Goal: Task Accomplishment & Management: Use online tool/utility

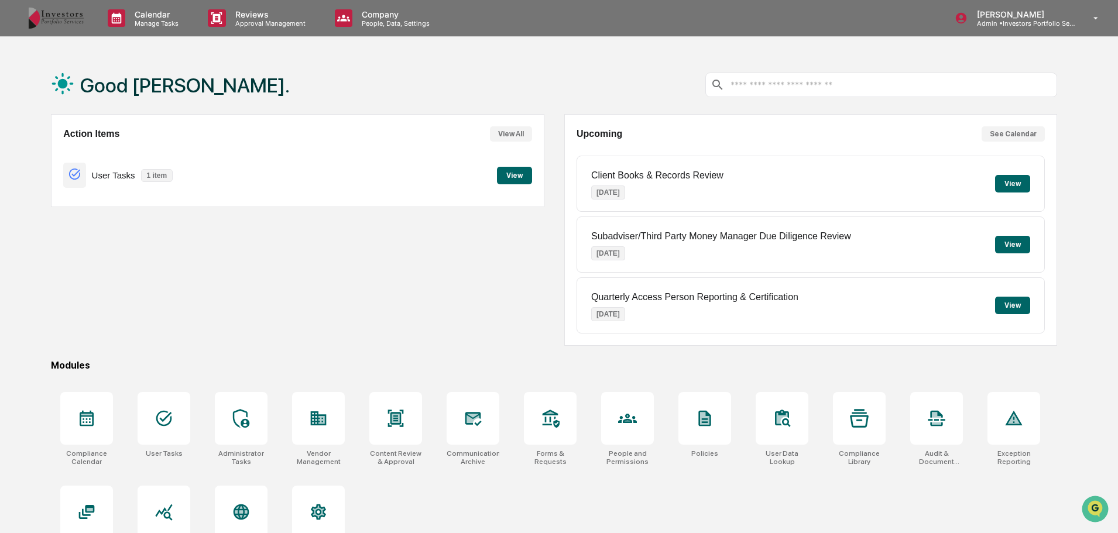
click at [230, 24] on p "Approval Management" at bounding box center [268, 23] width 85 height 8
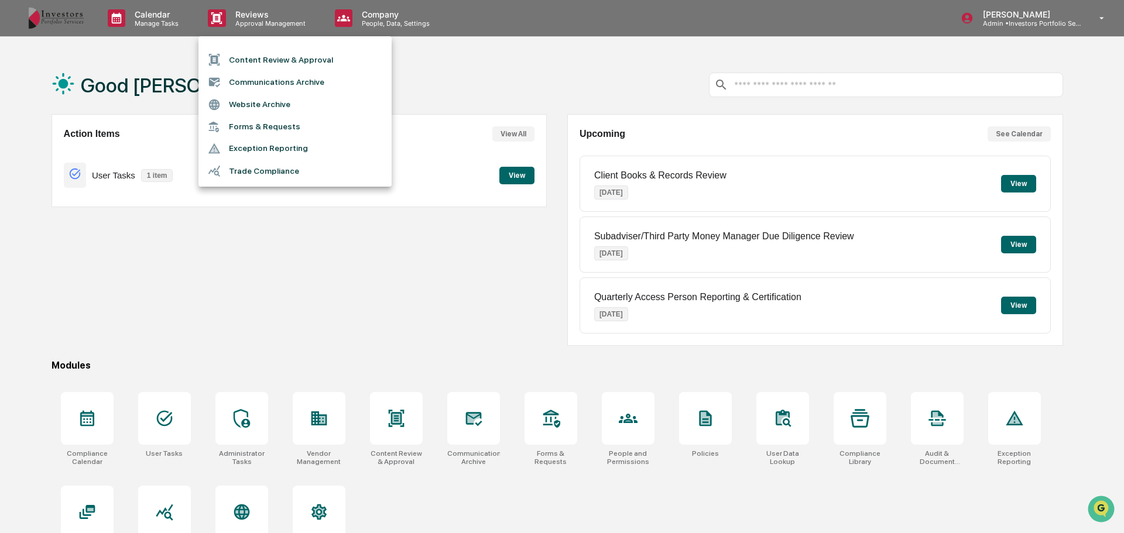
click at [269, 103] on li "Website Archive" at bounding box center [294, 105] width 193 height 22
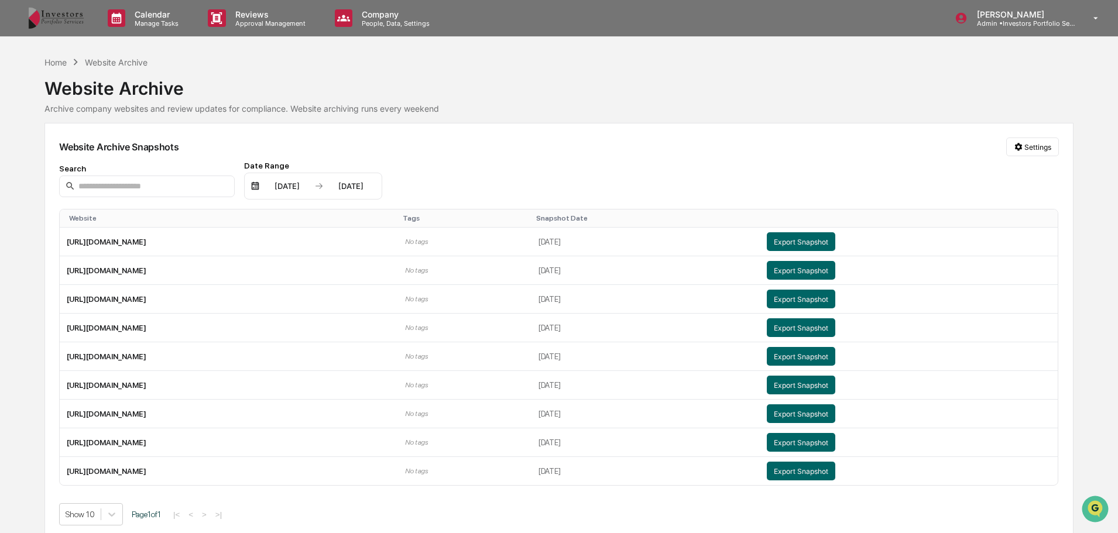
click at [239, 28] on div "Reviews Approval Management" at bounding box center [261, 18] width 126 height 36
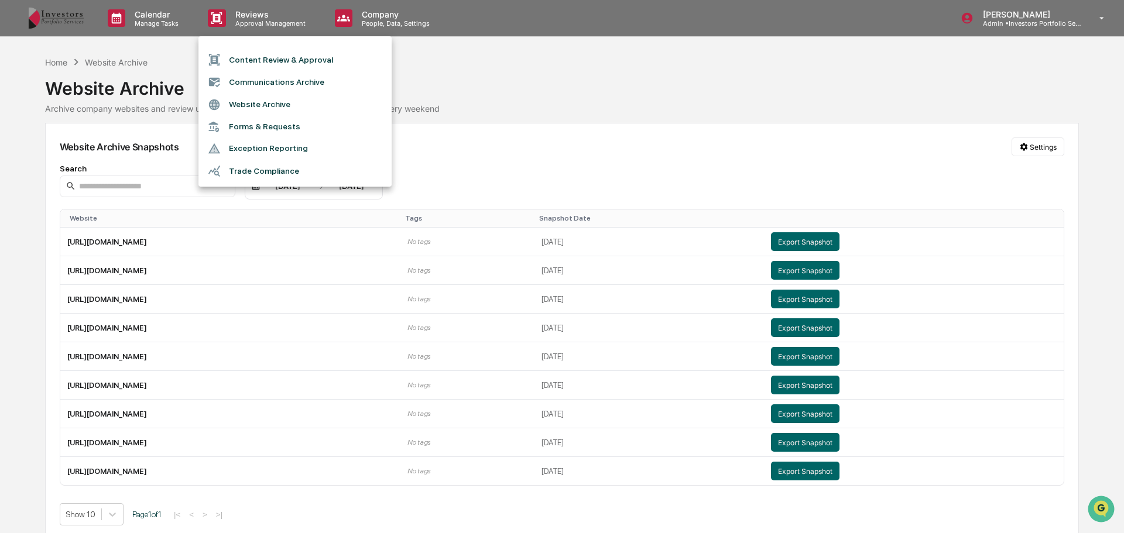
click at [267, 54] on li "Content Review & Approval" at bounding box center [294, 60] width 193 height 22
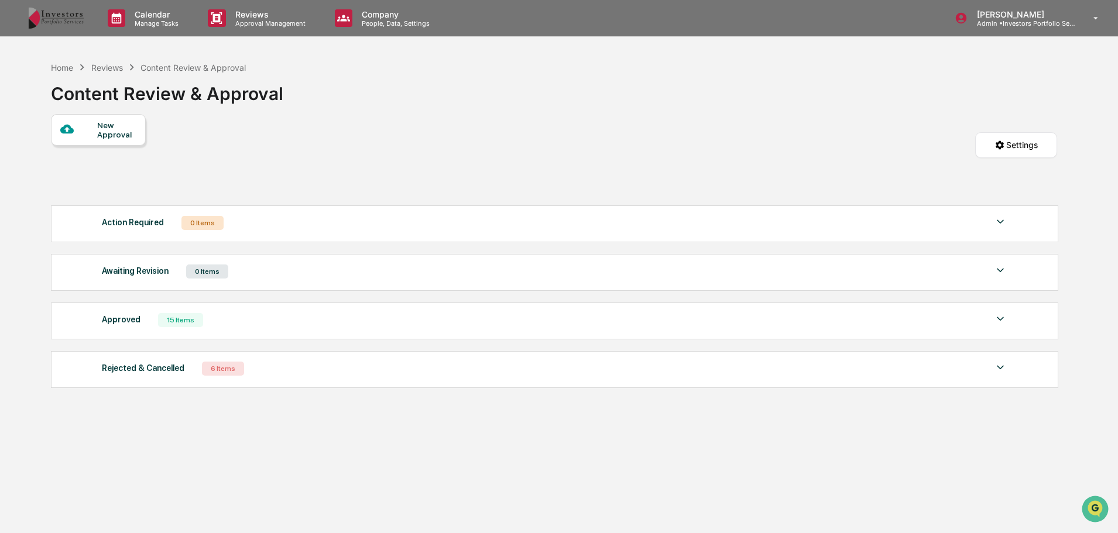
click at [128, 142] on div "New Approval" at bounding box center [98, 130] width 95 height 32
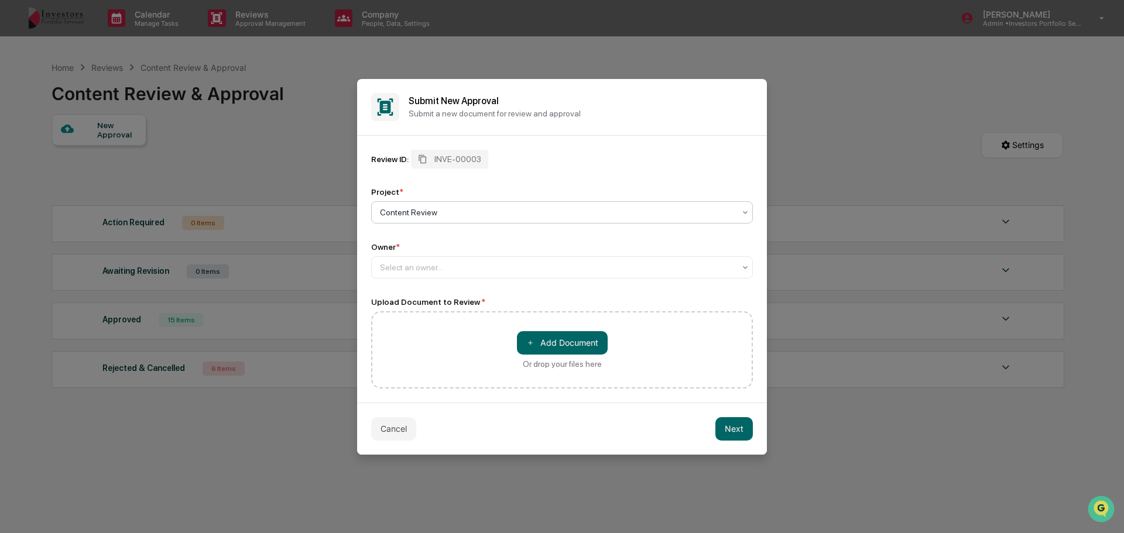
click at [420, 214] on div at bounding box center [557, 213] width 355 height 12
click at [442, 251] on div "Content Review" at bounding box center [562, 240] width 380 height 23
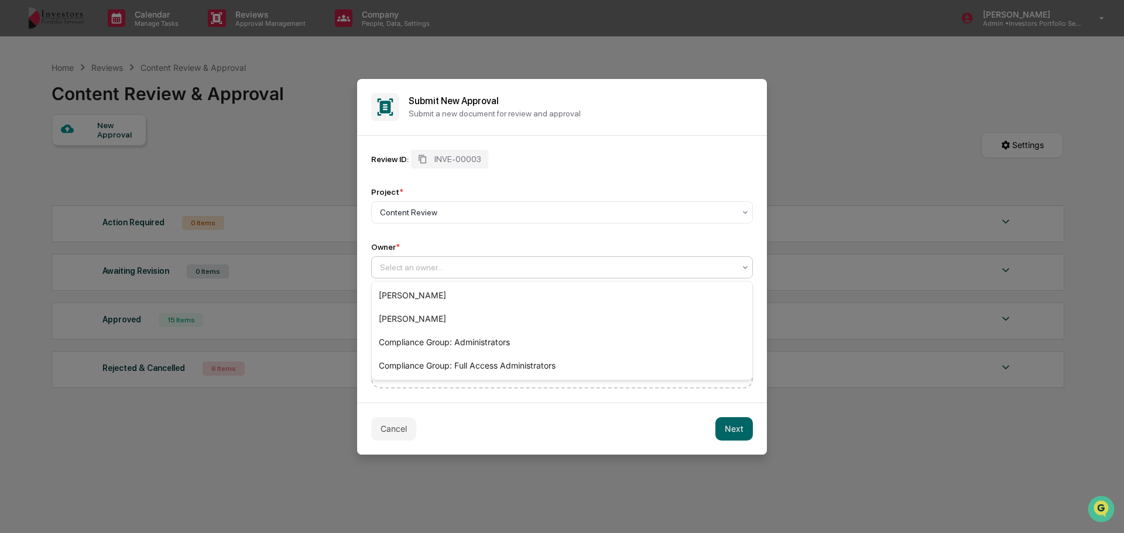
click at [440, 263] on div at bounding box center [557, 268] width 355 height 12
click at [438, 292] on div "[PERSON_NAME]" at bounding box center [562, 295] width 380 height 23
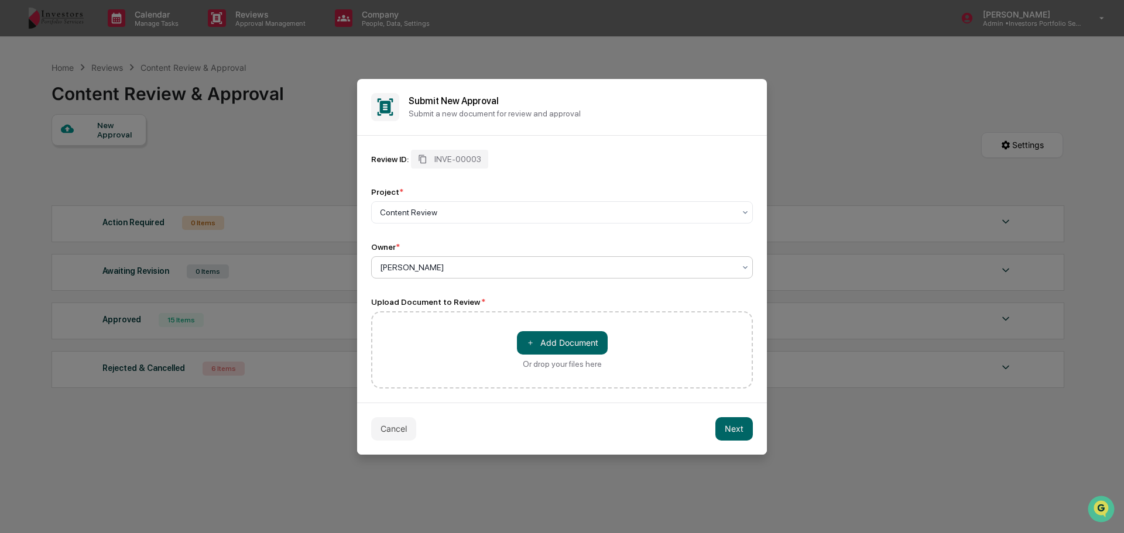
click at [552, 339] on button "＋ Add Document" at bounding box center [562, 342] width 91 height 23
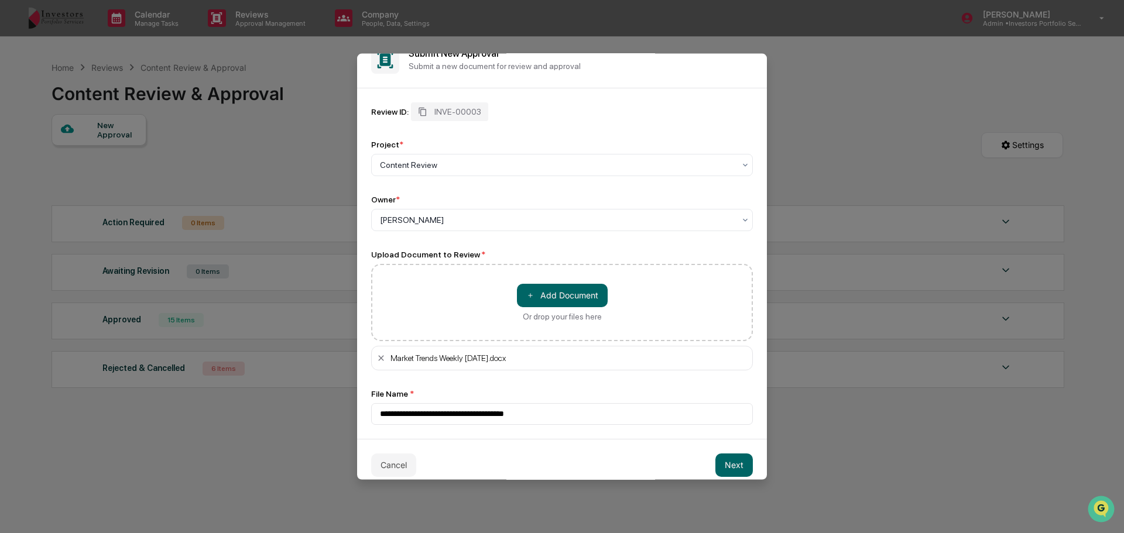
scroll to position [33, 0]
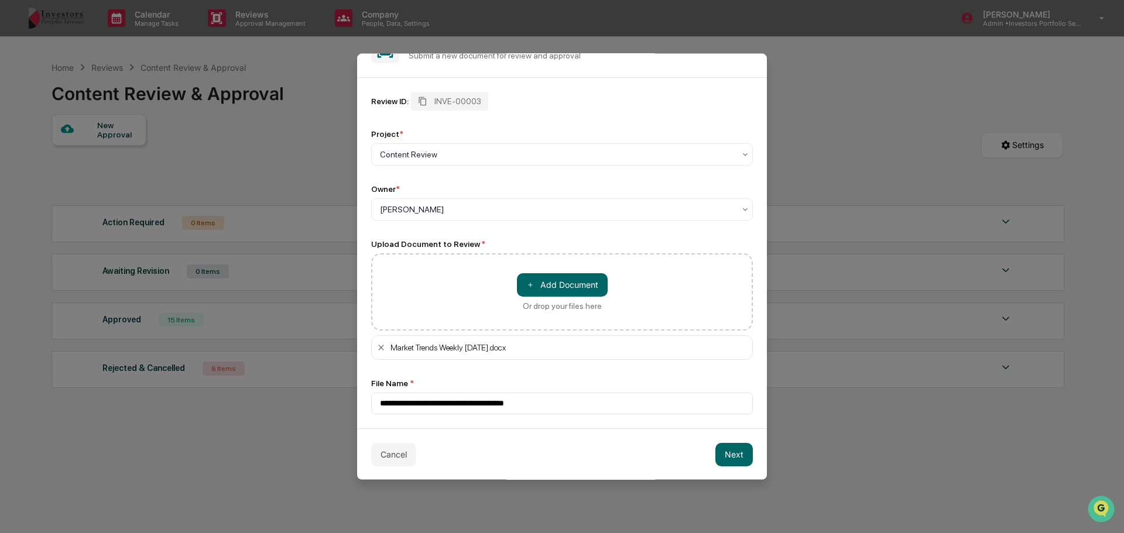
click at [730, 458] on button "Next" at bounding box center [733, 453] width 37 height 23
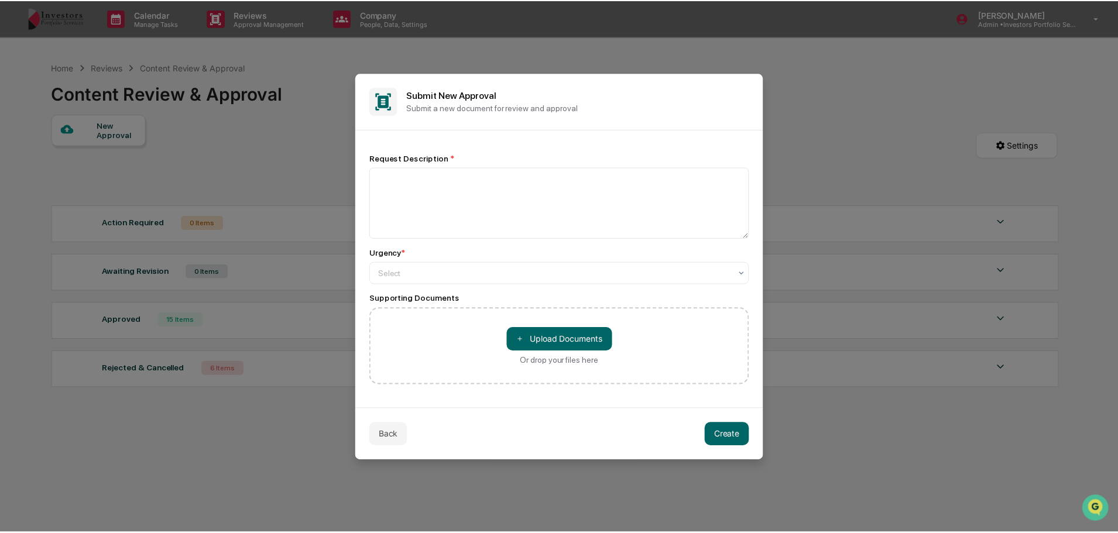
scroll to position [0, 0]
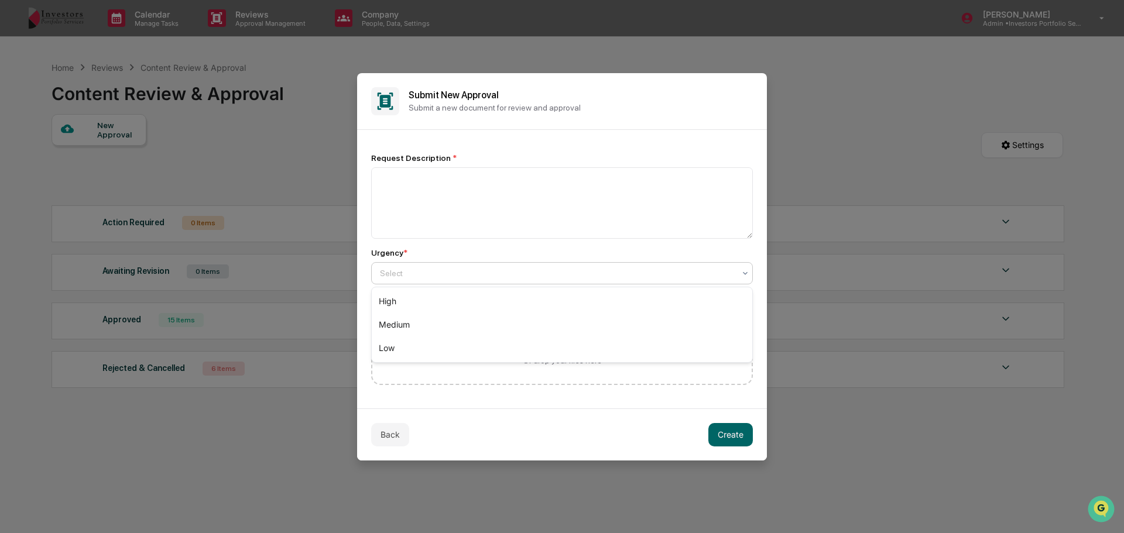
click at [495, 277] on div at bounding box center [557, 273] width 355 height 12
click at [461, 341] on div "Low" at bounding box center [562, 348] width 380 height 23
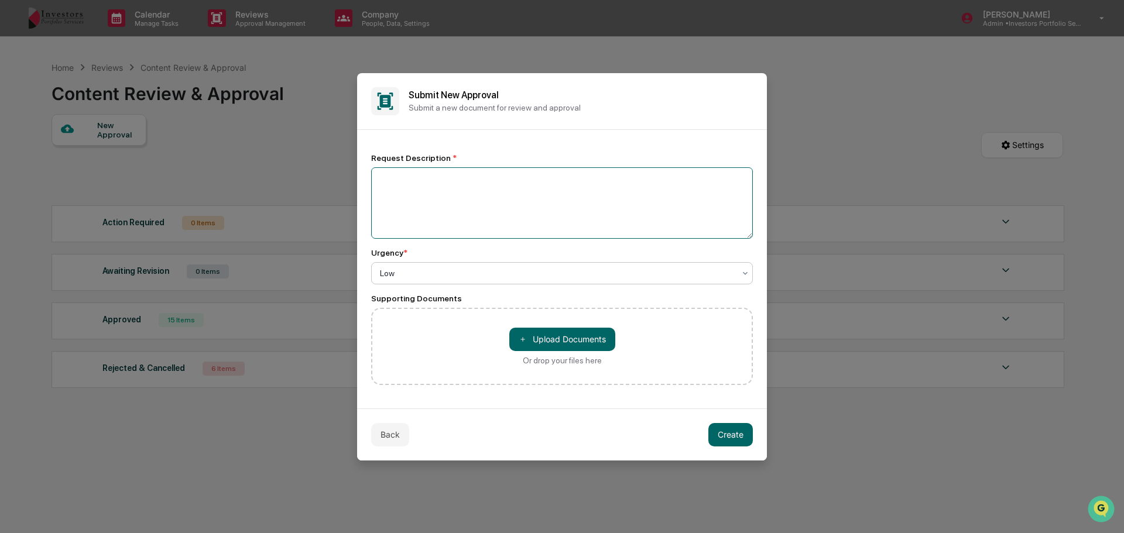
click at [482, 212] on textarea at bounding box center [562, 202] width 382 height 71
type textarea "**********"
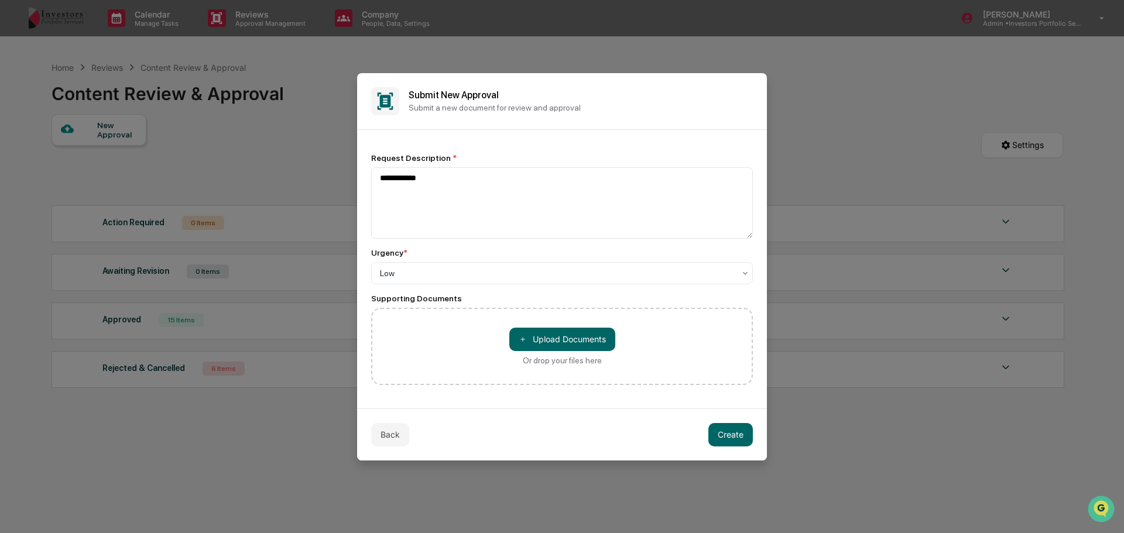
click at [747, 437] on button "Create" at bounding box center [730, 434] width 44 height 23
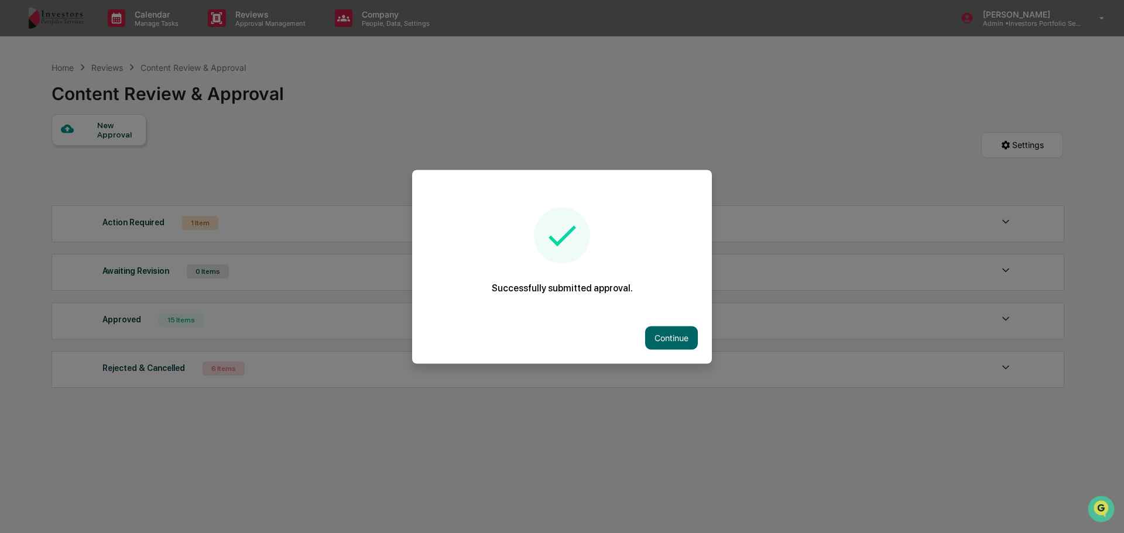
click at [657, 335] on button "Continue" at bounding box center [671, 337] width 53 height 23
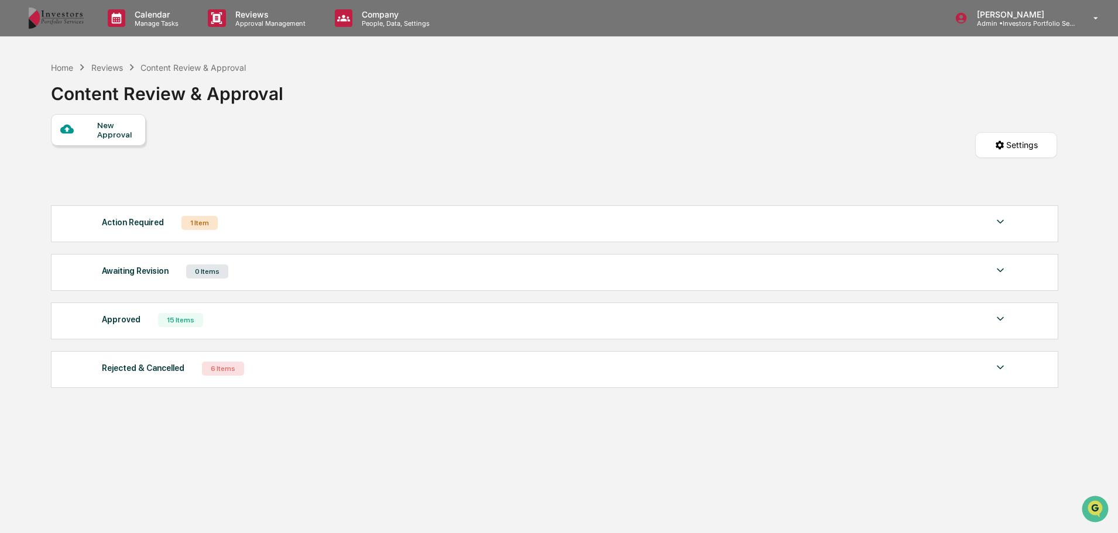
click at [164, 203] on div "Action Required 1 Item File Name Review Id Created Date Requested By Compliance…" at bounding box center [554, 297] width 1006 height 194
click at [165, 219] on div "Action Required 1 Item" at bounding box center [554, 223] width 905 height 16
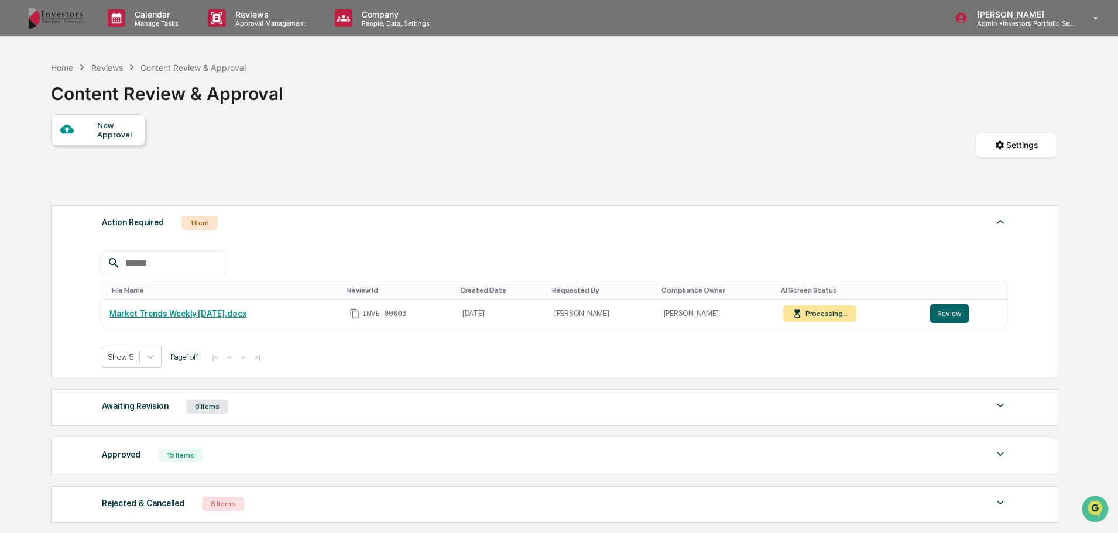
click at [167, 461] on div "15 Items" at bounding box center [180, 455] width 45 height 14
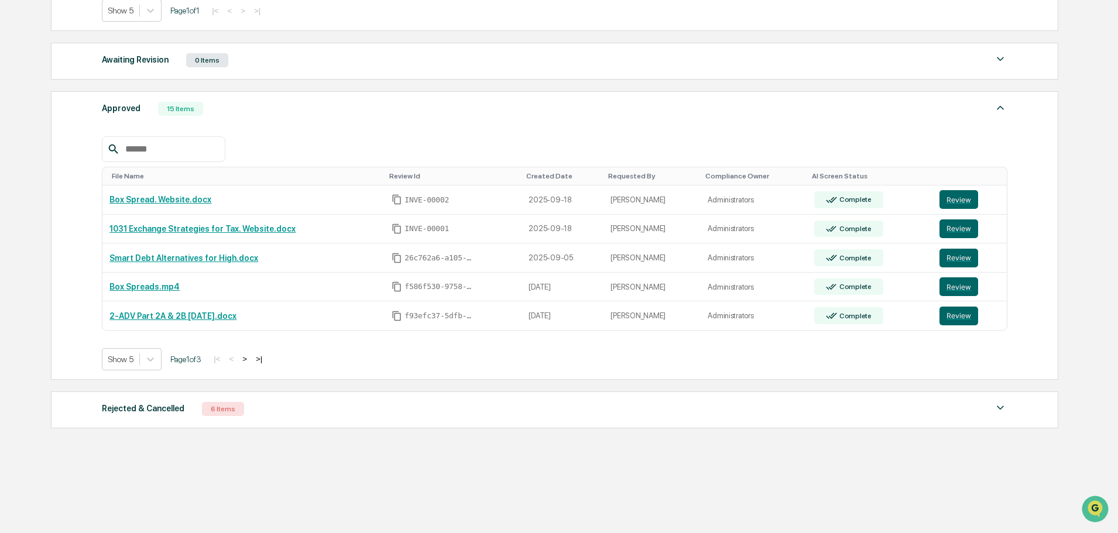
scroll to position [348, 0]
click at [250, 357] on button ">" at bounding box center [245, 357] width 12 height 10
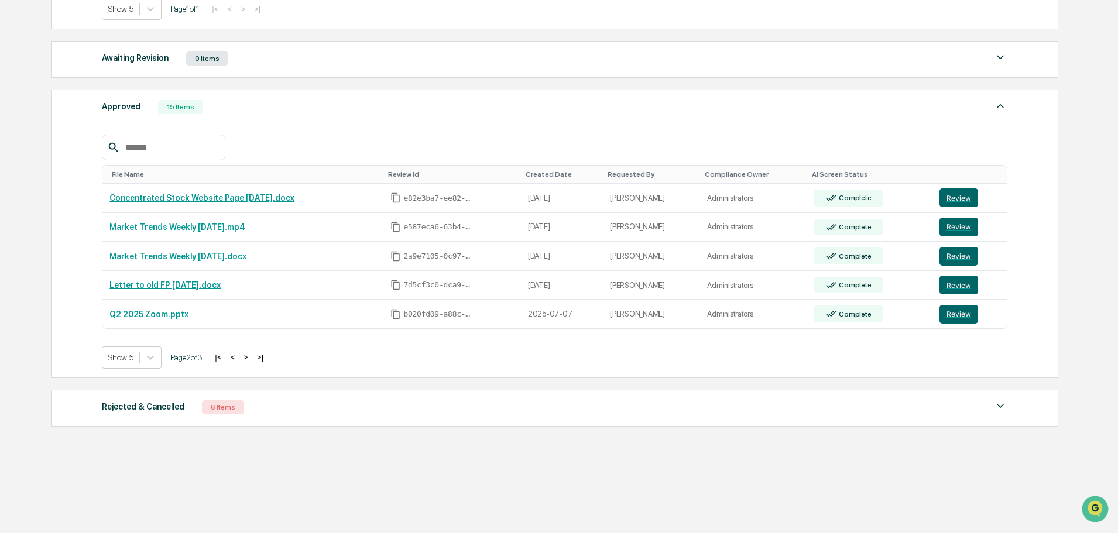
click at [238, 356] on button "<" at bounding box center [232, 357] width 12 height 10
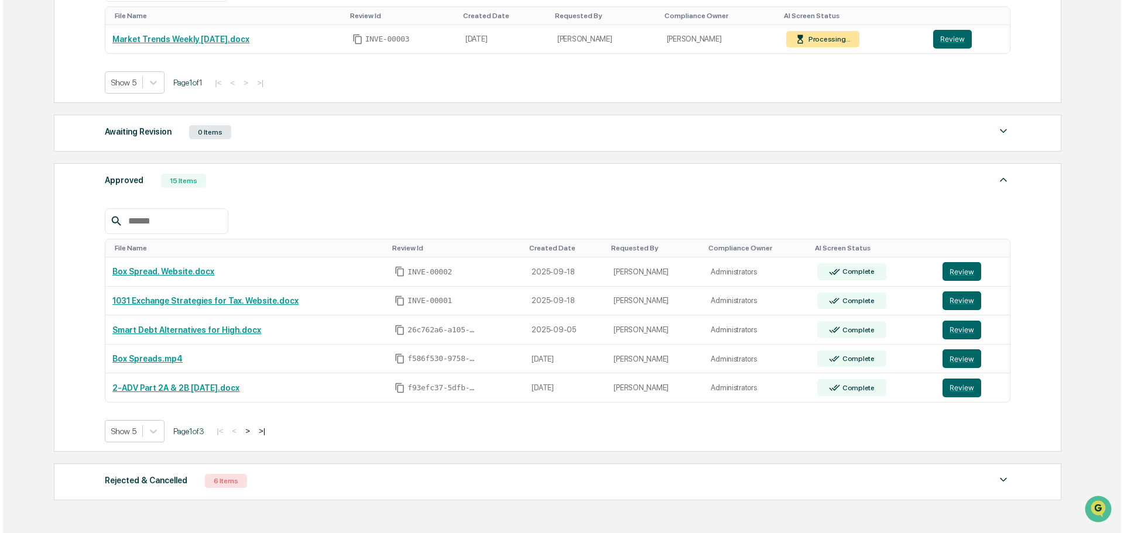
scroll to position [0, 0]
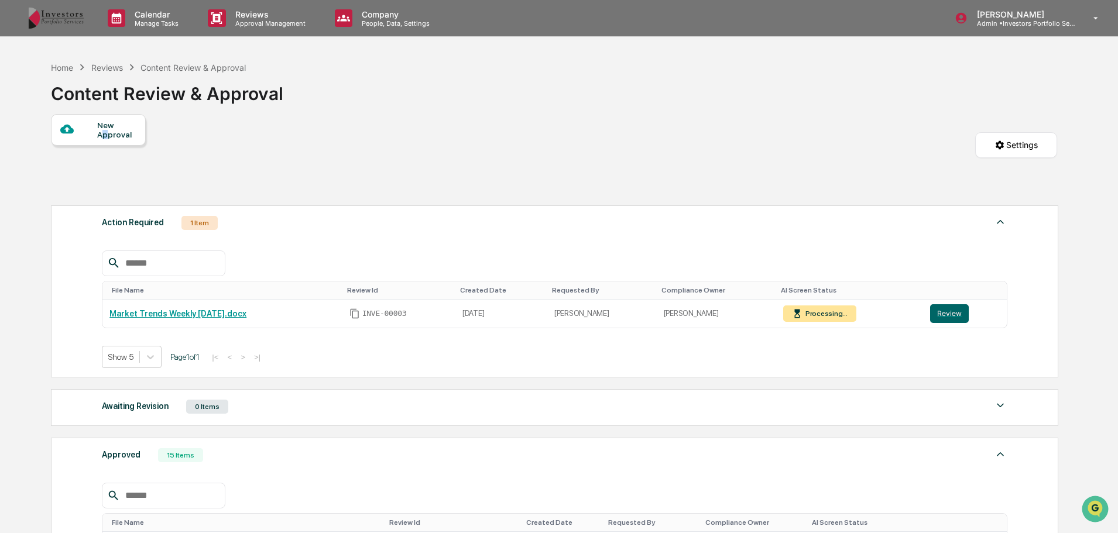
click at [104, 130] on div "New Approval" at bounding box center [116, 130] width 39 height 19
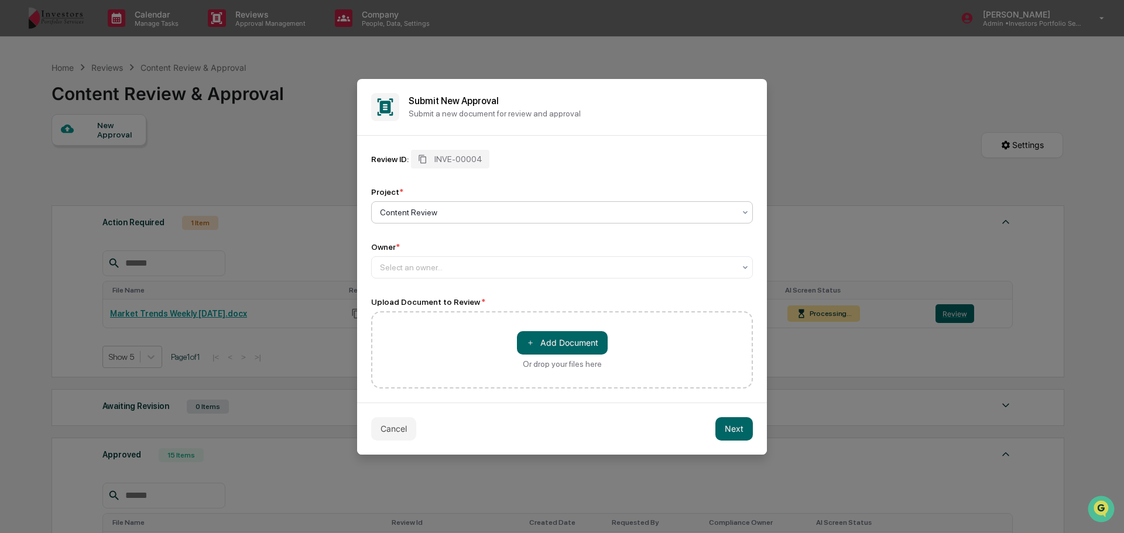
click at [451, 202] on div "Content Review" at bounding box center [562, 212] width 382 height 22
click at [421, 271] on div at bounding box center [557, 268] width 355 height 12
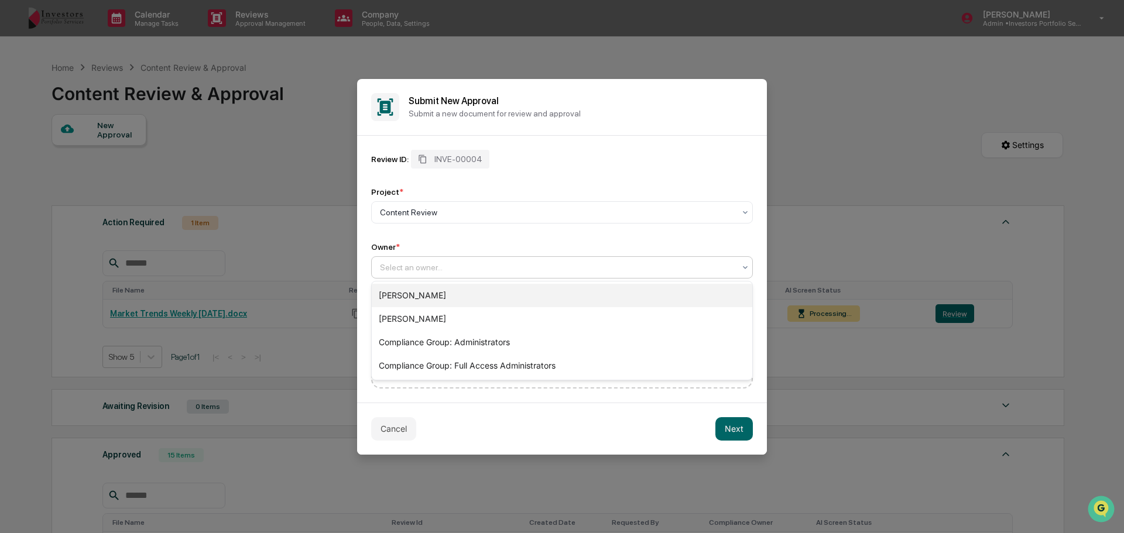
click at [463, 298] on div "[PERSON_NAME]" at bounding box center [562, 295] width 380 height 23
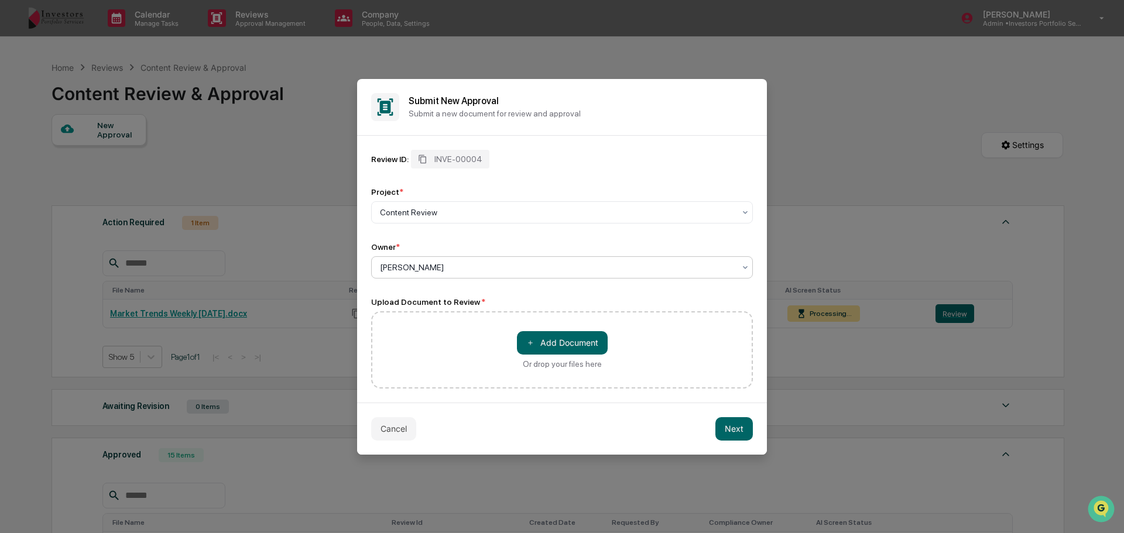
click at [545, 334] on button "＋ Add Document" at bounding box center [562, 342] width 91 height 23
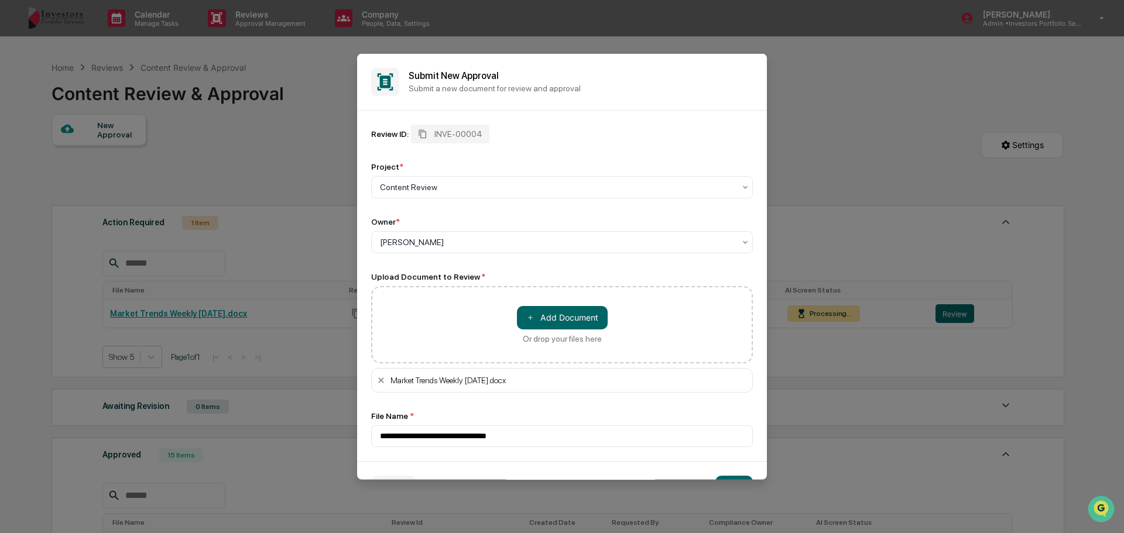
click at [548, 308] on button "＋ Add Document" at bounding box center [562, 316] width 91 height 23
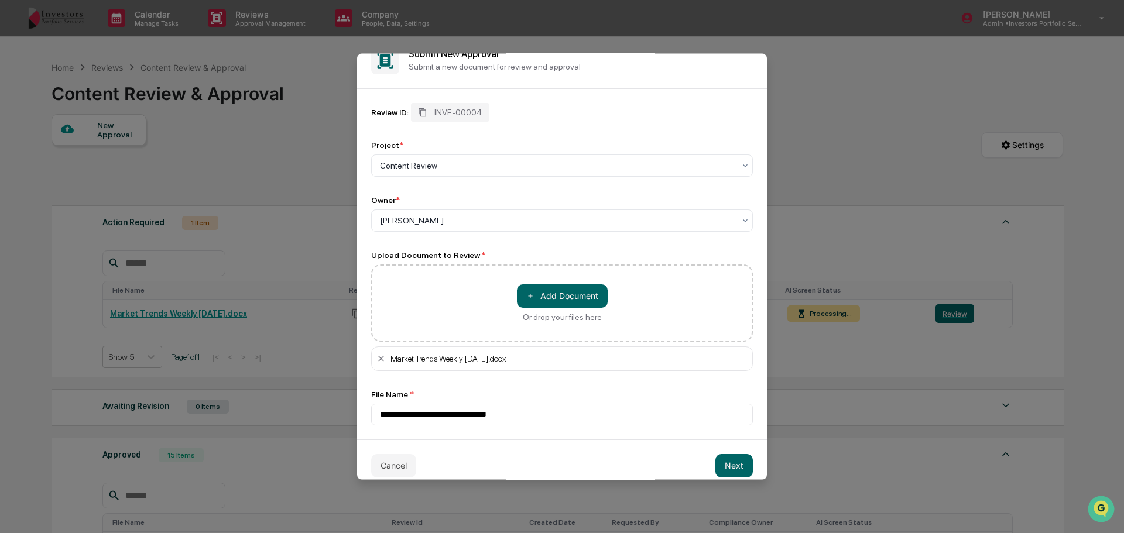
scroll to position [33, 0]
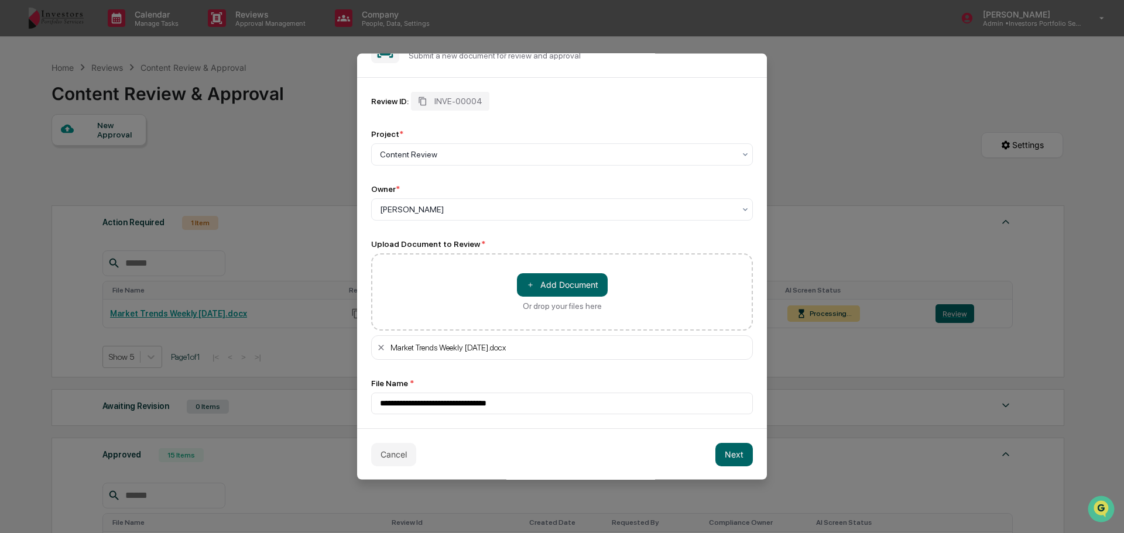
click at [733, 458] on button "Next" at bounding box center [733, 453] width 37 height 23
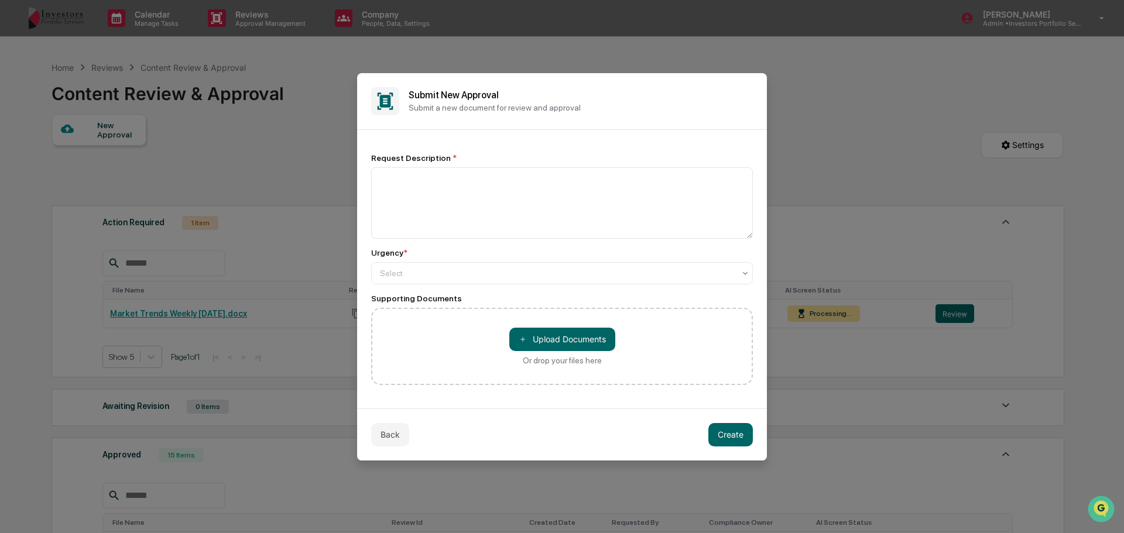
scroll to position [0, 0]
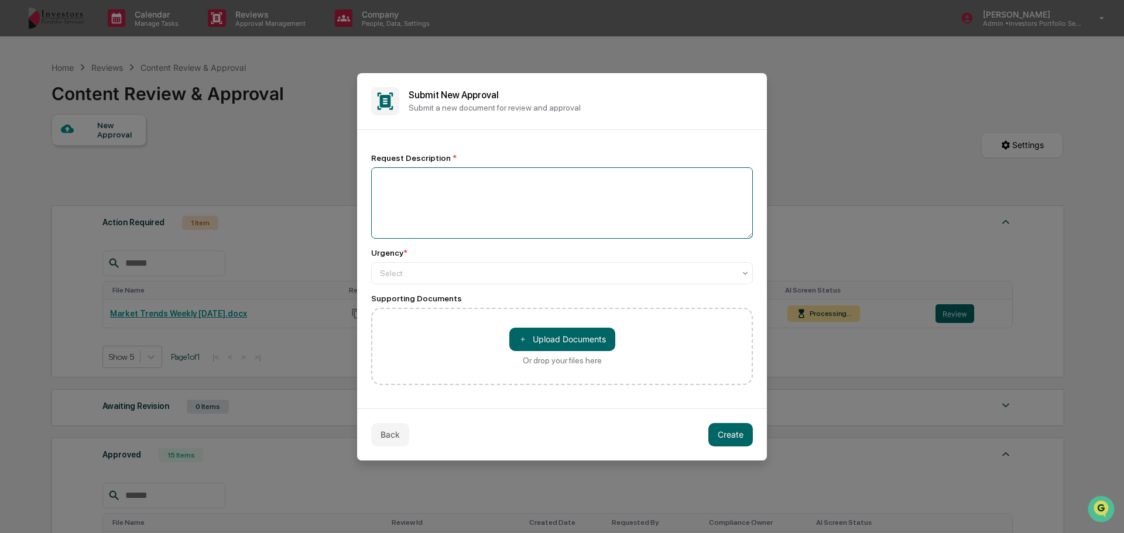
click at [494, 199] on textarea at bounding box center [562, 202] width 382 height 71
type textarea "**********"
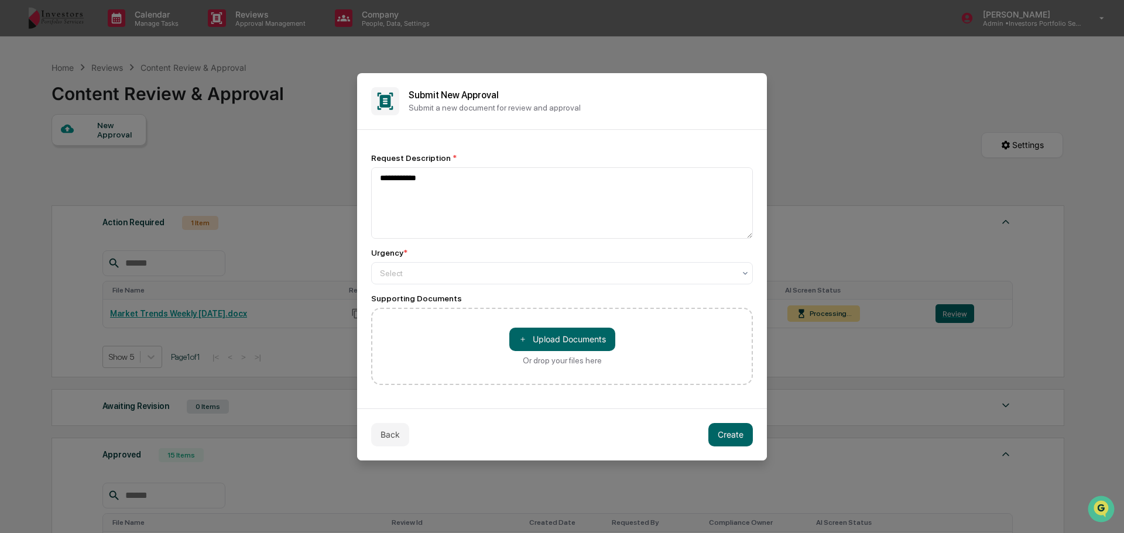
click at [397, 432] on button "Back" at bounding box center [390, 434] width 38 height 23
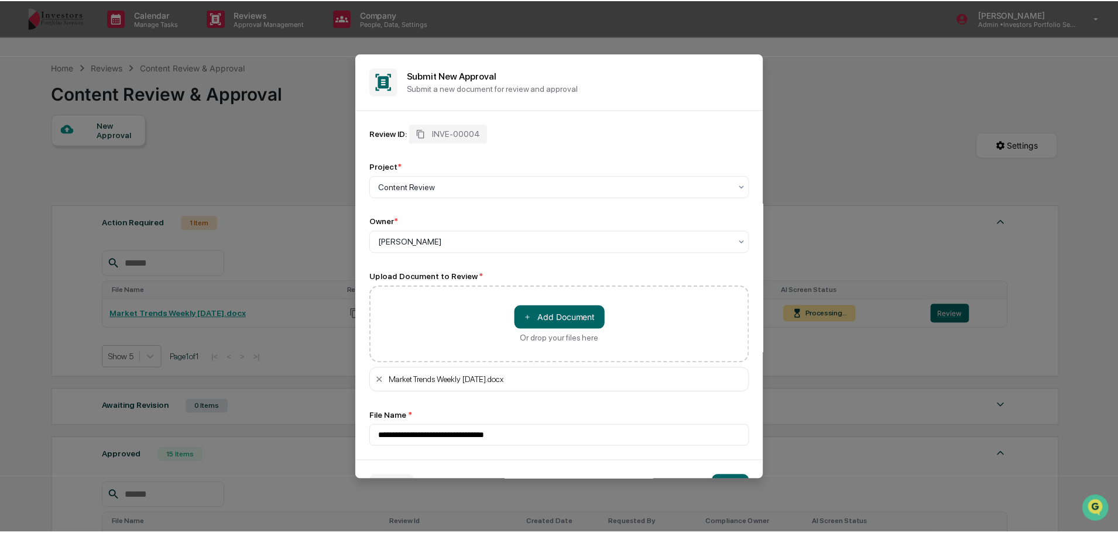
scroll to position [33, 0]
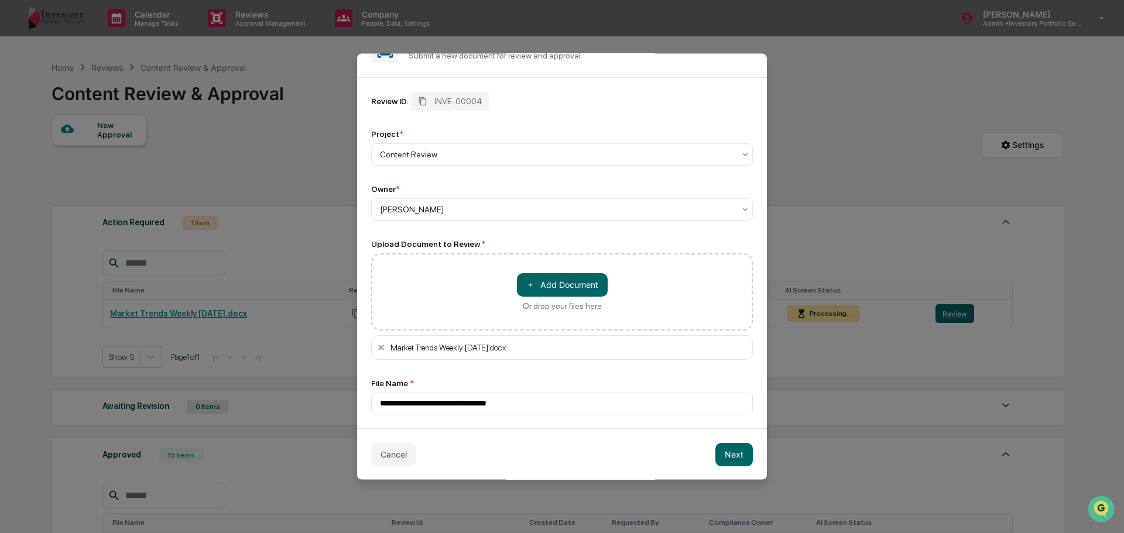
click at [398, 456] on button "Cancel" at bounding box center [393, 453] width 45 height 23
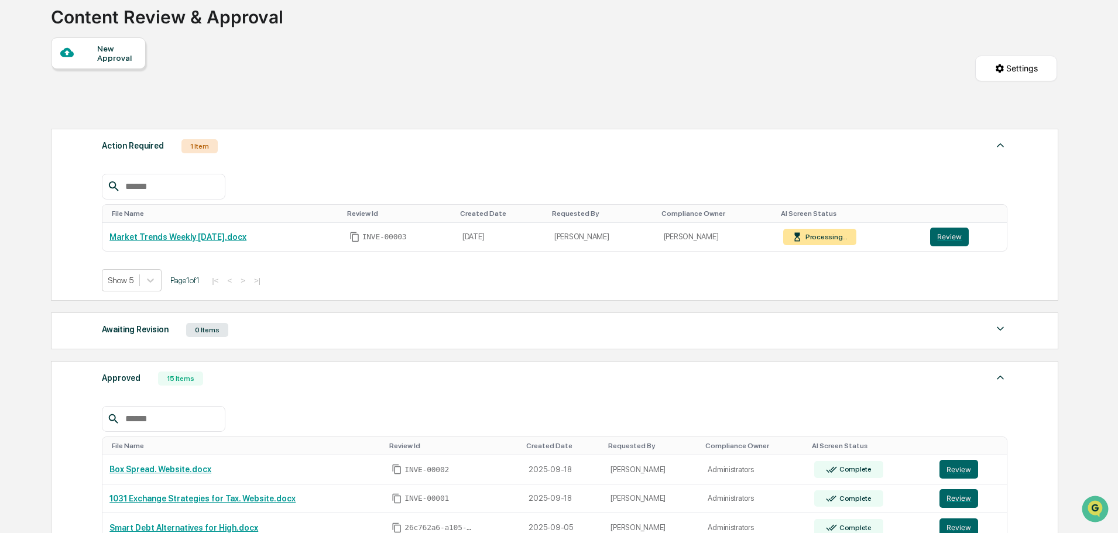
scroll to position [234, 0]
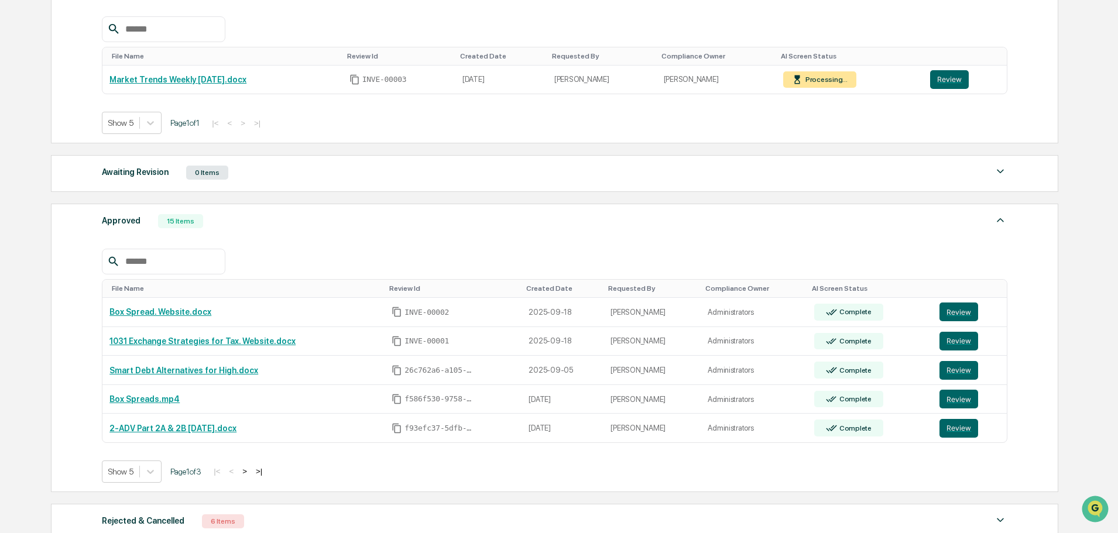
click at [250, 471] on button ">" at bounding box center [245, 471] width 12 height 10
click at [236, 475] on button "<" at bounding box center [232, 471] width 12 height 10
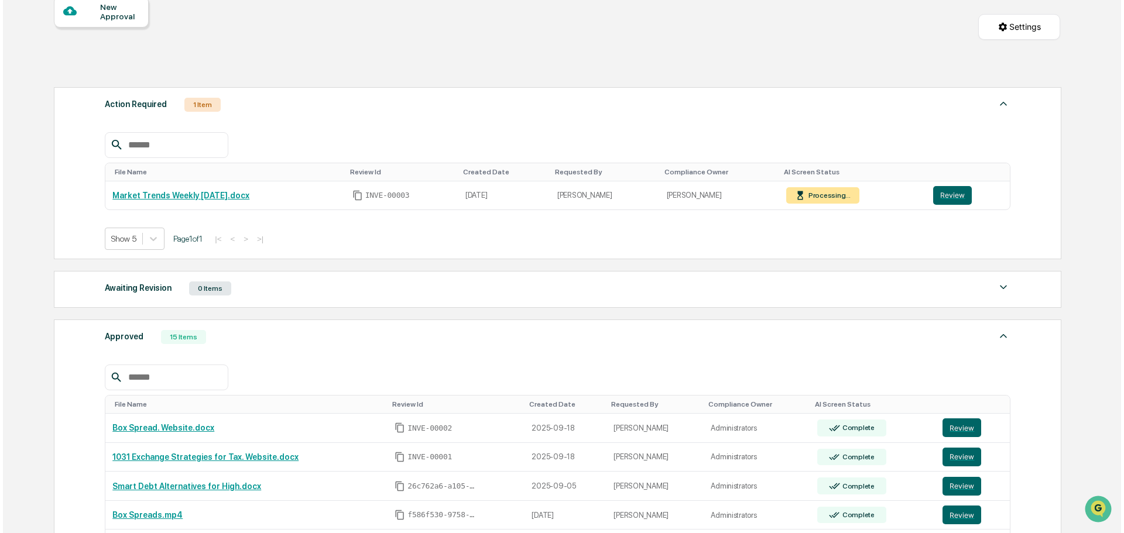
scroll to position [0, 0]
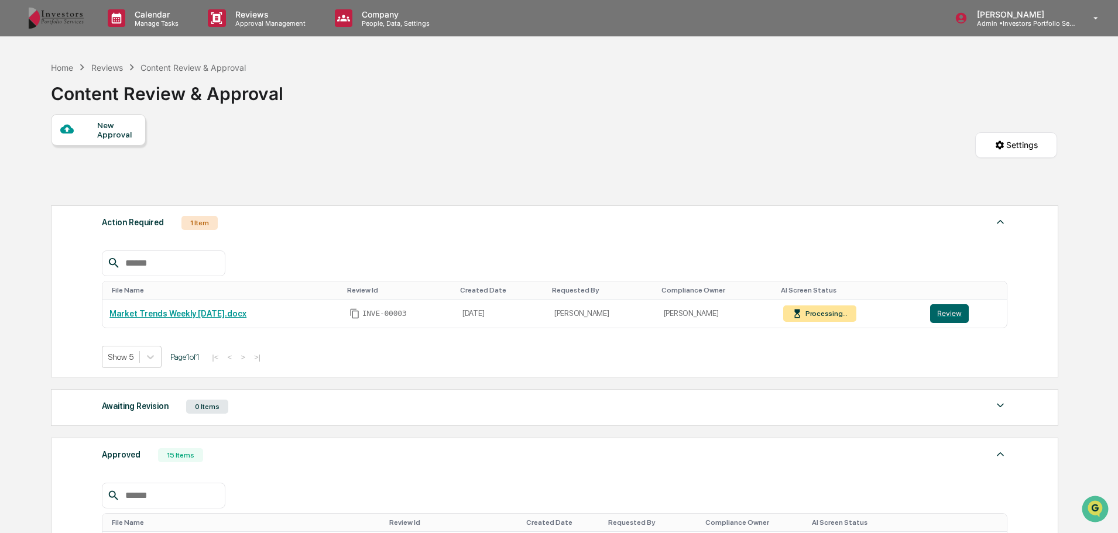
click at [102, 121] on div "New Approval" at bounding box center [116, 130] width 39 height 19
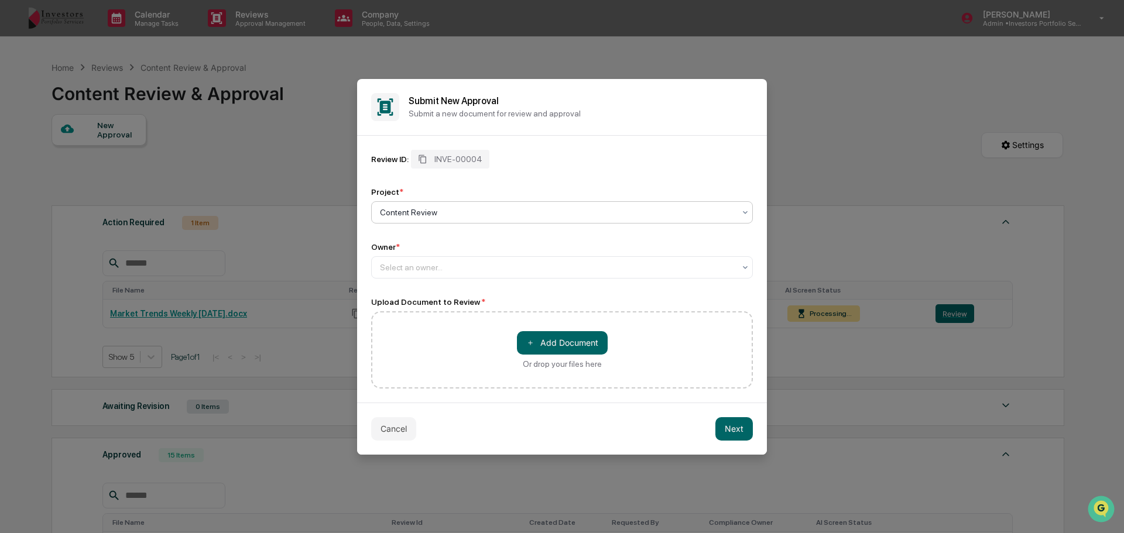
click at [464, 210] on div at bounding box center [557, 213] width 355 height 12
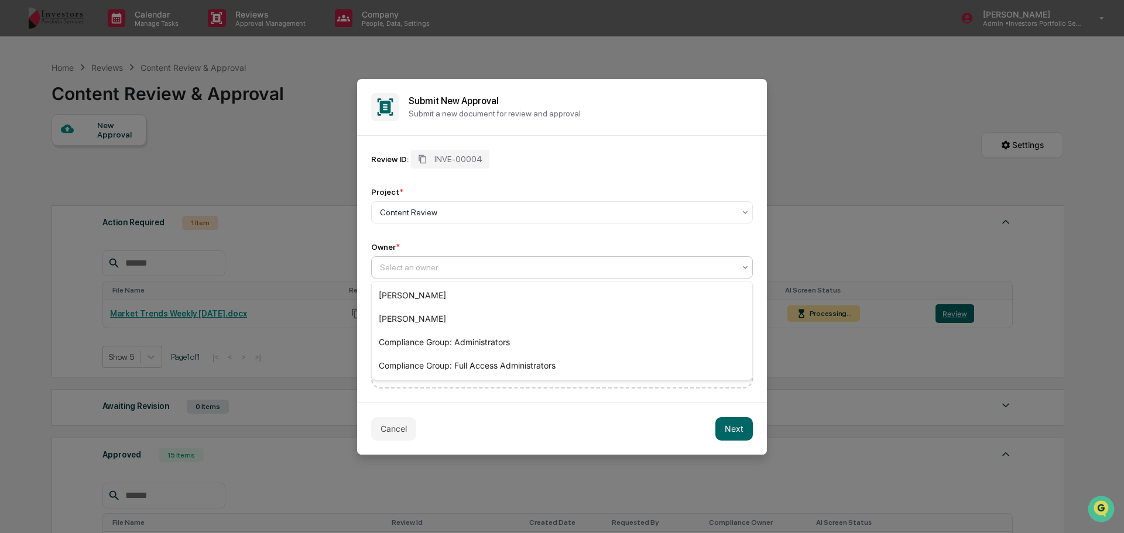
click at [437, 268] on div at bounding box center [557, 268] width 355 height 12
click at [440, 288] on div "[PERSON_NAME]" at bounding box center [562, 295] width 380 height 23
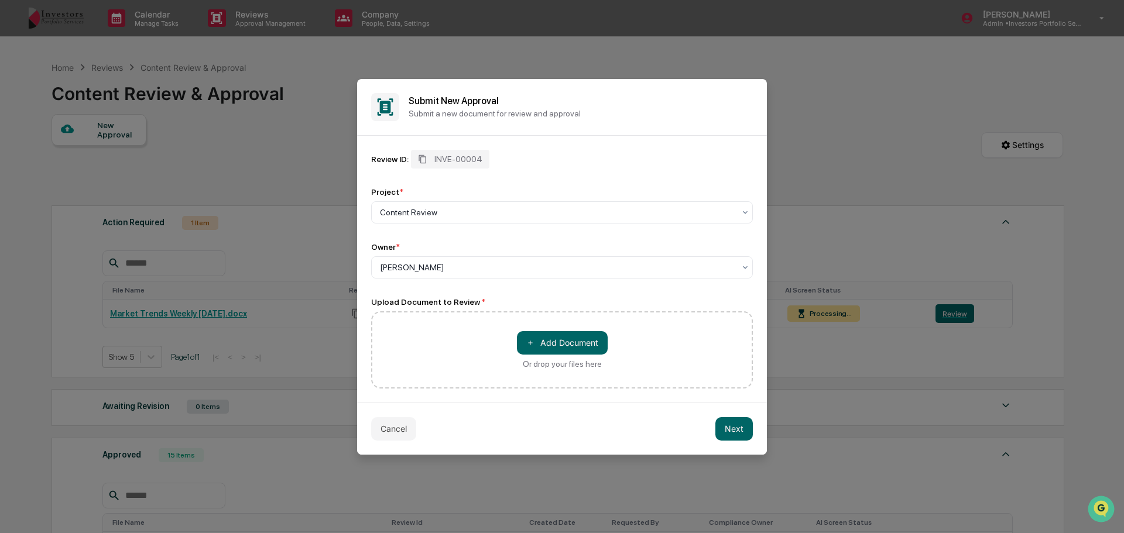
click at [486, 351] on div "＋ Add Document Or drop your files here" at bounding box center [562, 349] width 382 height 77
click at [562, 345] on button "＋ Add Document" at bounding box center [562, 342] width 91 height 23
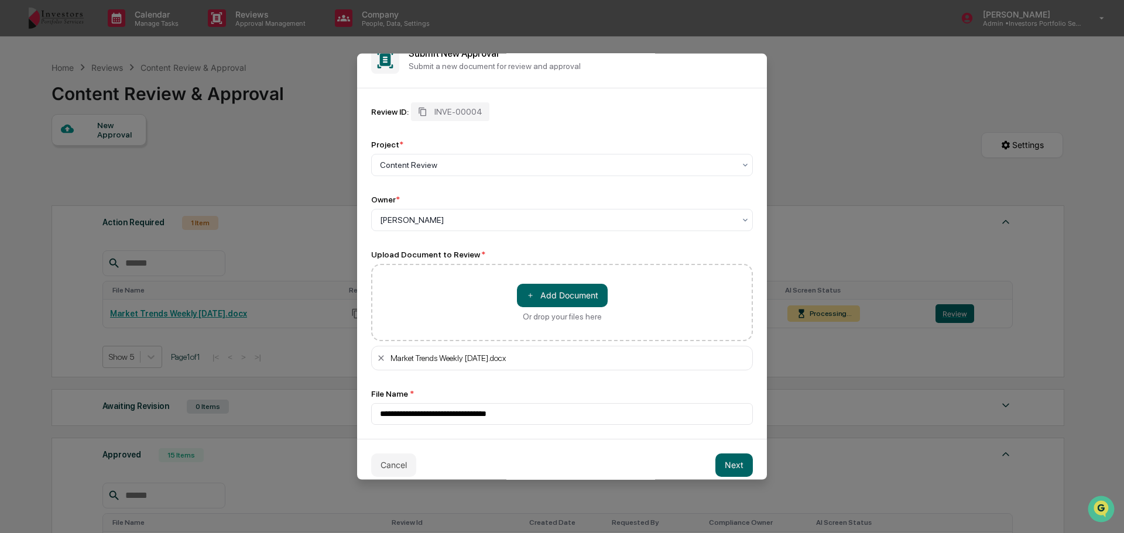
scroll to position [33, 0]
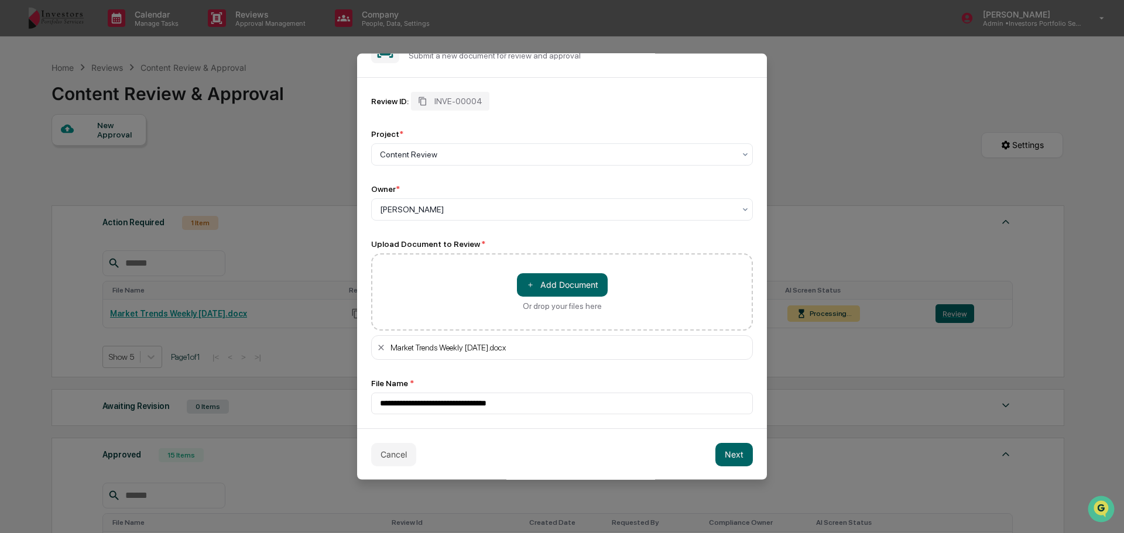
click at [732, 454] on button "Next" at bounding box center [733, 453] width 37 height 23
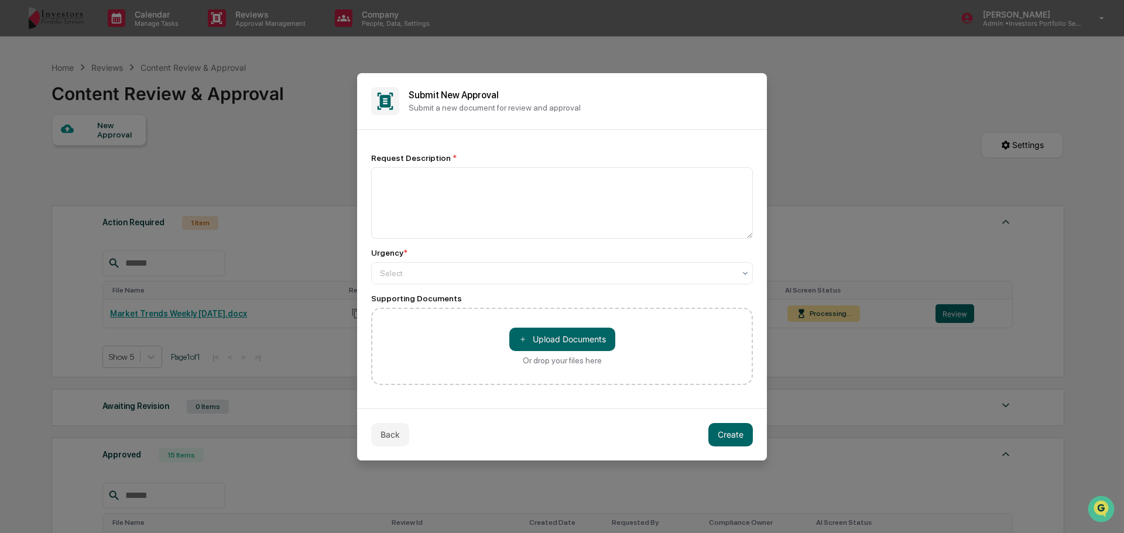
scroll to position [0, 0]
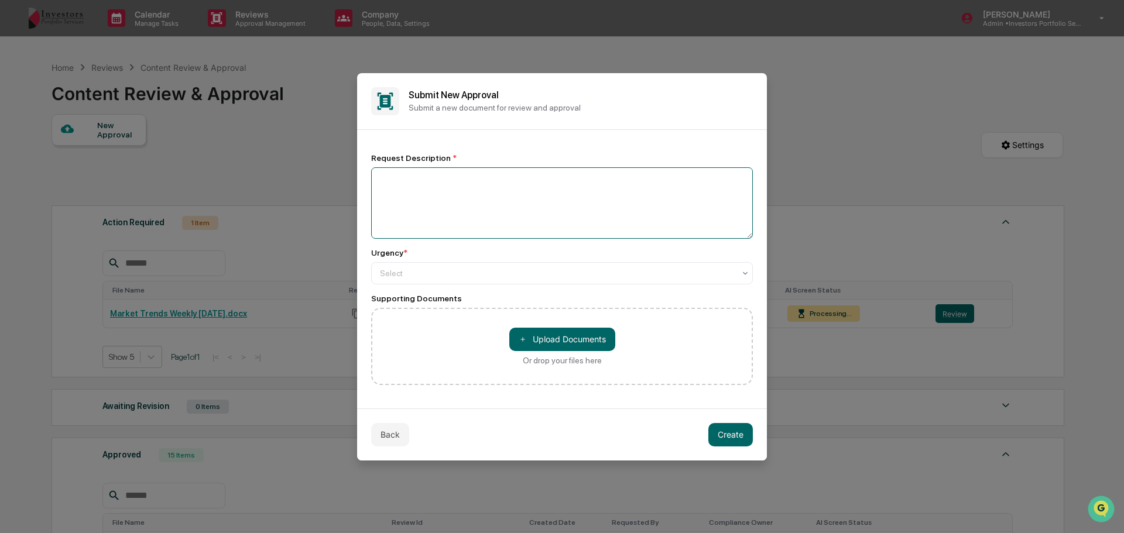
click at [479, 207] on textarea at bounding box center [562, 202] width 382 height 71
type textarea "**********"
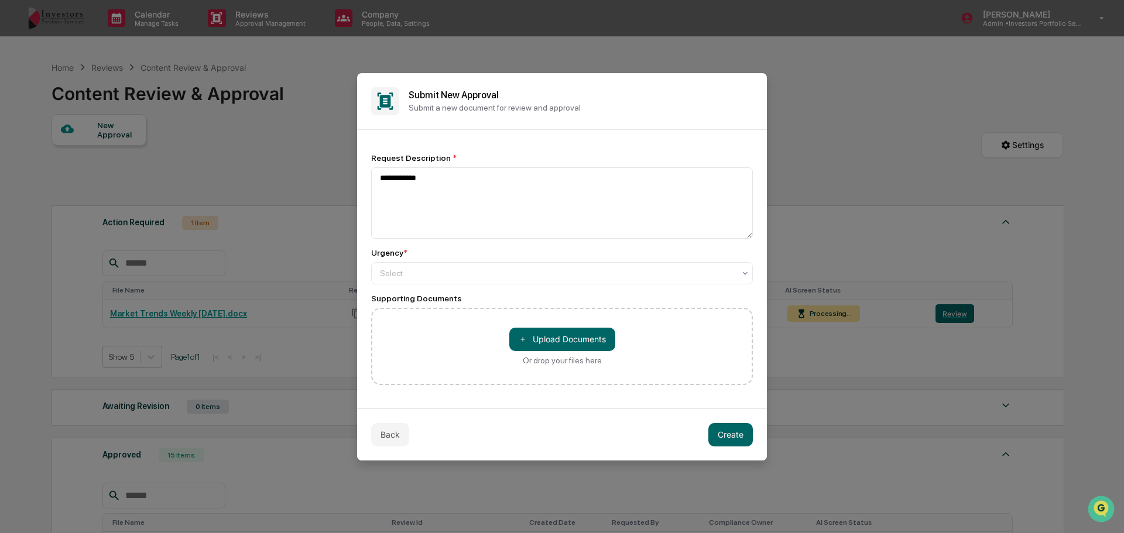
click at [418, 264] on div "Select" at bounding box center [562, 273] width 382 height 22
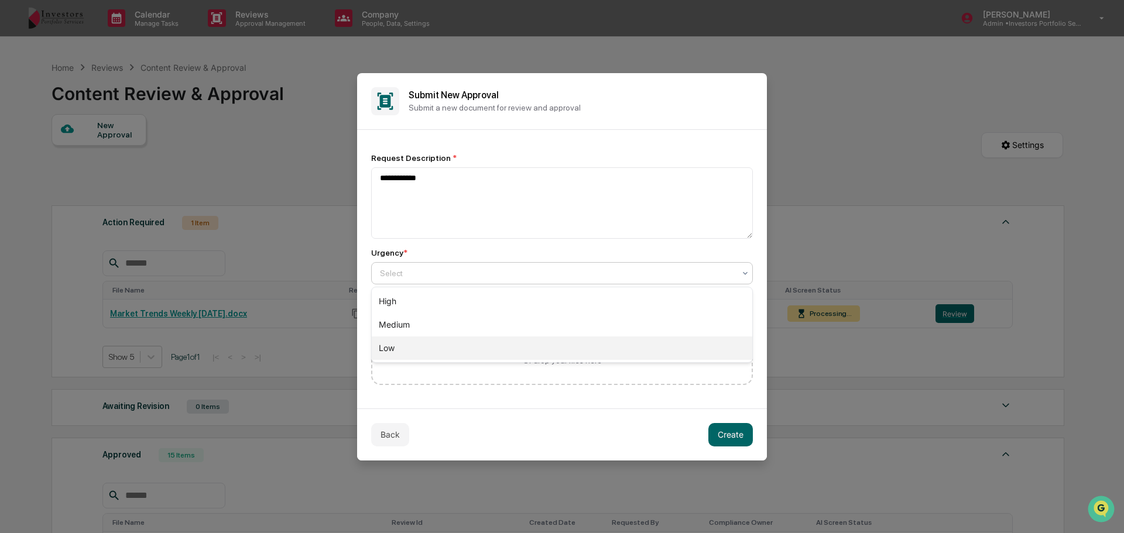
click at [429, 343] on div "Low" at bounding box center [562, 348] width 380 height 23
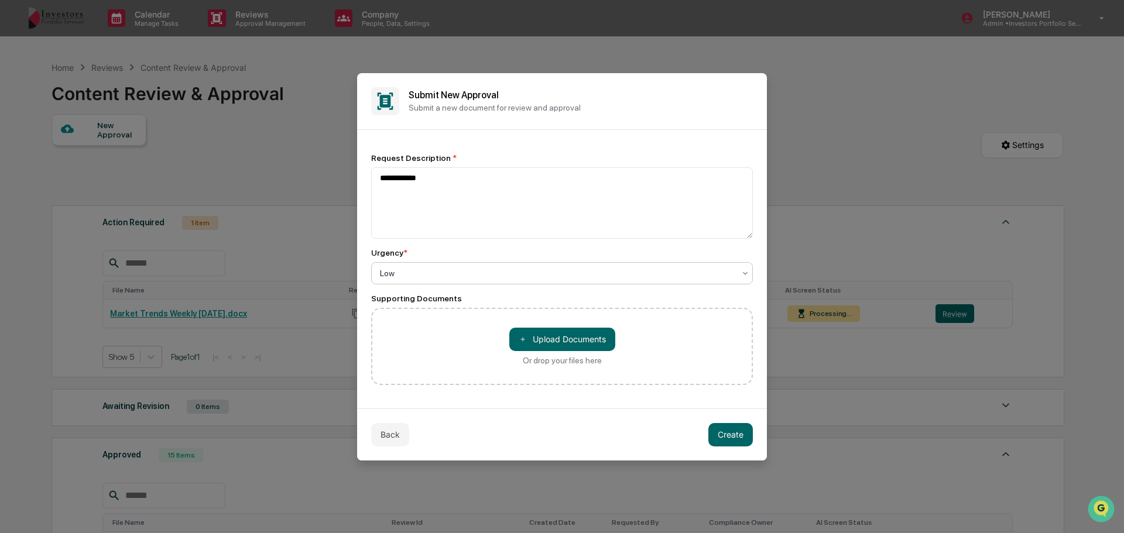
click at [727, 427] on button "Create" at bounding box center [730, 434] width 44 height 23
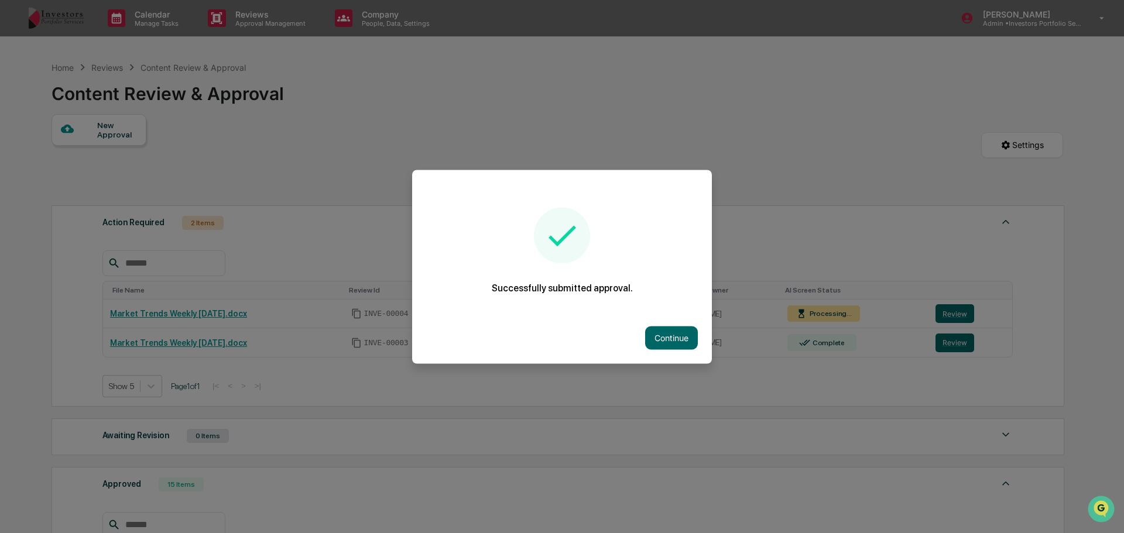
click at [665, 329] on button "Continue" at bounding box center [671, 337] width 53 height 23
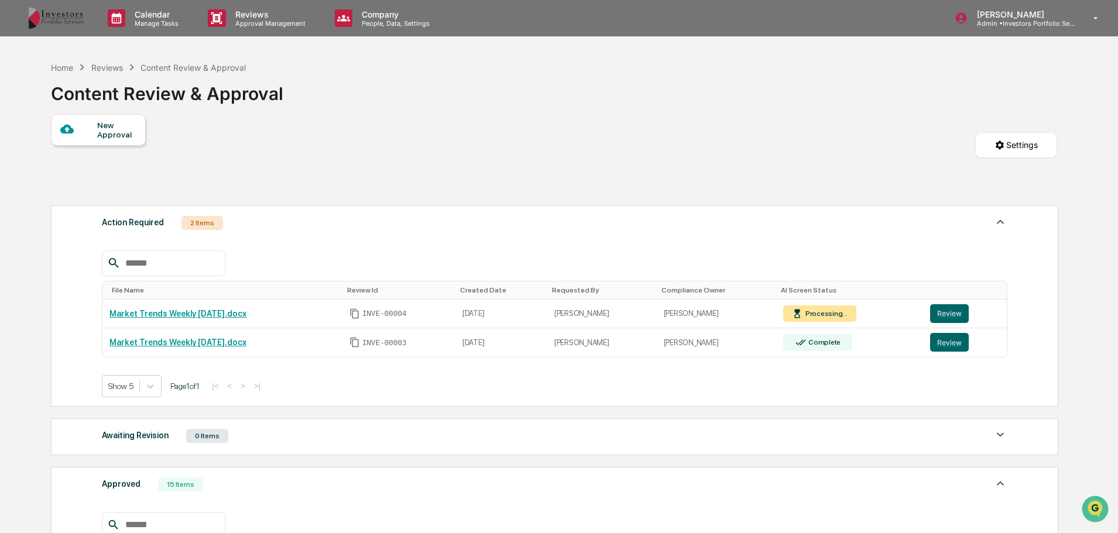
click at [94, 131] on div at bounding box center [78, 129] width 37 height 15
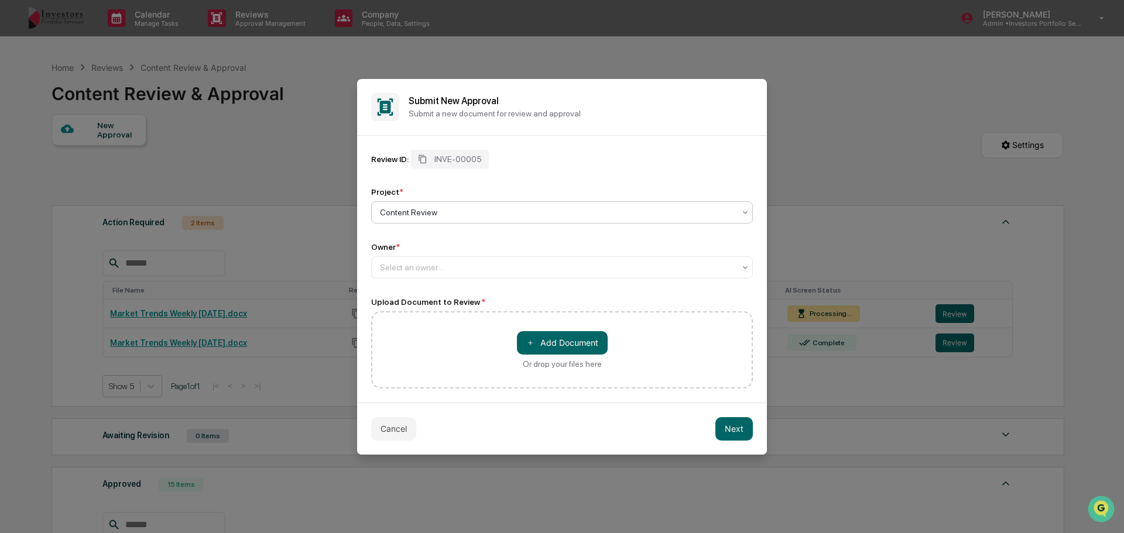
click at [443, 267] on div at bounding box center [557, 268] width 355 height 12
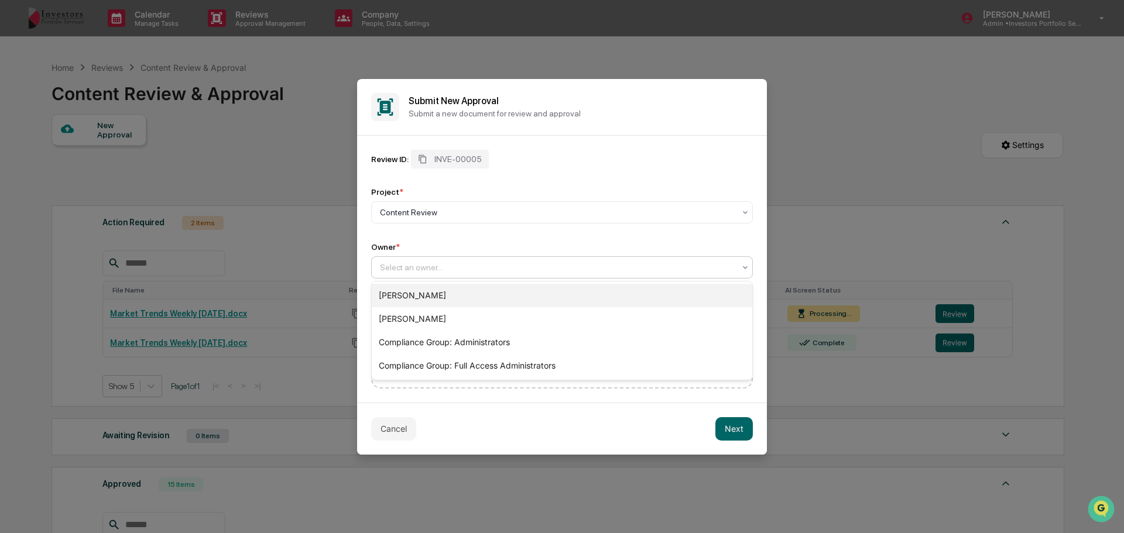
click at [444, 303] on div "[PERSON_NAME]" at bounding box center [562, 295] width 380 height 23
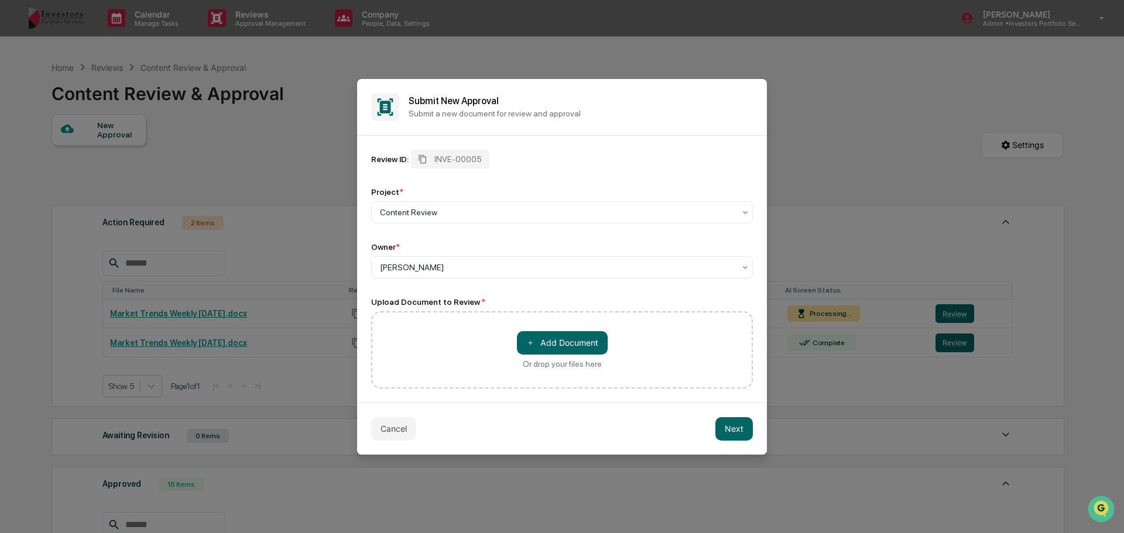
click at [558, 344] on button "＋ Add Document" at bounding box center [562, 342] width 91 height 23
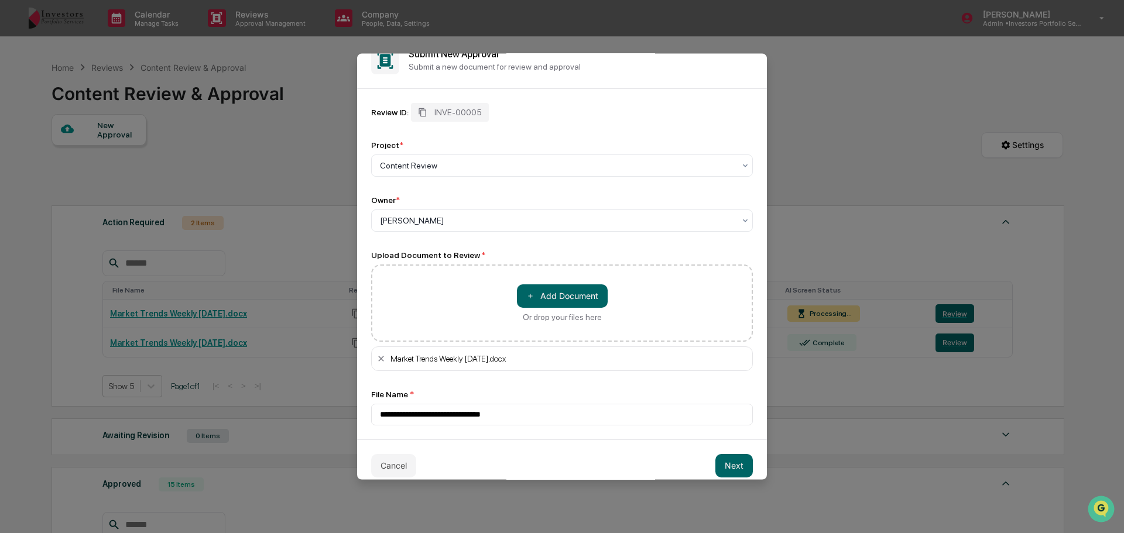
scroll to position [33, 0]
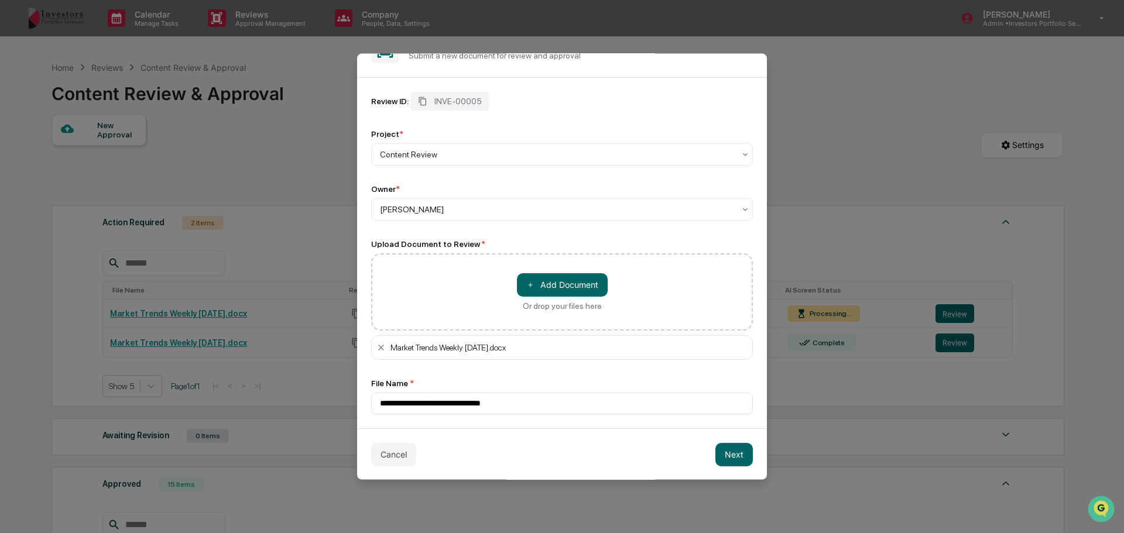
click at [729, 458] on button "Next" at bounding box center [733, 453] width 37 height 23
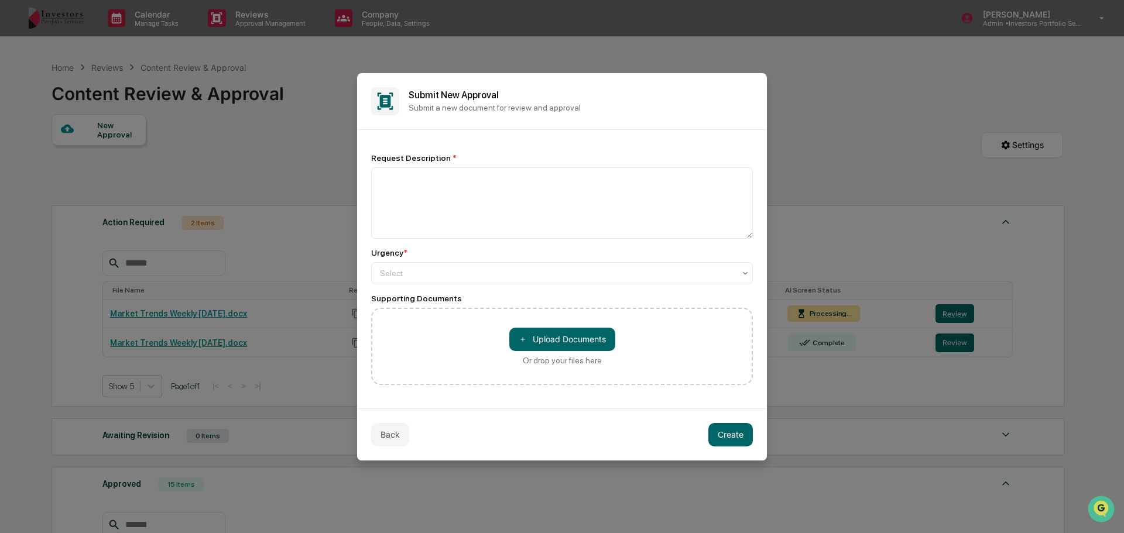
scroll to position [0, 0]
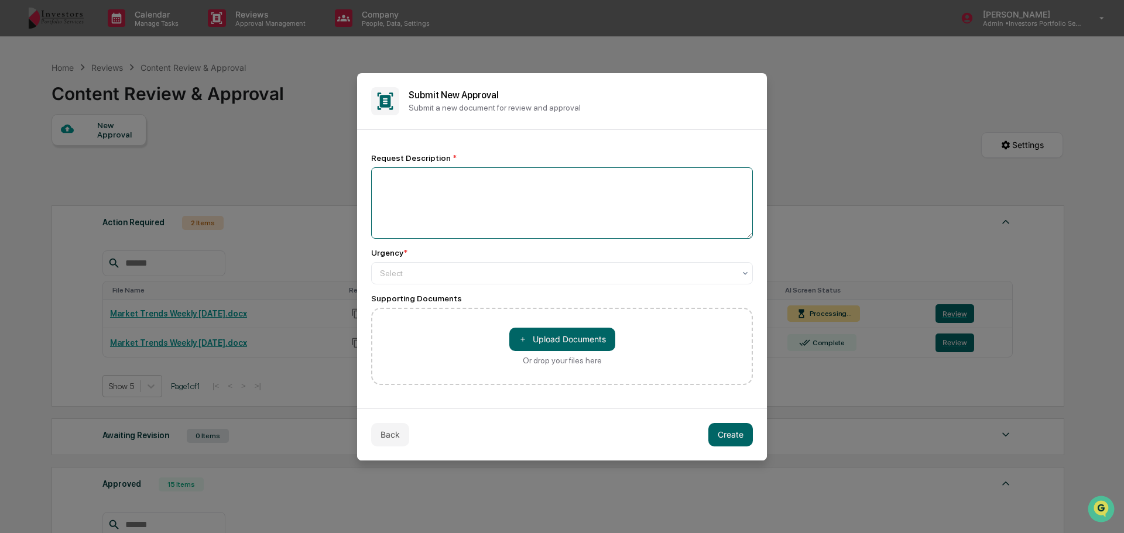
click at [501, 217] on textarea at bounding box center [562, 202] width 382 height 71
type textarea "**********"
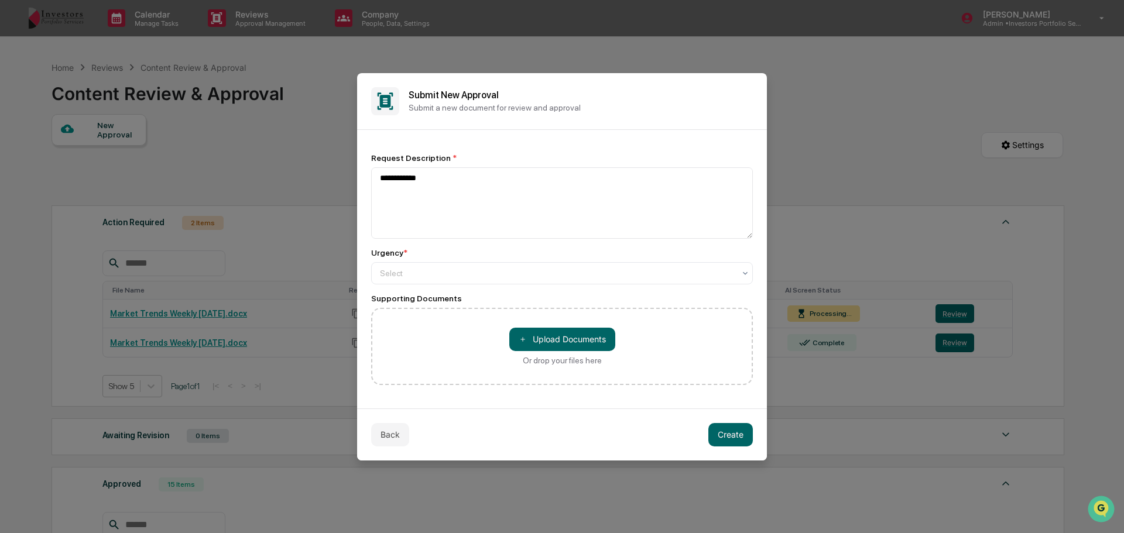
click at [482, 267] on div at bounding box center [557, 273] width 355 height 12
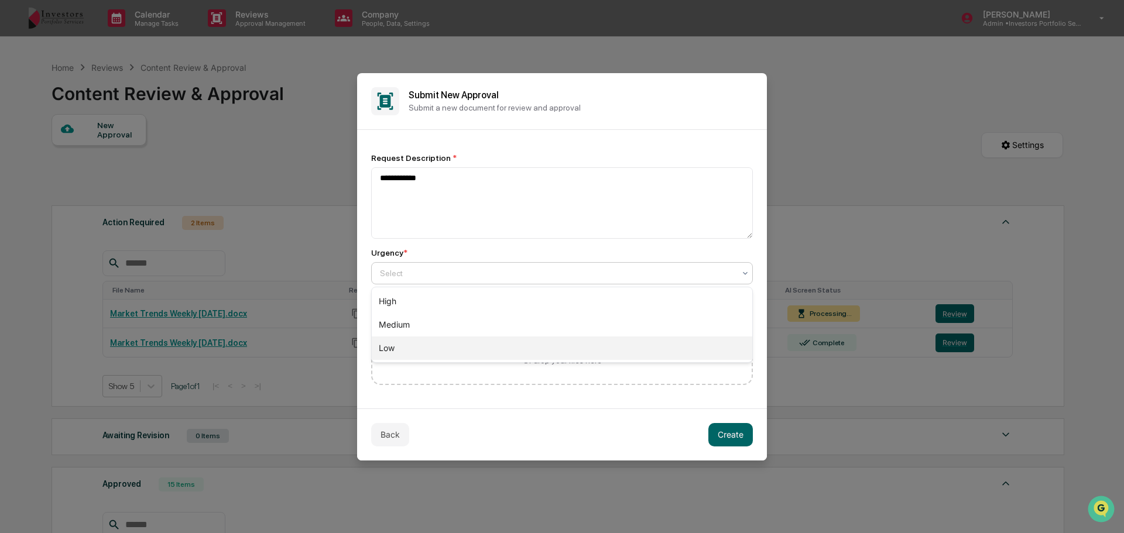
click at [427, 348] on div "Low" at bounding box center [562, 348] width 380 height 23
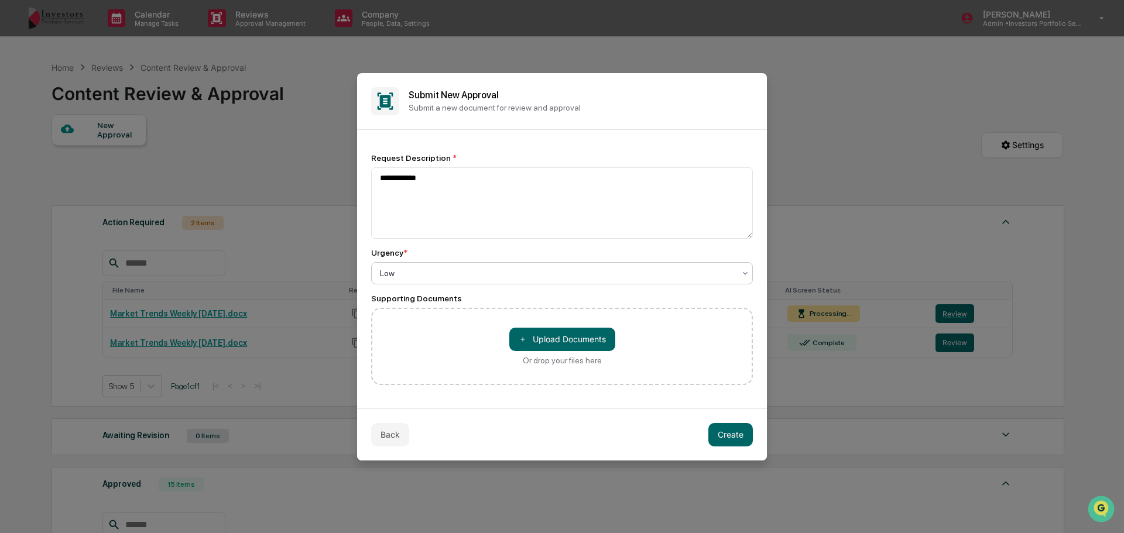
click at [722, 428] on button "Create" at bounding box center [730, 434] width 44 height 23
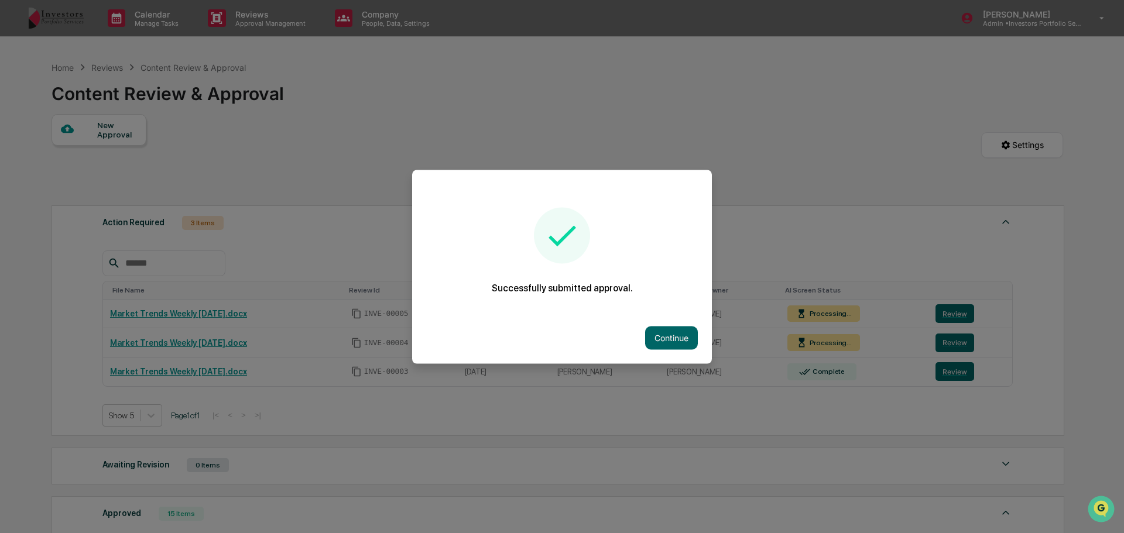
click at [651, 337] on button "Continue" at bounding box center [671, 337] width 53 height 23
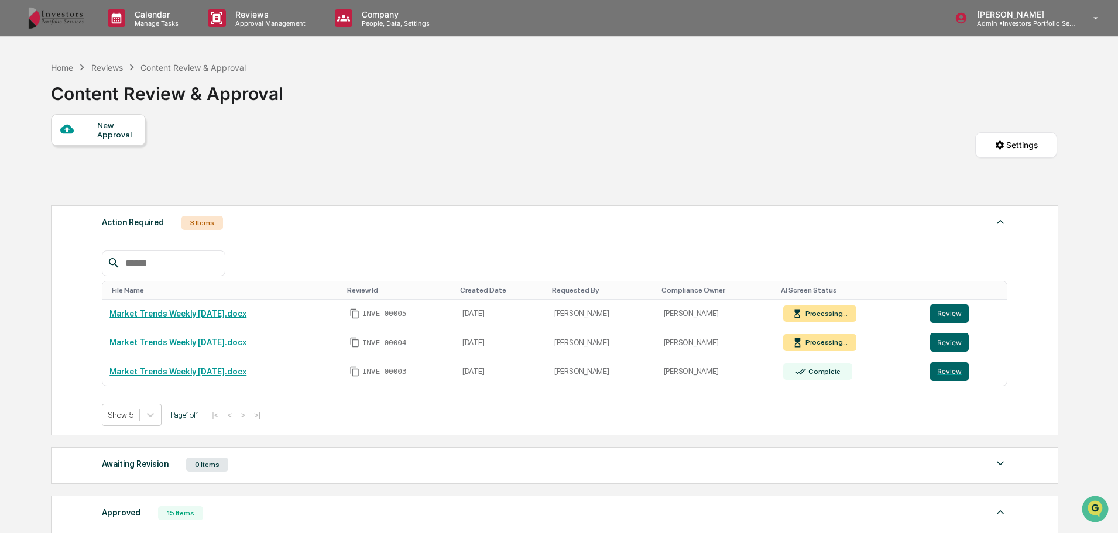
click at [108, 134] on div "New Approval" at bounding box center [116, 130] width 39 height 19
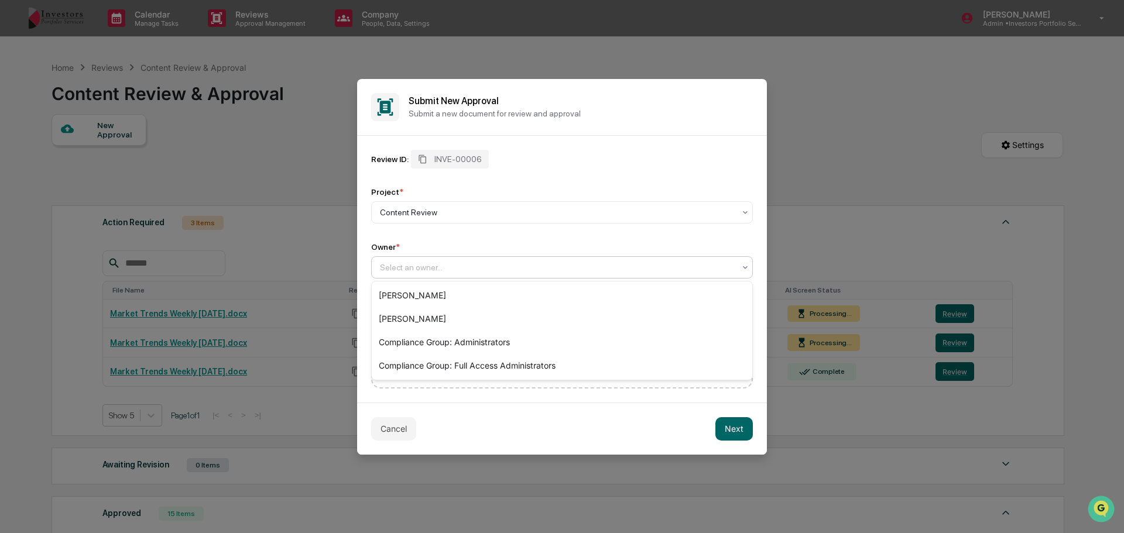
click at [519, 256] on div "Select an owner..." at bounding box center [562, 267] width 382 height 22
click at [492, 301] on div "[PERSON_NAME]" at bounding box center [562, 295] width 380 height 23
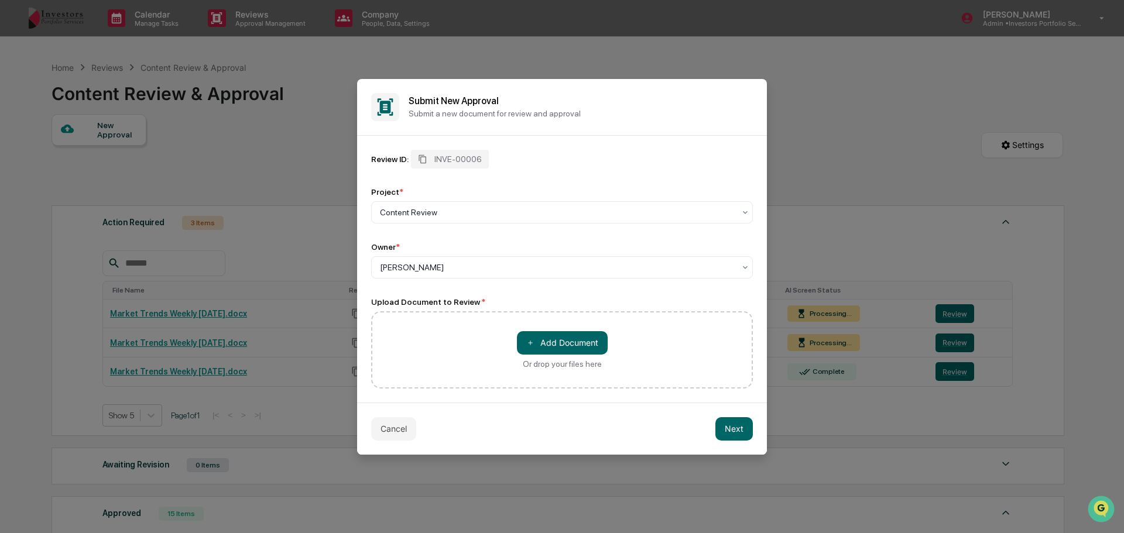
click at [547, 348] on button "＋ Add Document" at bounding box center [562, 342] width 91 height 23
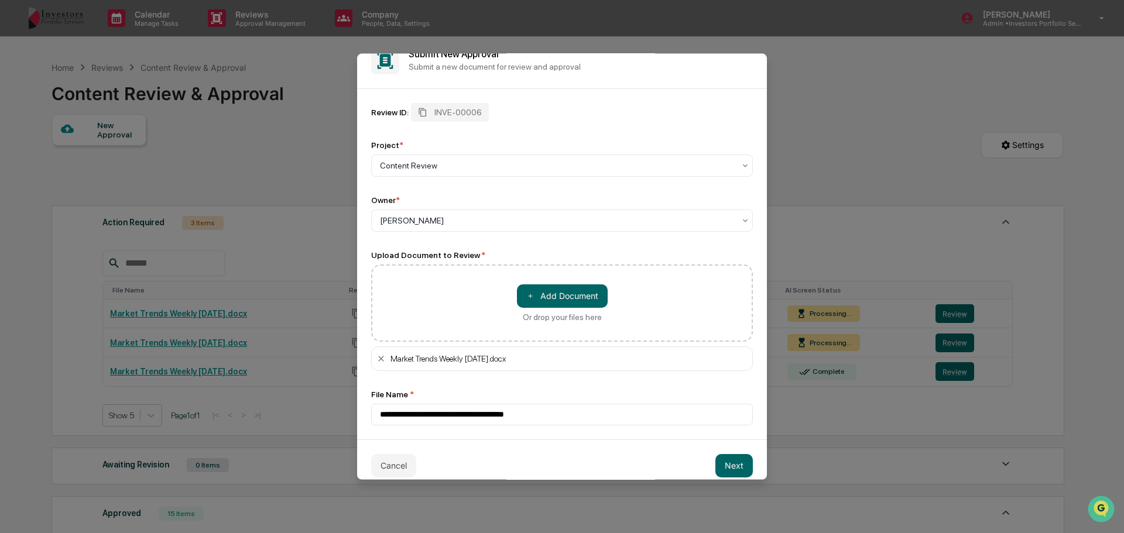
scroll to position [33, 0]
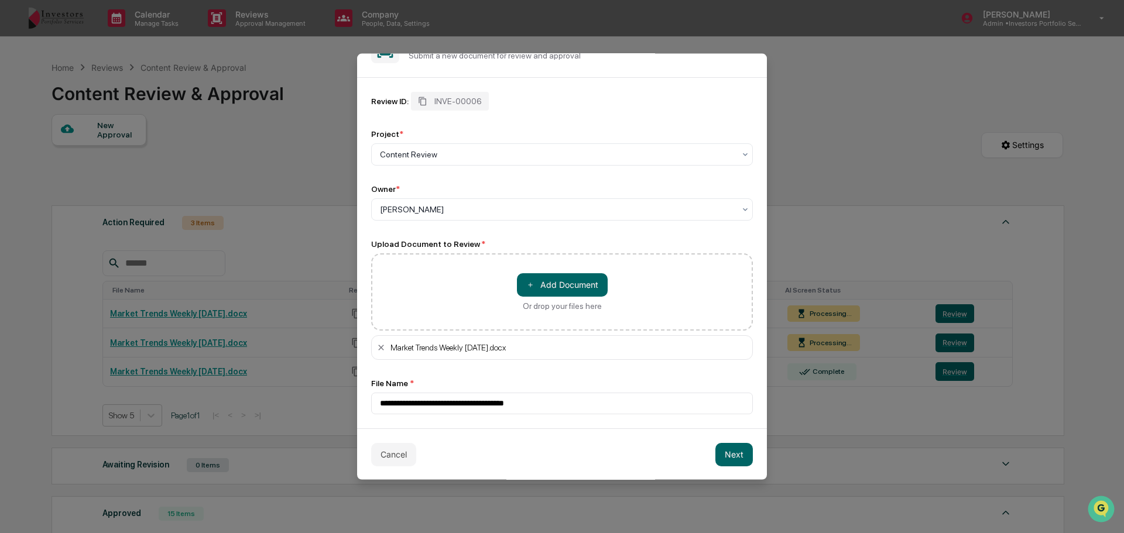
click at [737, 454] on button "Next" at bounding box center [733, 453] width 37 height 23
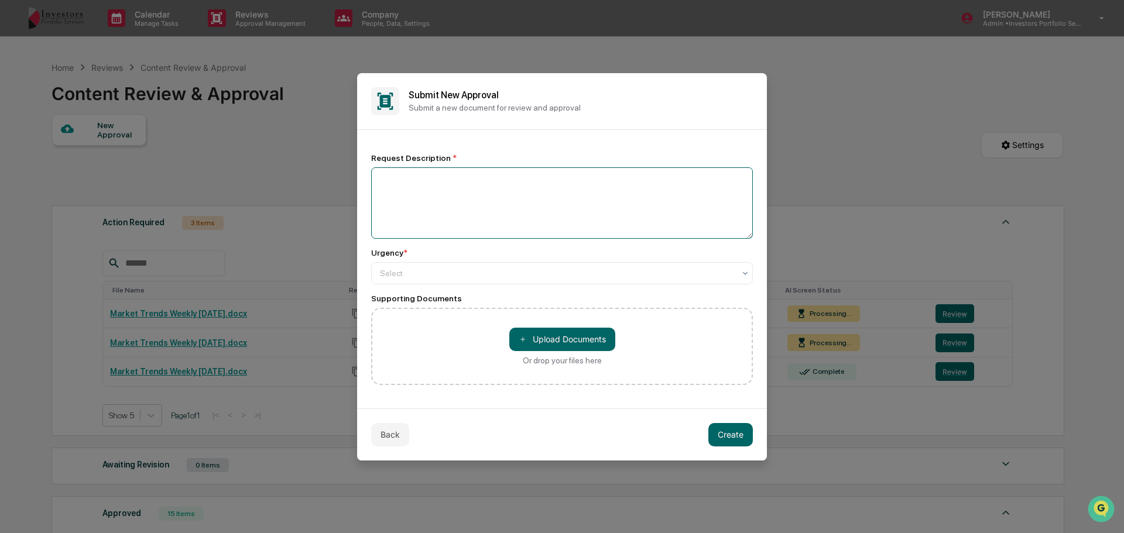
click at [504, 222] on textarea at bounding box center [562, 202] width 382 height 71
type textarea "**********"
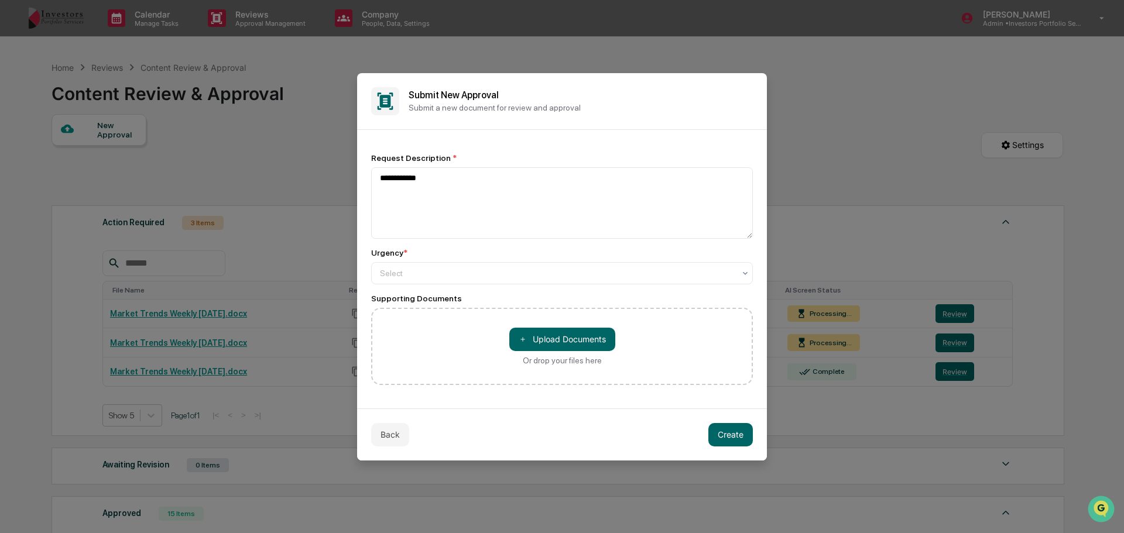
click at [634, 286] on div "**********" at bounding box center [562, 269] width 382 height 232
click at [634, 278] on div at bounding box center [557, 273] width 355 height 12
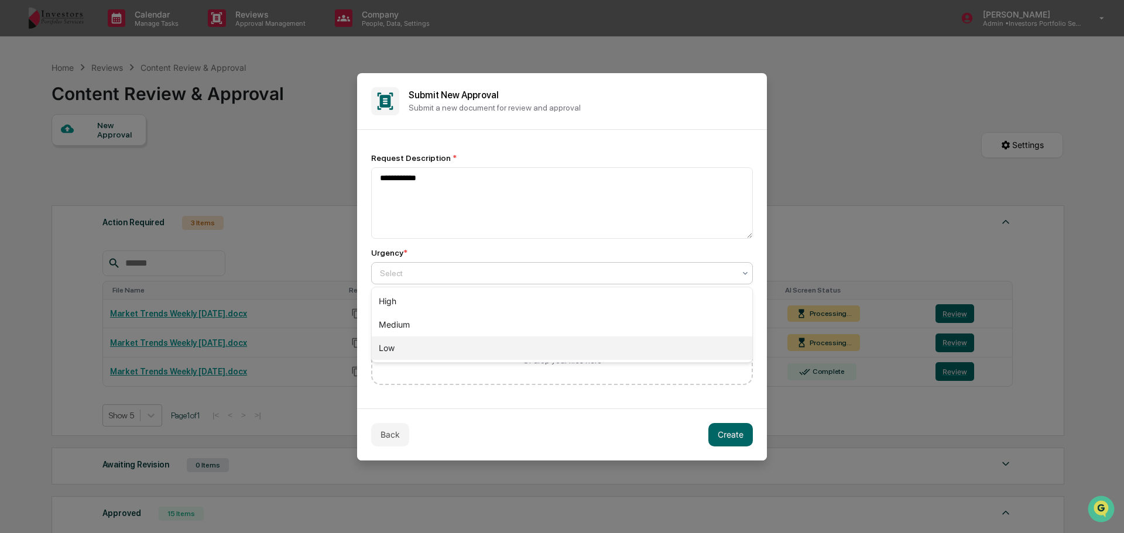
click at [592, 349] on div "Low" at bounding box center [562, 348] width 380 height 23
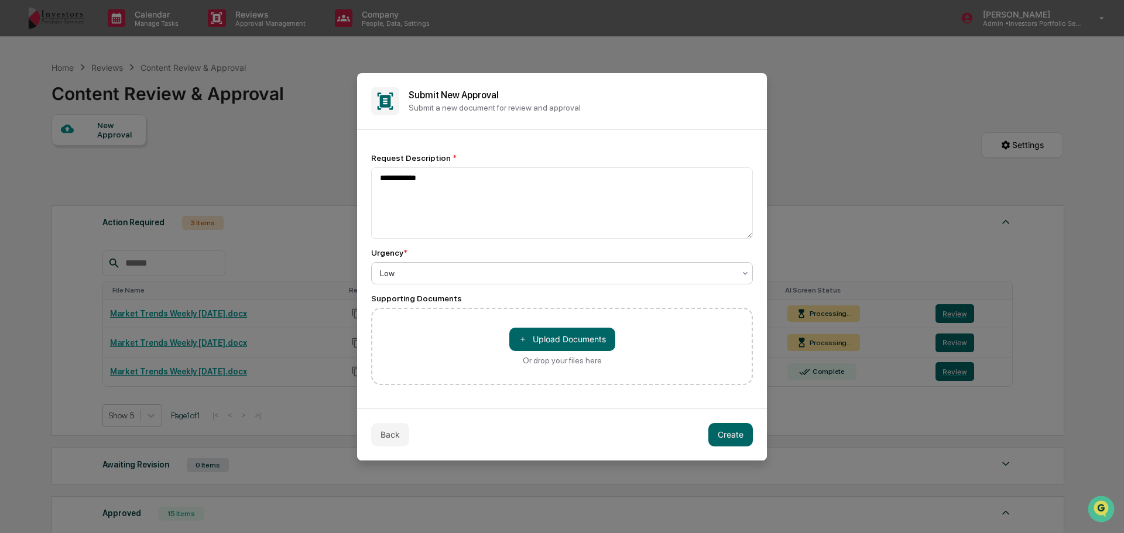
click at [735, 441] on button "Create" at bounding box center [730, 434] width 44 height 23
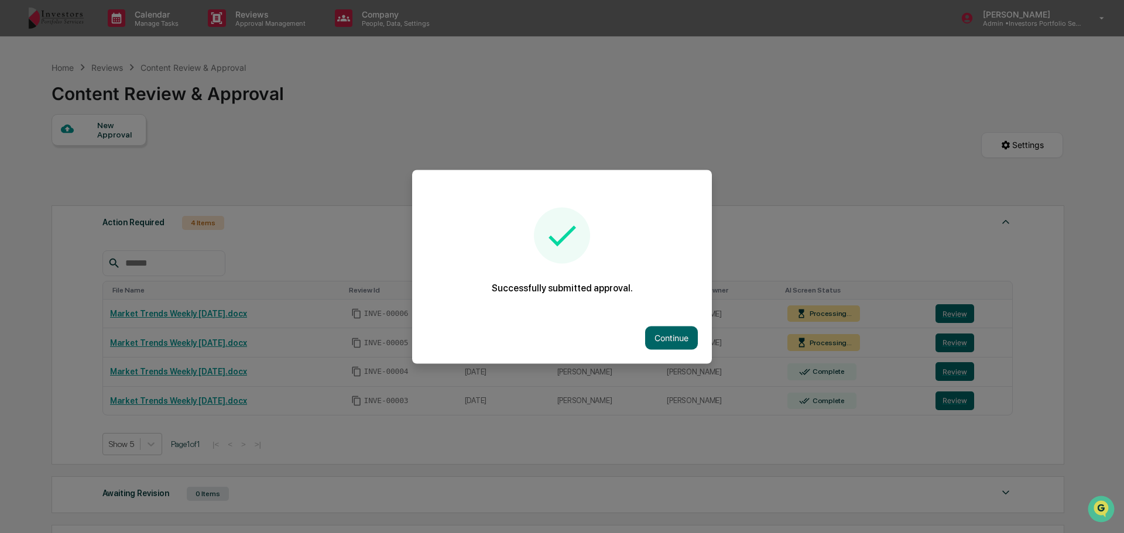
click at [655, 329] on button "Continue" at bounding box center [671, 337] width 53 height 23
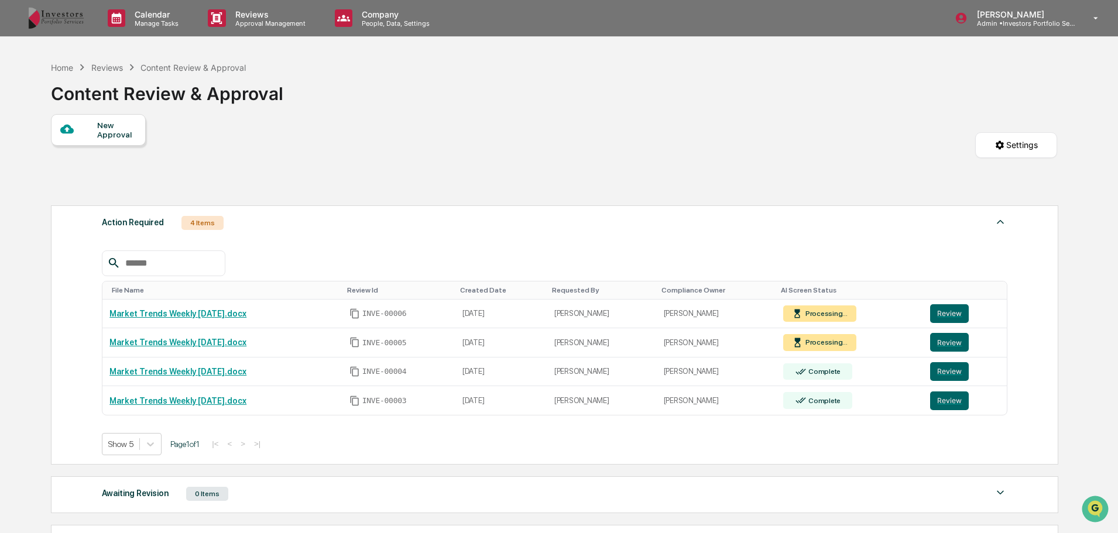
click at [119, 131] on div "New Approval" at bounding box center [116, 130] width 39 height 19
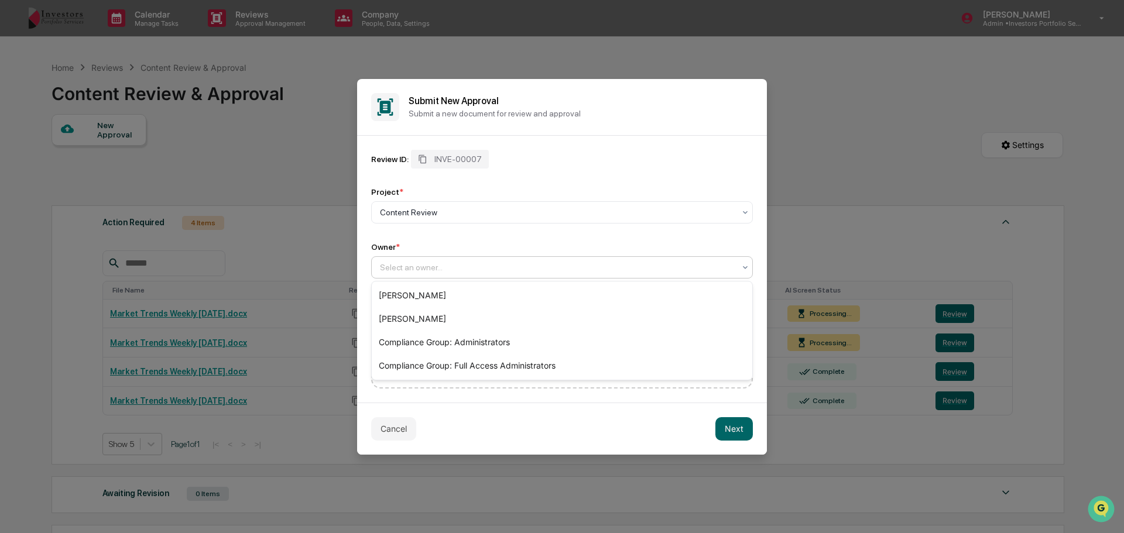
click at [486, 263] on div at bounding box center [557, 268] width 355 height 12
click at [486, 297] on div "[PERSON_NAME]" at bounding box center [562, 295] width 380 height 23
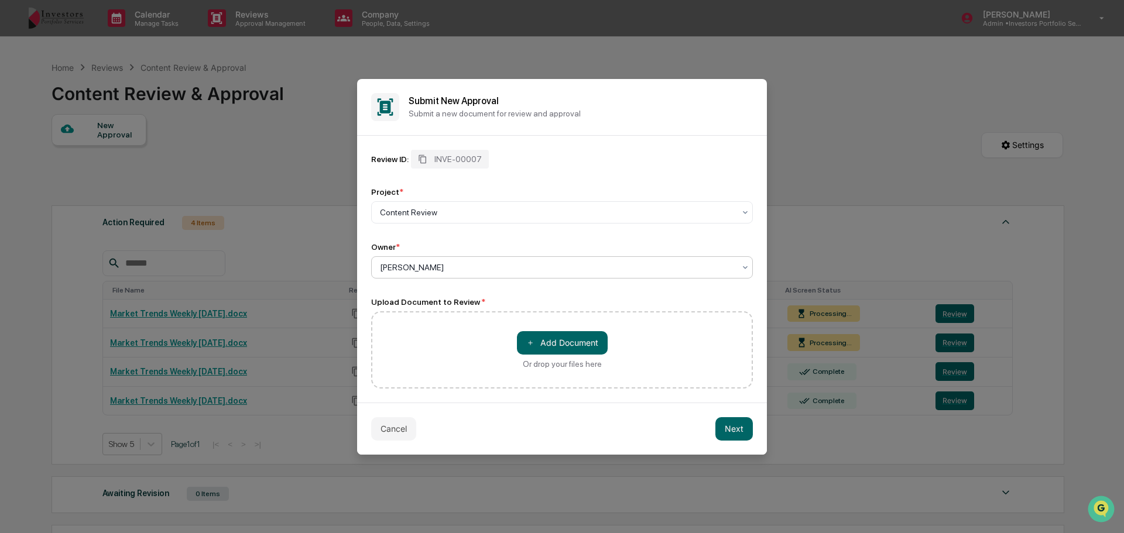
click at [558, 349] on button "＋ Add Document" at bounding box center [562, 342] width 91 height 23
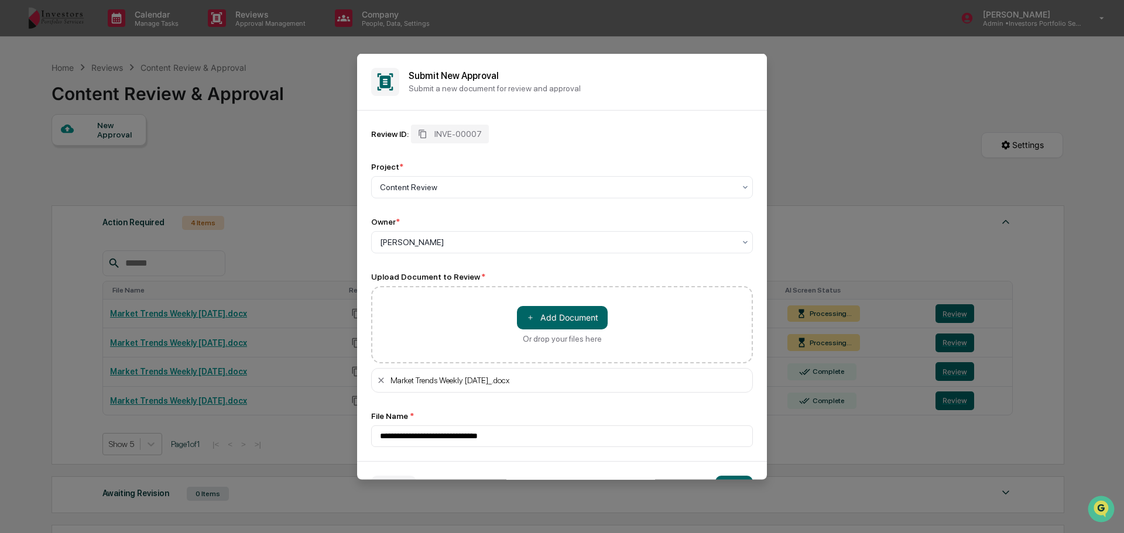
scroll to position [33, 0]
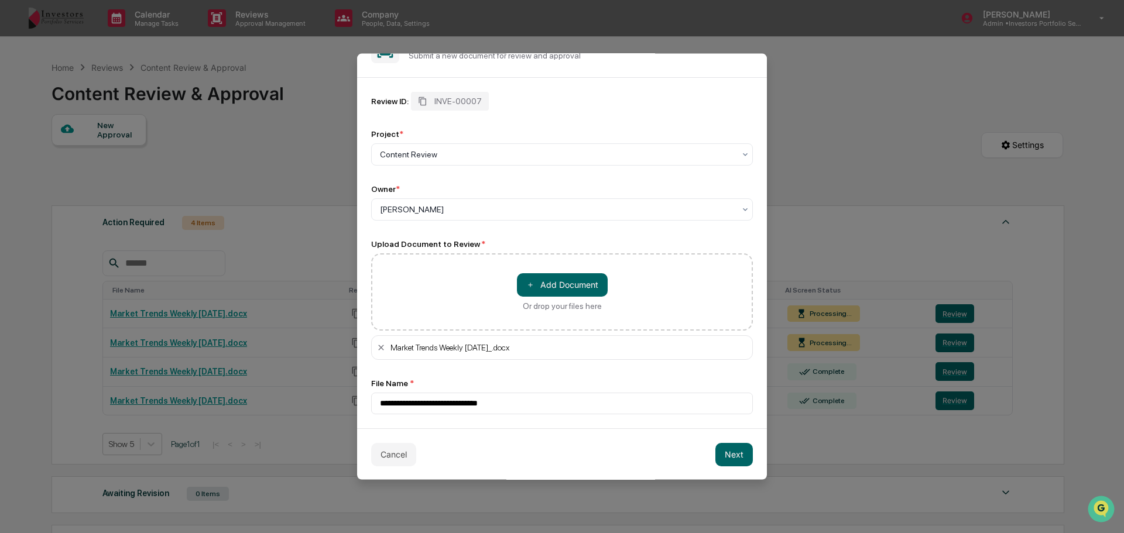
click at [745, 441] on div "Cancel Next" at bounding box center [562, 454] width 410 height 52
click at [729, 448] on button "Next" at bounding box center [733, 453] width 37 height 23
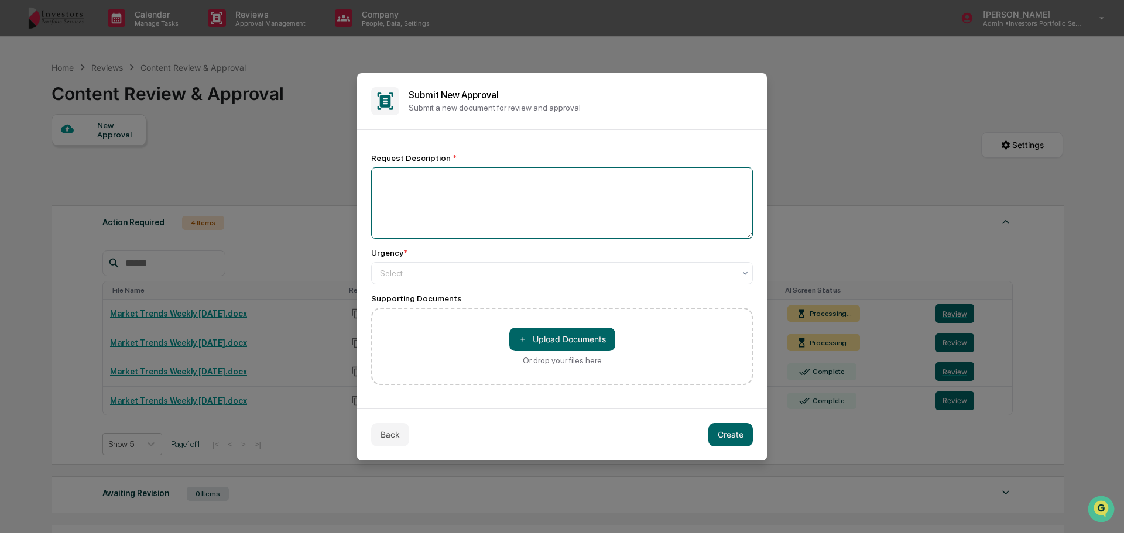
click at [513, 202] on textarea at bounding box center [562, 202] width 382 height 71
type textarea "**********"
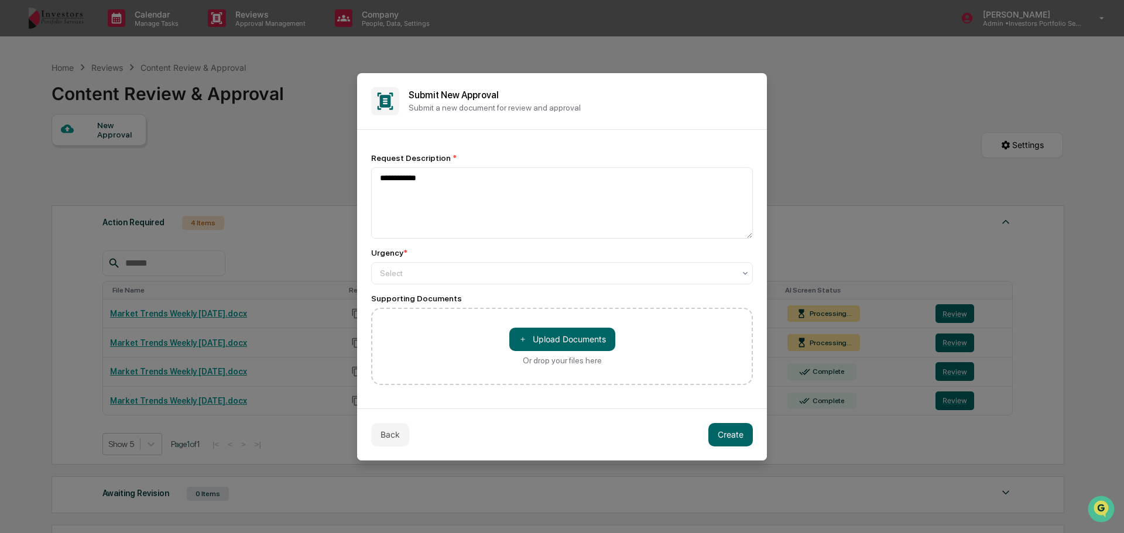
click at [510, 279] on div "Select" at bounding box center [557, 273] width 366 height 16
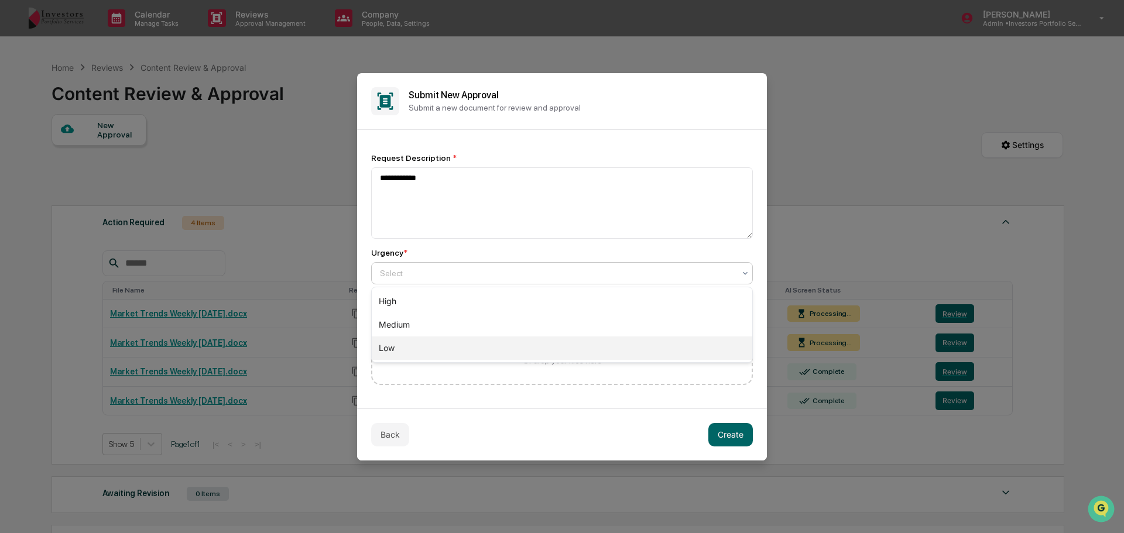
click at [516, 343] on div "Low" at bounding box center [562, 348] width 380 height 23
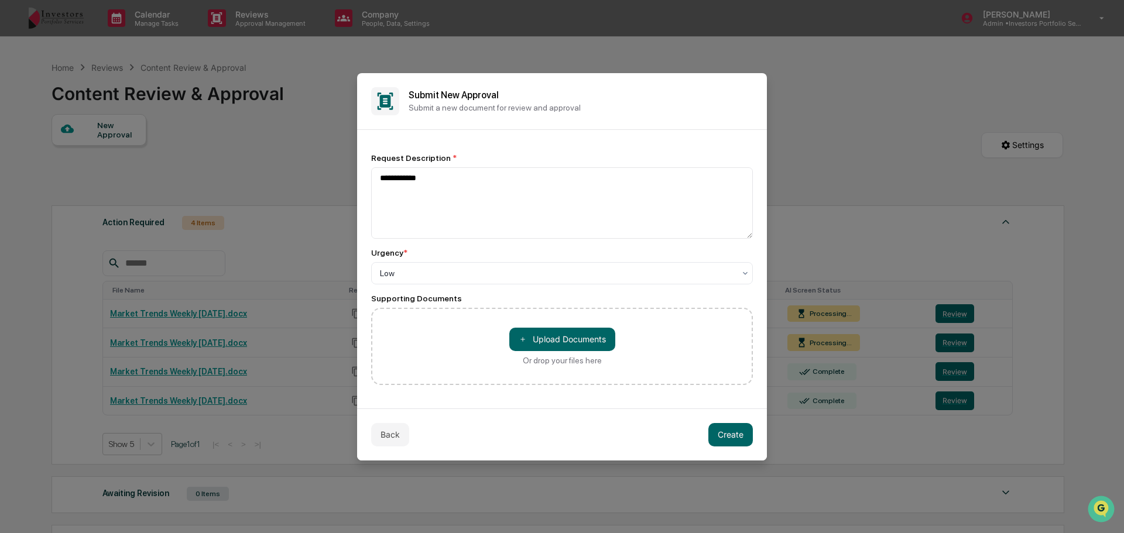
click at [739, 433] on button "Create" at bounding box center [730, 434] width 44 height 23
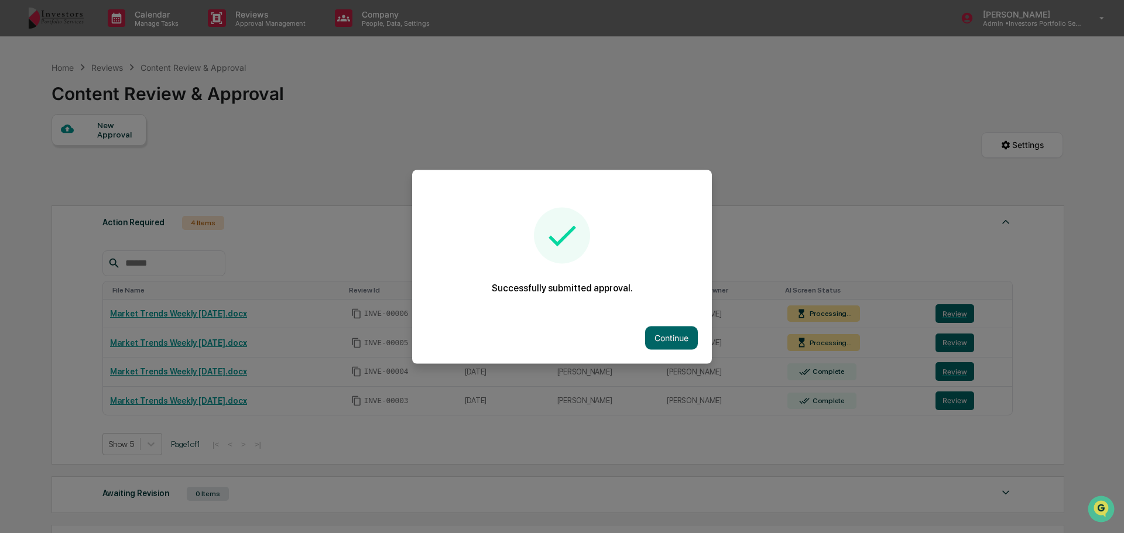
click at [82, 118] on div at bounding box center [562, 266] width 1124 height 533
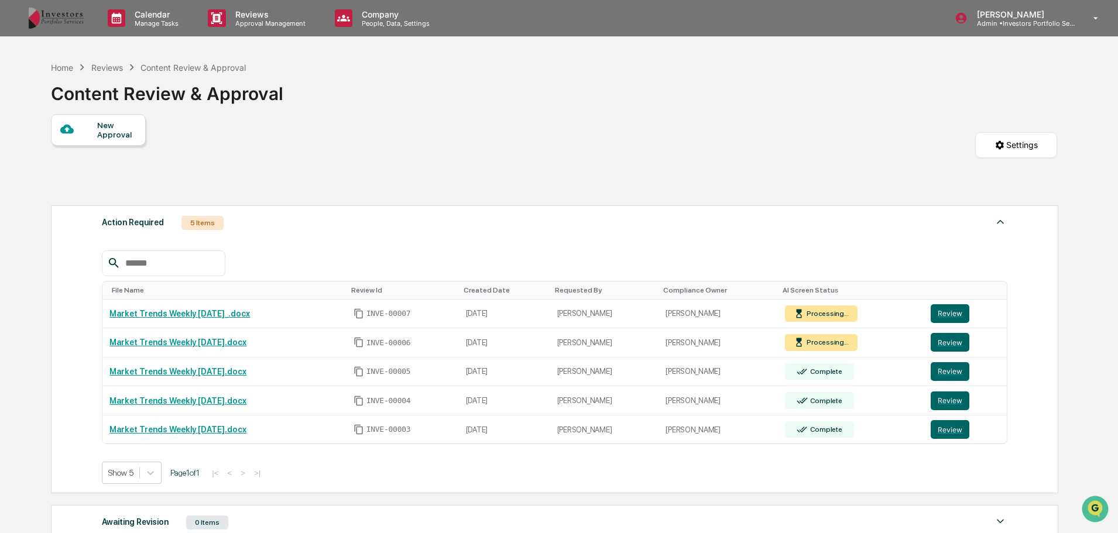
click at [102, 124] on div "New Approval" at bounding box center [116, 130] width 39 height 19
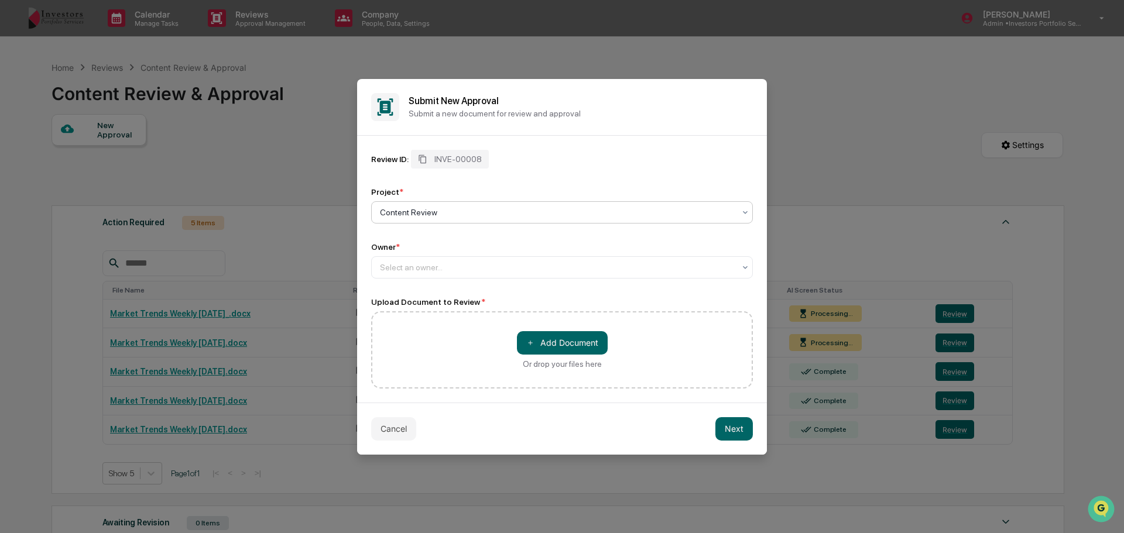
click at [431, 258] on div "Select an owner..." at bounding box center [562, 267] width 382 height 22
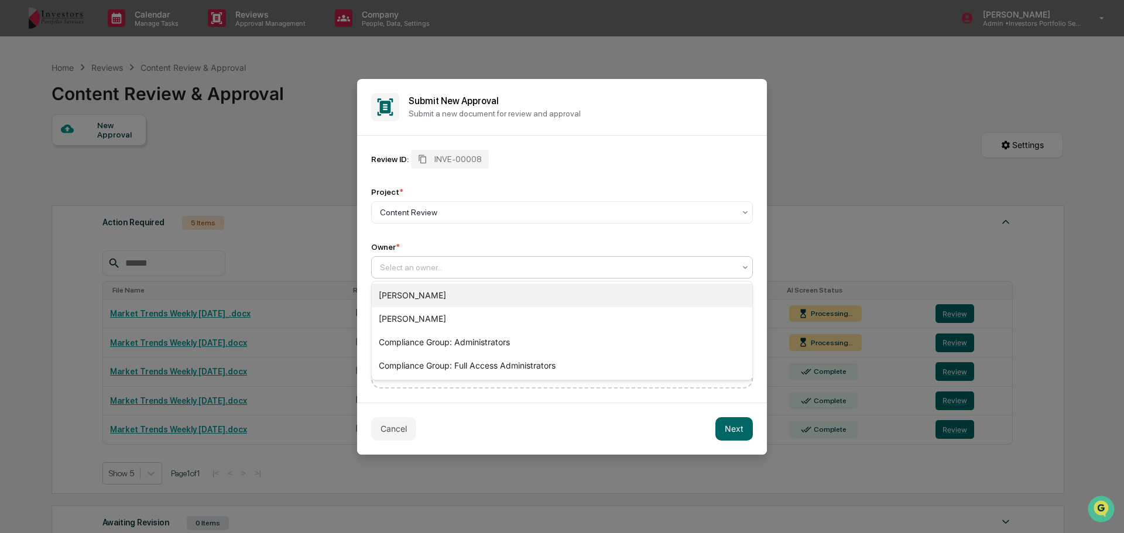
click at [495, 300] on div "[PERSON_NAME]" at bounding box center [562, 295] width 380 height 23
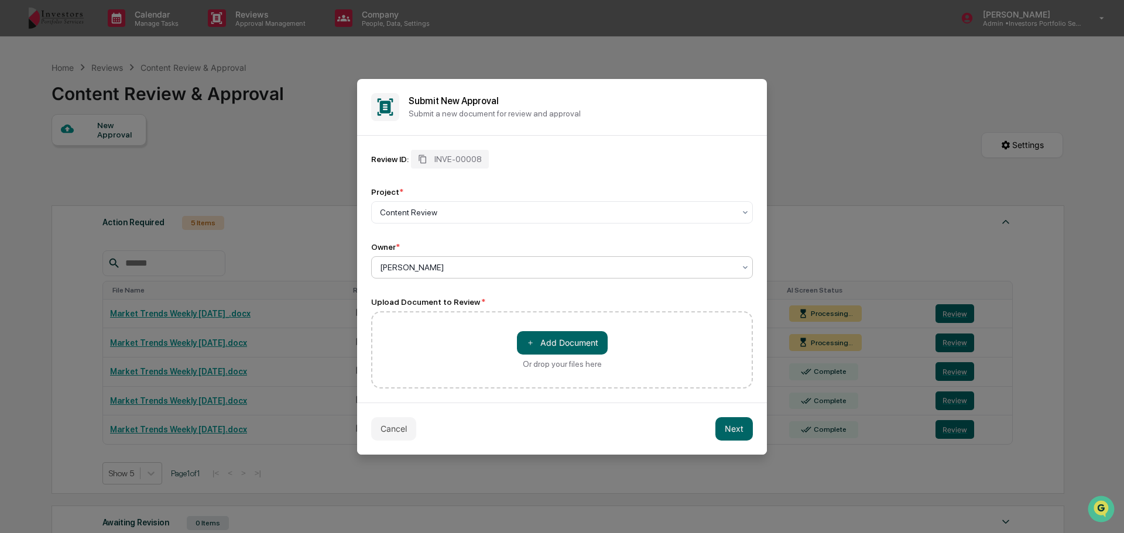
click at [537, 354] on button "＋ Add Document" at bounding box center [562, 342] width 91 height 23
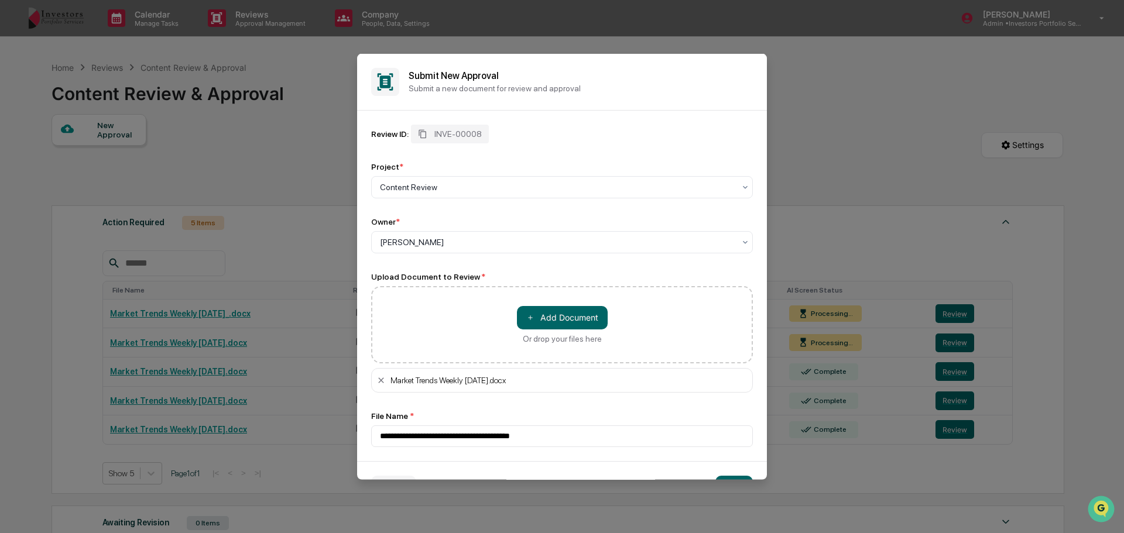
scroll to position [33, 0]
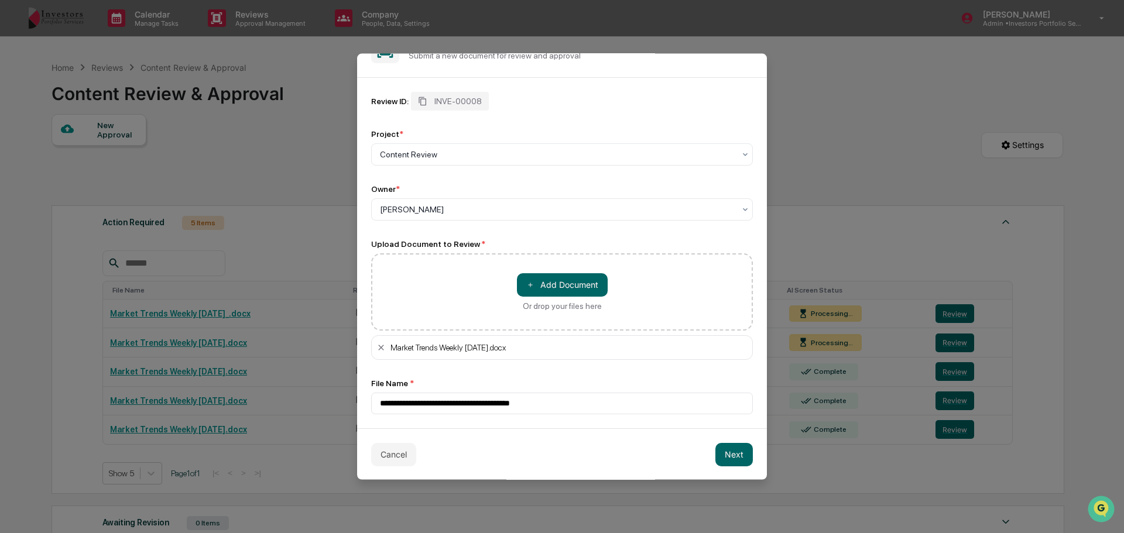
click at [729, 452] on button "Next" at bounding box center [733, 453] width 37 height 23
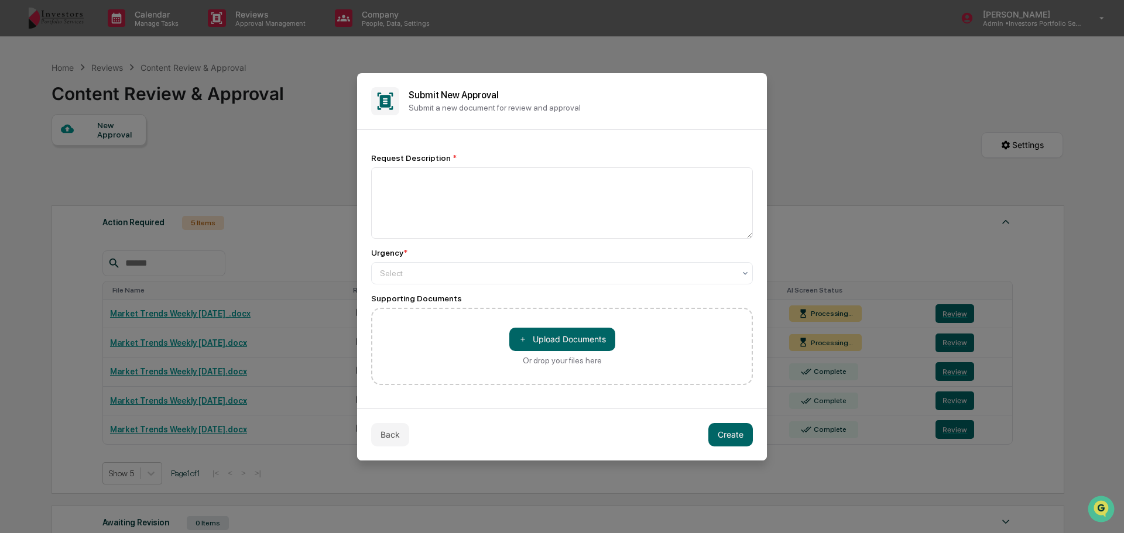
scroll to position [0, 0]
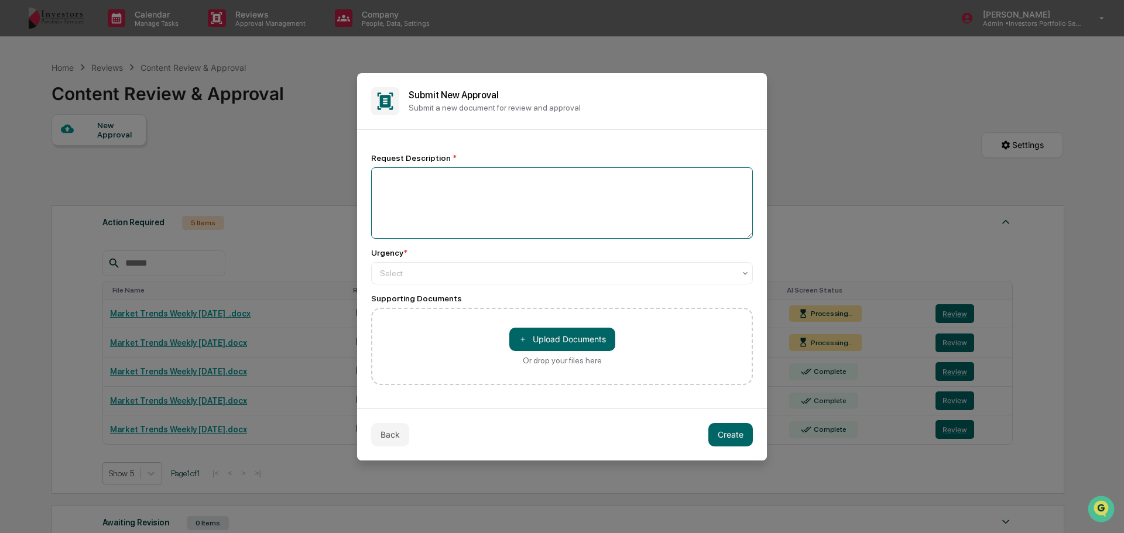
click at [441, 194] on textarea at bounding box center [562, 202] width 382 height 71
type textarea "**********"
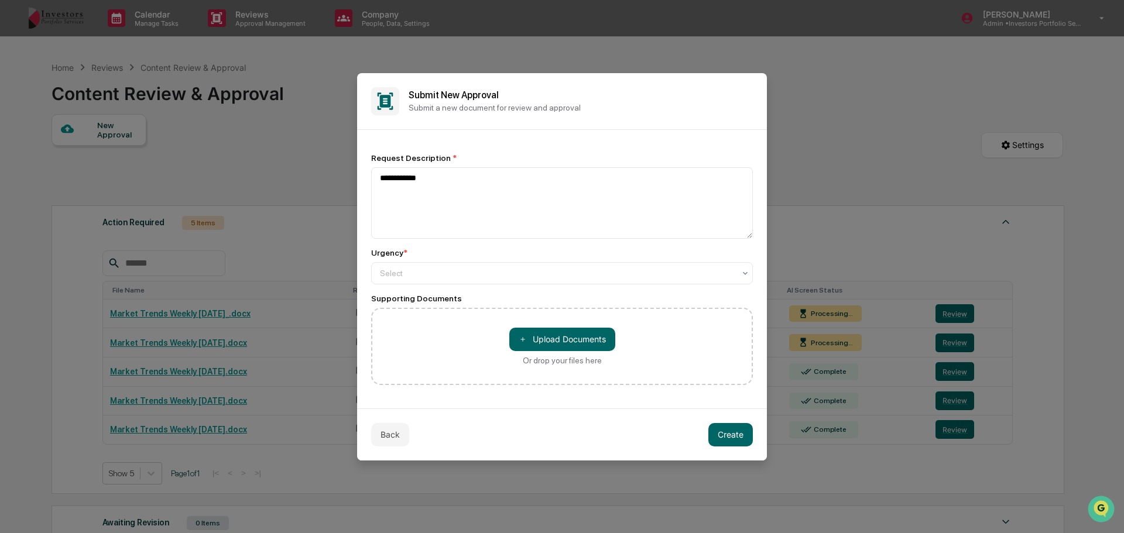
click at [552, 253] on div "Urgency *" at bounding box center [562, 252] width 382 height 9
click at [550, 269] on div at bounding box center [557, 273] width 355 height 12
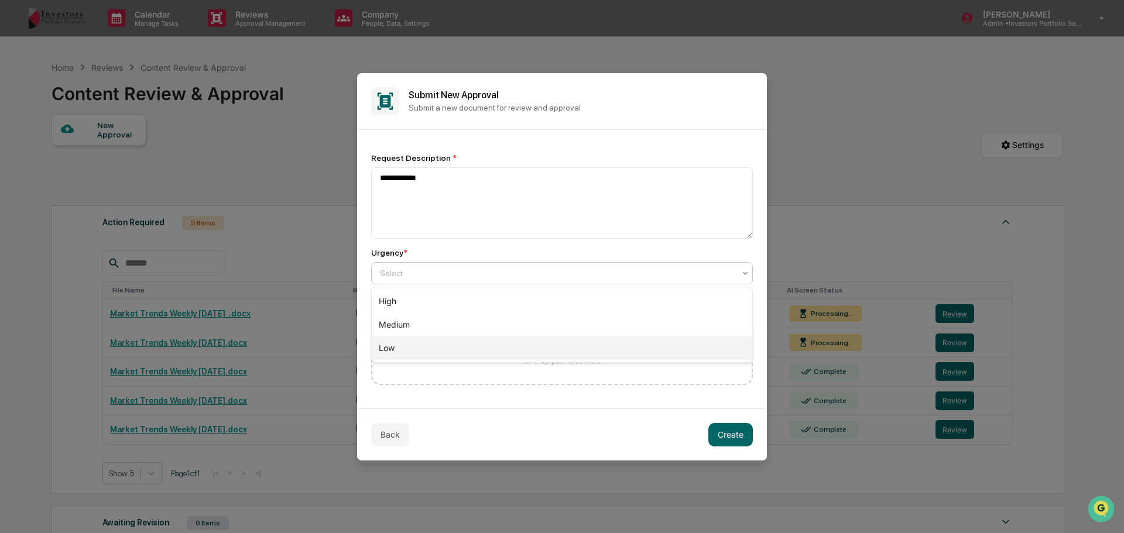
click at [509, 346] on div "Low" at bounding box center [562, 348] width 380 height 23
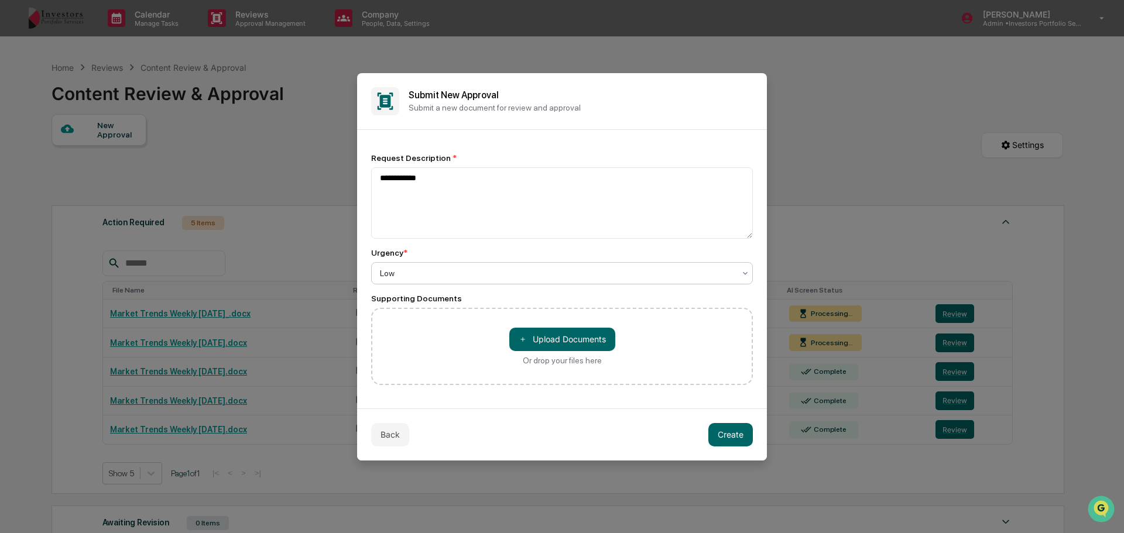
click at [593, 341] on button "＋ Upload Documents" at bounding box center [562, 339] width 106 height 23
click at [726, 423] on button "Create" at bounding box center [730, 434] width 44 height 23
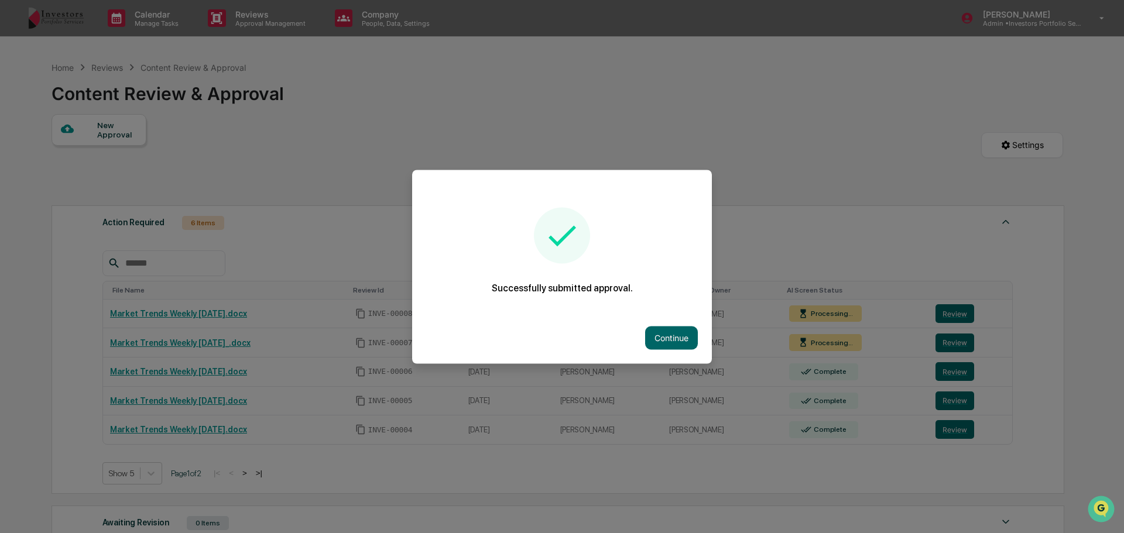
click at [662, 335] on button "Continue" at bounding box center [671, 337] width 53 height 23
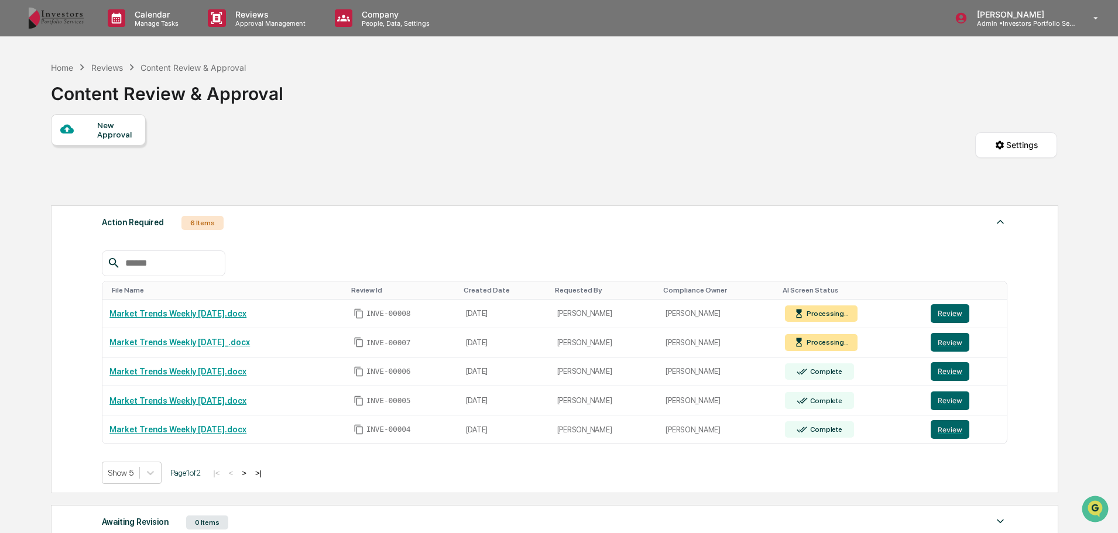
click at [96, 129] on div at bounding box center [78, 129] width 37 height 15
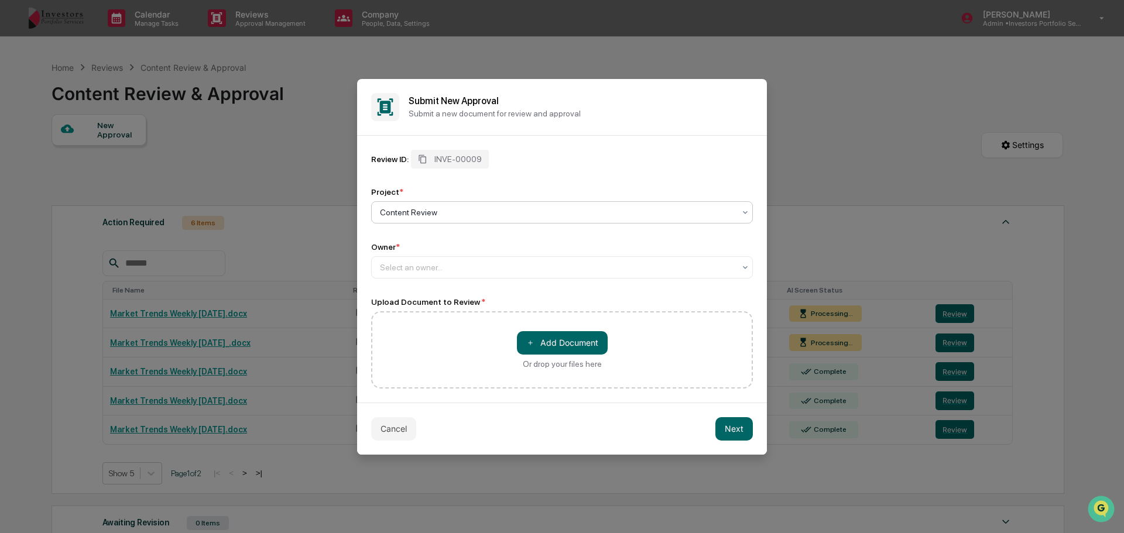
click at [503, 214] on div at bounding box center [557, 213] width 355 height 12
click at [482, 262] on div at bounding box center [557, 268] width 355 height 12
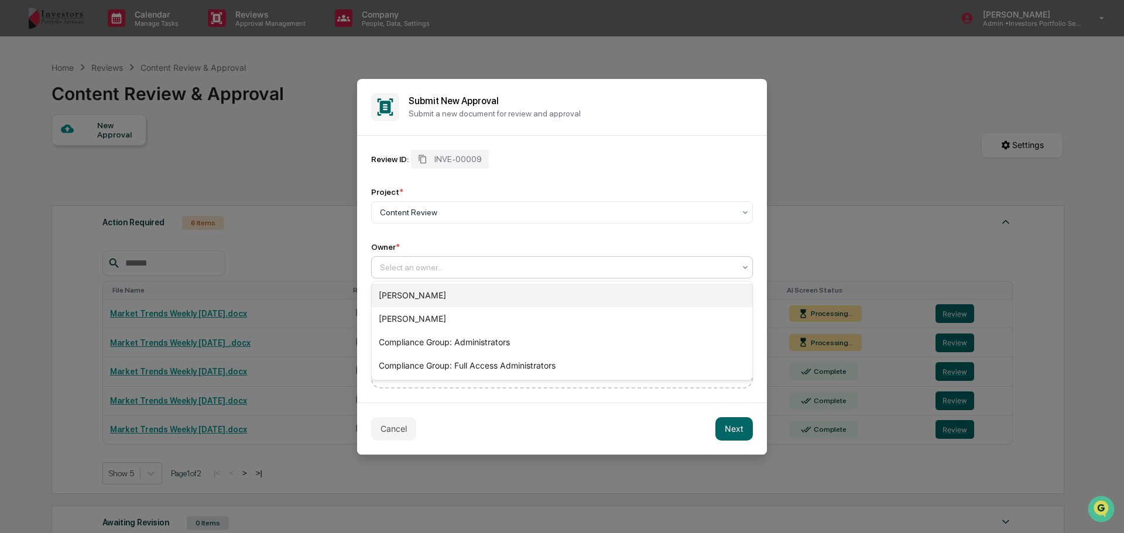
click at [475, 291] on div "[PERSON_NAME]" at bounding box center [562, 295] width 380 height 23
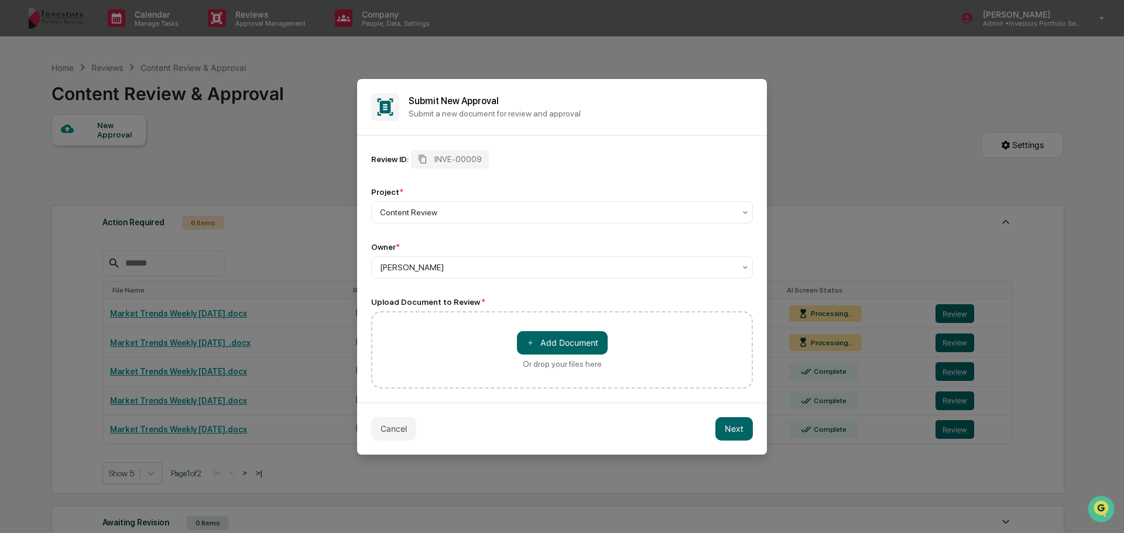
click at [537, 341] on button "＋ Add Document" at bounding box center [562, 342] width 91 height 23
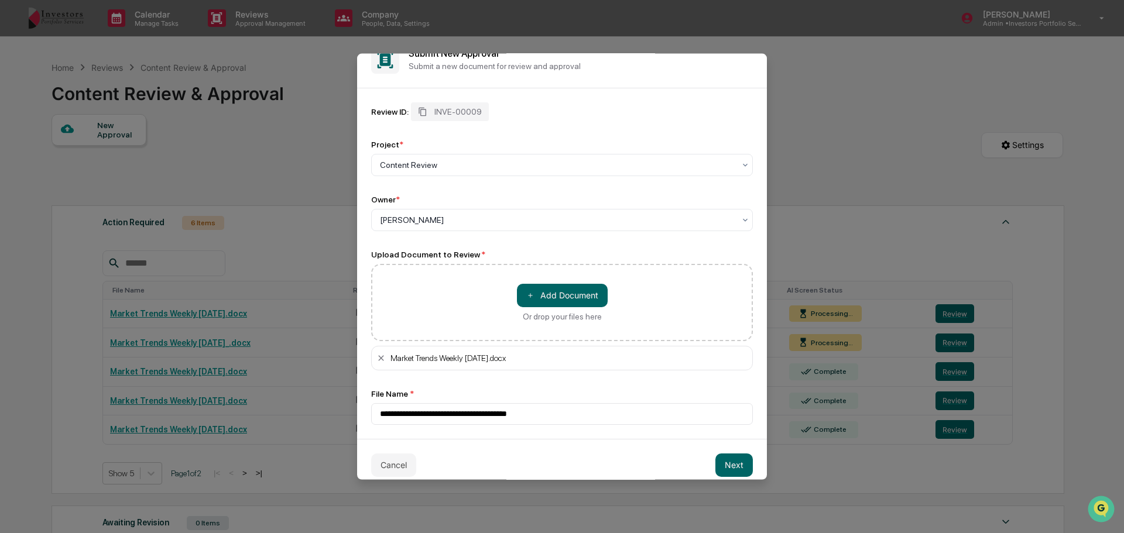
scroll to position [33, 0]
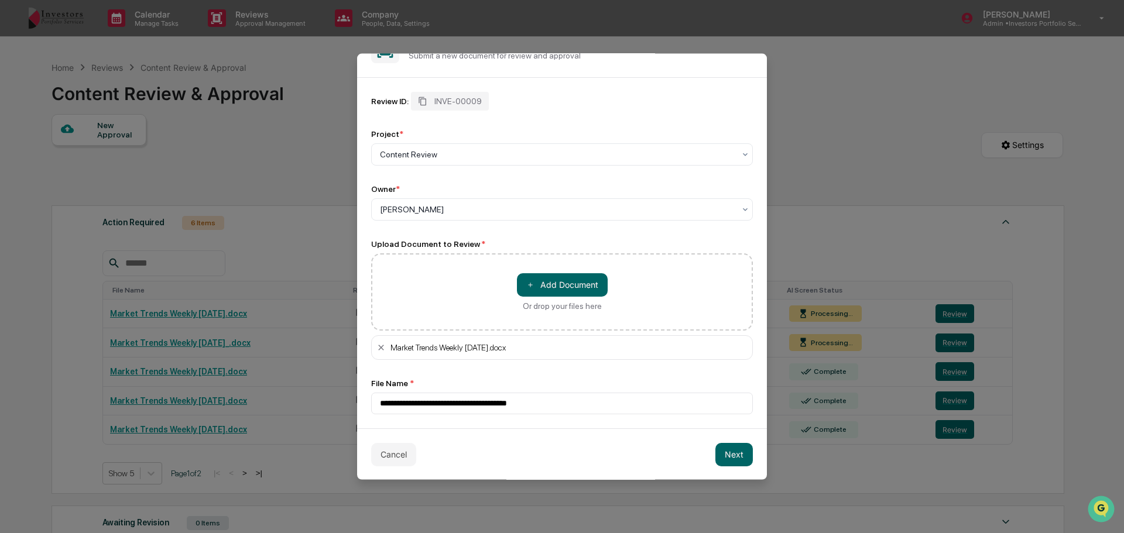
click at [724, 457] on button "Next" at bounding box center [733, 453] width 37 height 23
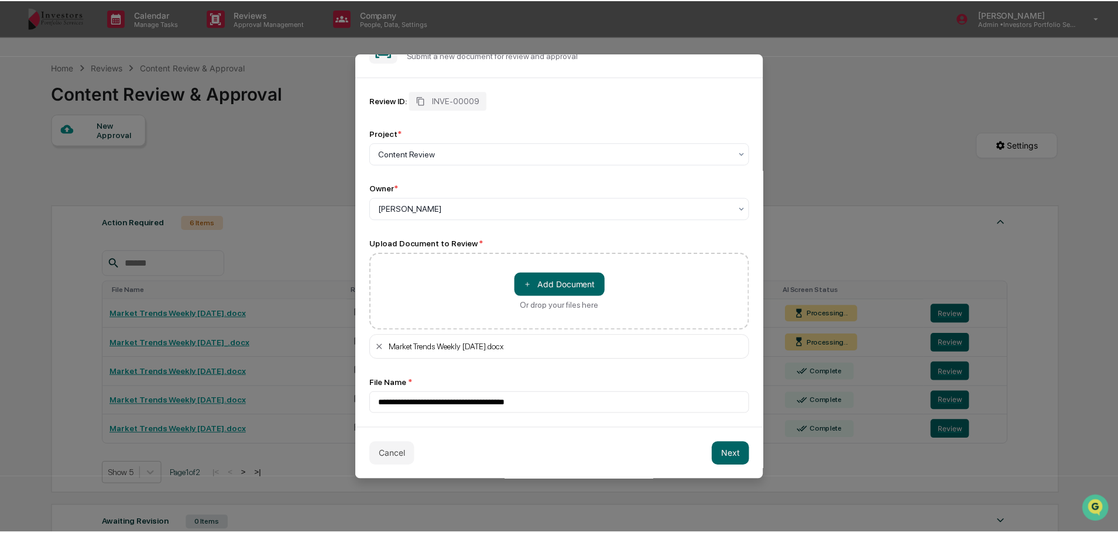
scroll to position [0, 0]
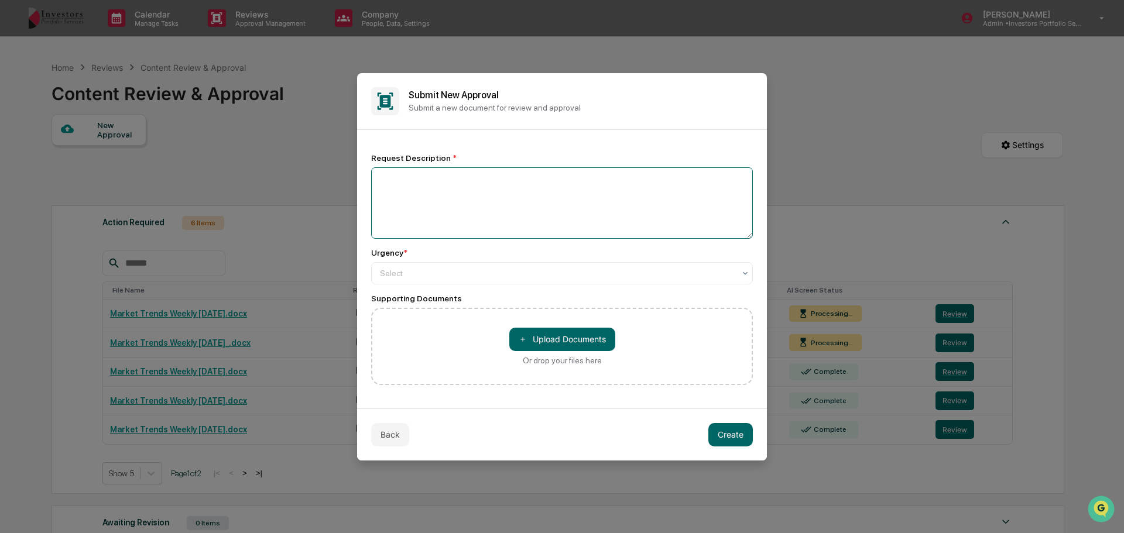
click at [457, 202] on textarea at bounding box center [562, 202] width 382 height 71
type textarea "**********"
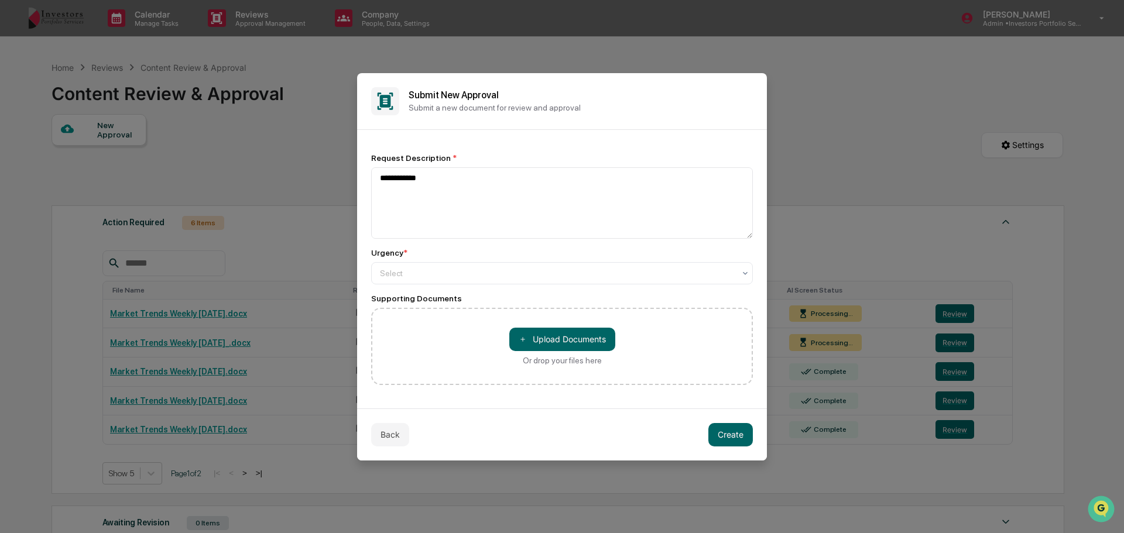
click at [482, 282] on div "Select" at bounding box center [562, 273] width 382 height 22
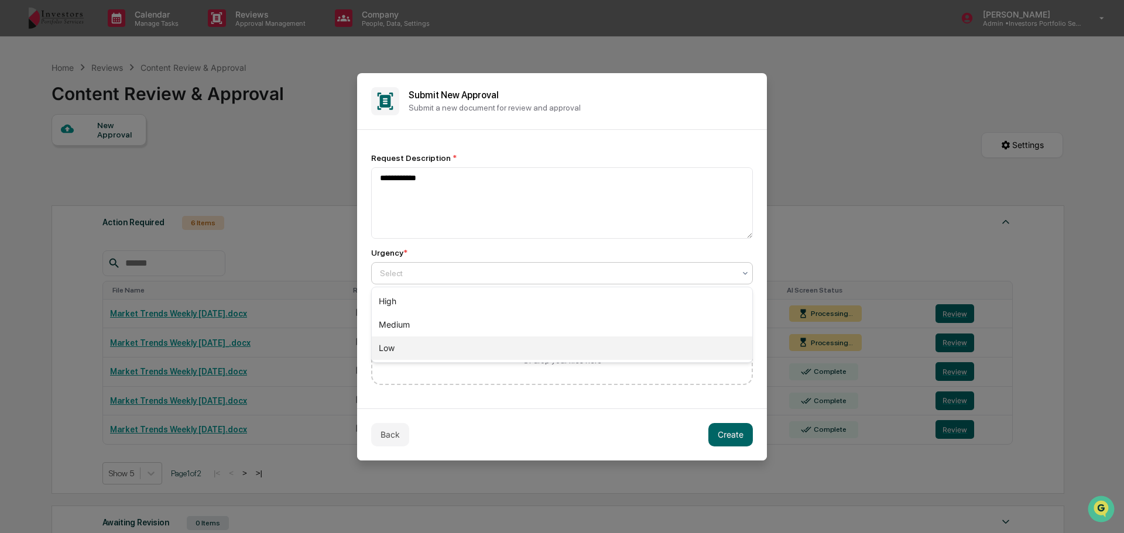
click at [482, 347] on div "Low" at bounding box center [562, 348] width 380 height 23
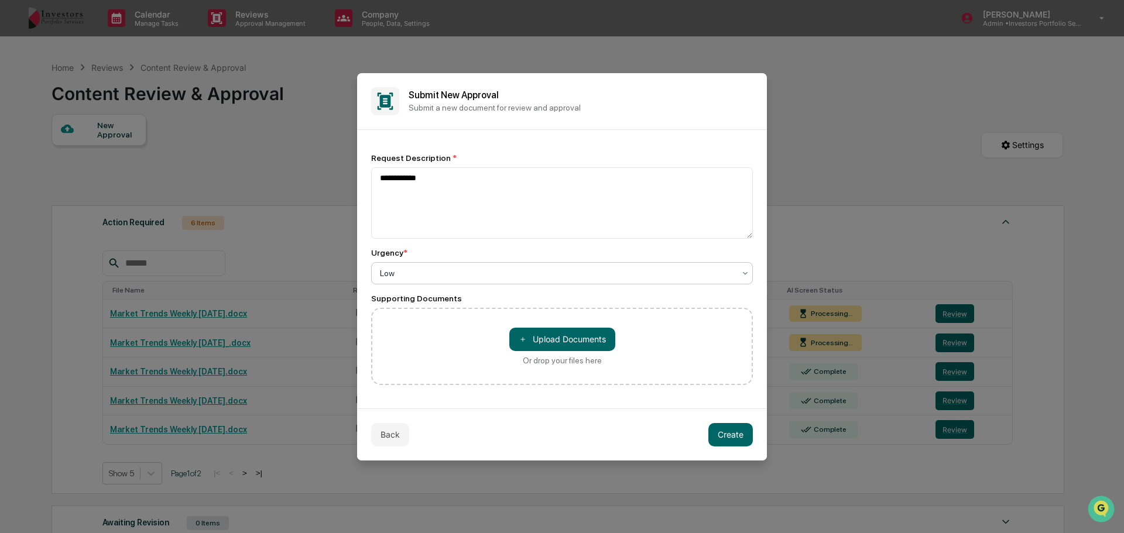
click at [731, 432] on button "Create" at bounding box center [730, 434] width 44 height 23
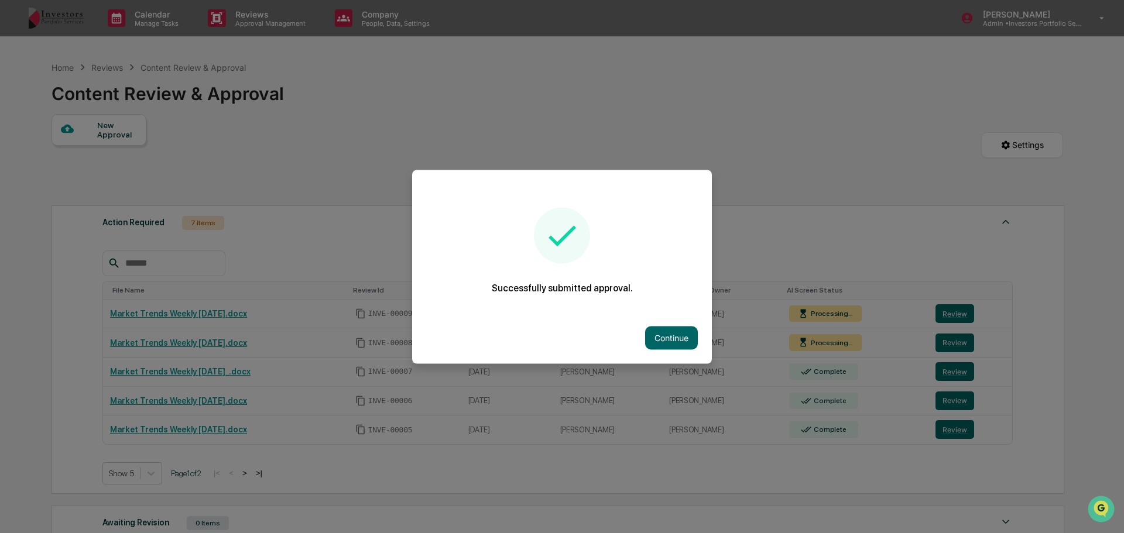
click at [645, 339] on button "Continue" at bounding box center [671, 337] width 53 height 23
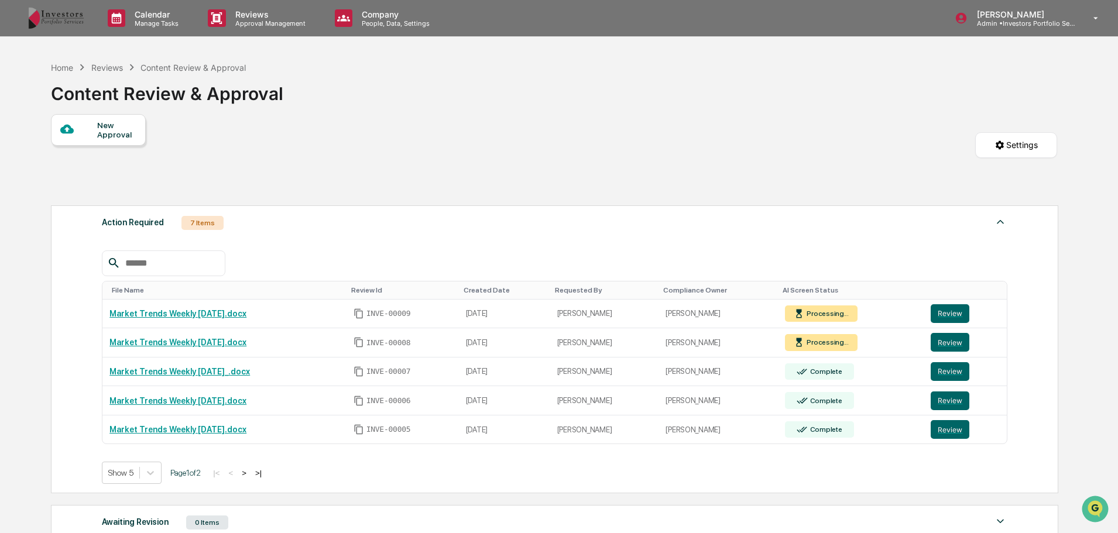
click at [67, 118] on div "New Approval" at bounding box center [98, 130] width 95 height 32
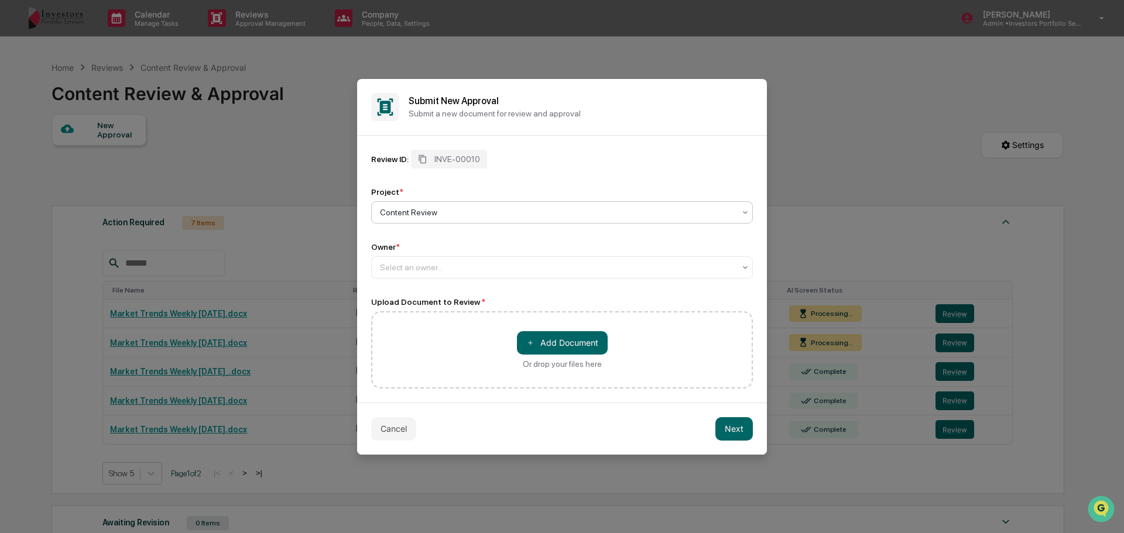
click at [476, 266] on div at bounding box center [557, 268] width 355 height 12
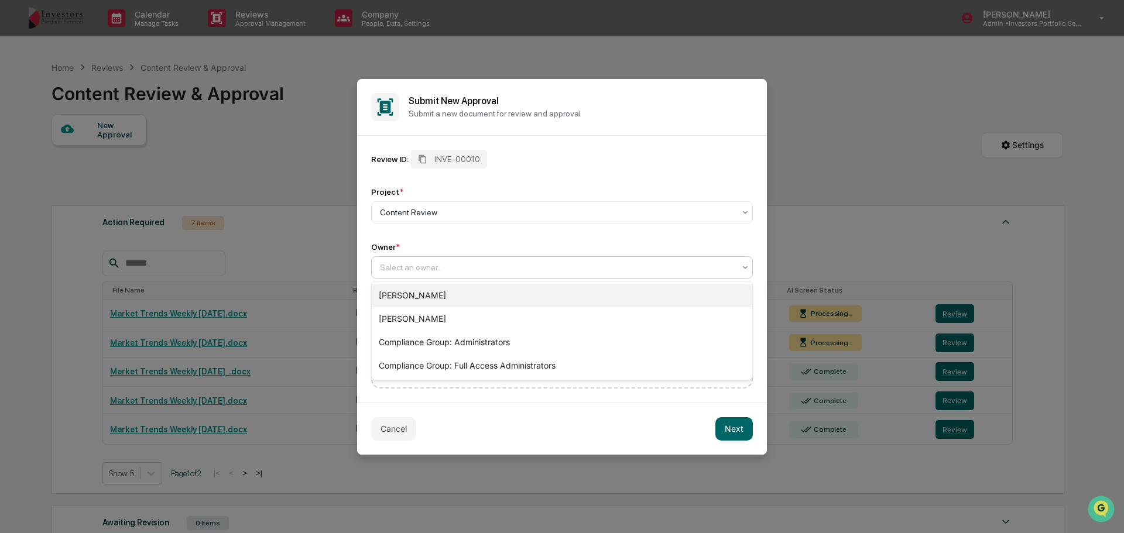
click at [503, 300] on div "[PERSON_NAME]" at bounding box center [562, 295] width 380 height 23
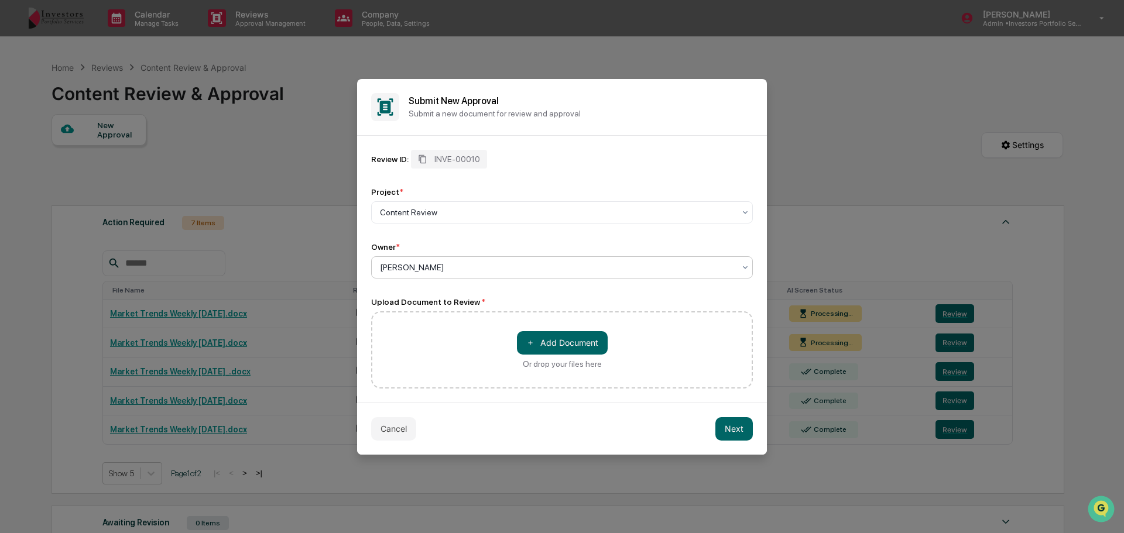
click at [516, 343] on div "＋ Add Document Or drop your files here" at bounding box center [562, 349] width 382 height 77
click at [574, 352] on button "＋ Add Document" at bounding box center [562, 342] width 91 height 23
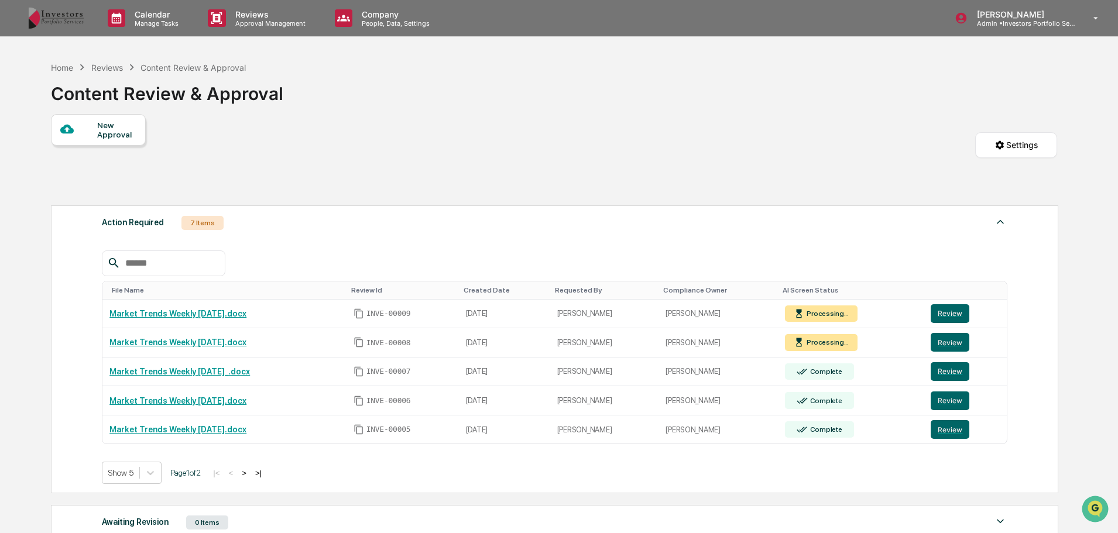
click at [947, 424] on button "Review" at bounding box center [950, 429] width 39 height 19
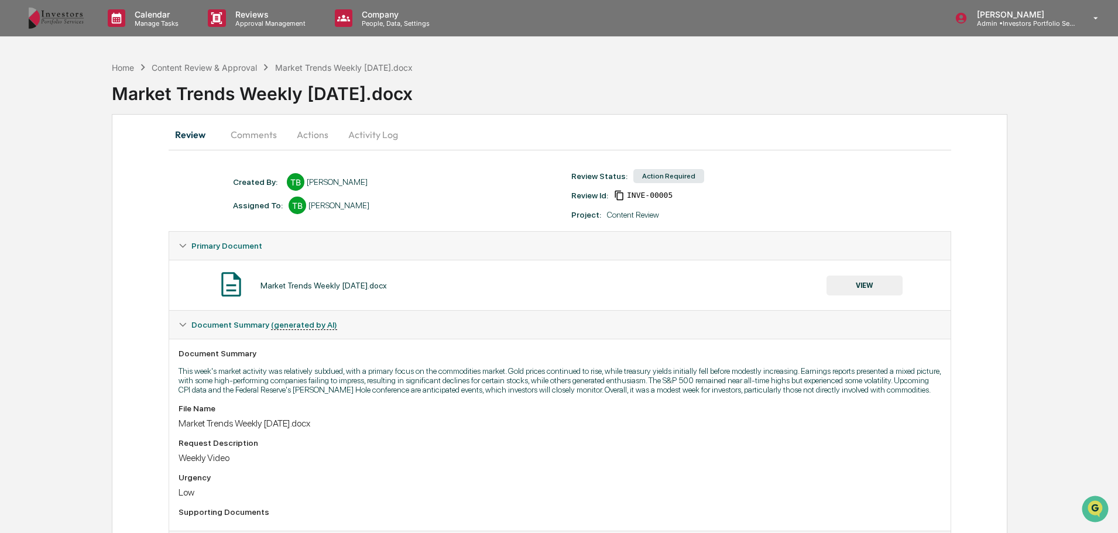
click at [355, 136] on button "Activity Log" at bounding box center [373, 135] width 68 height 28
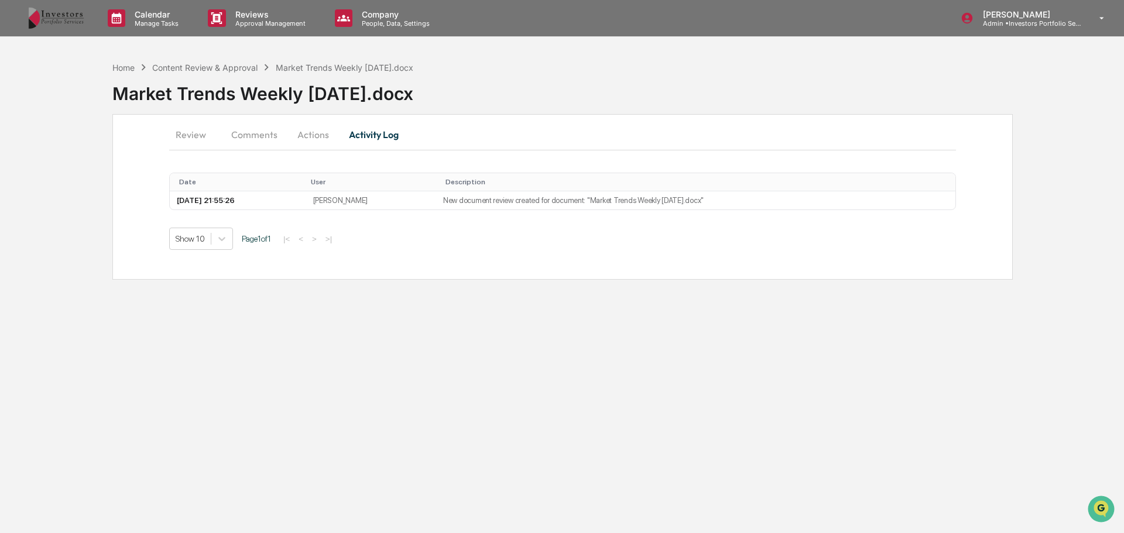
click at [308, 135] on button "Actions" at bounding box center [313, 135] width 53 height 28
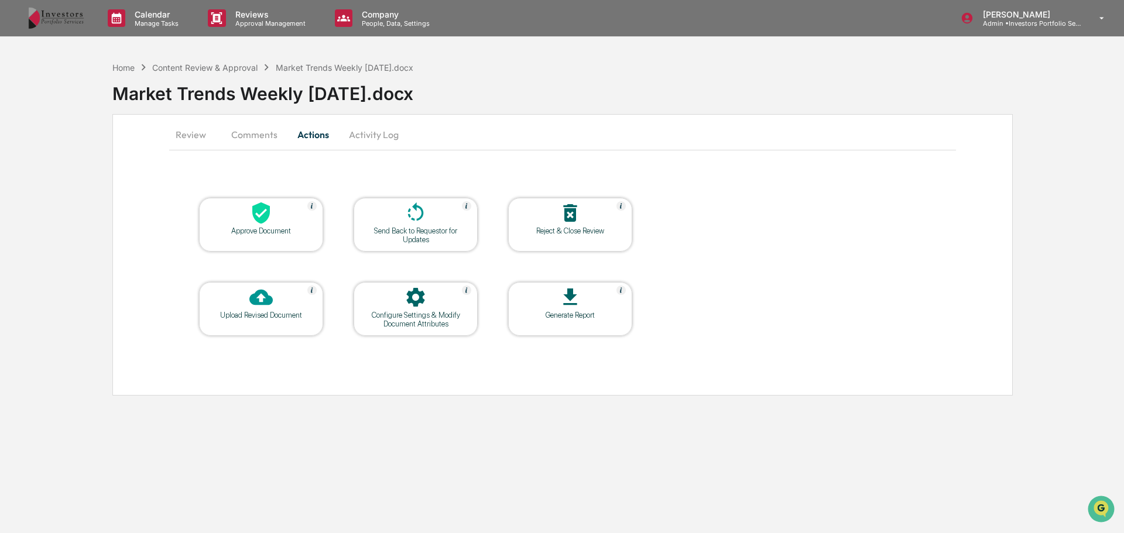
click at [250, 229] on div "Approve Document" at bounding box center [260, 230] width 105 height 9
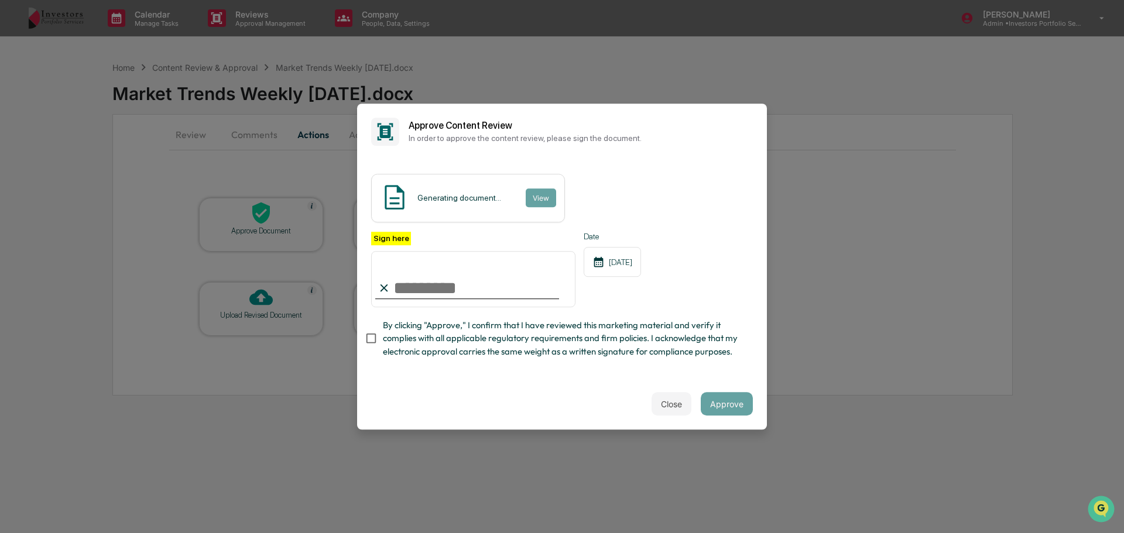
click at [522, 289] on input "Sign here" at bounding box center [473, 279] width 204 height 56
click at [492, 282] on input "**********" at bounding box center [473, 279] width 204 height 56
click at [492, 281] on input "**********" at bounding box center [473, 279] width 204 height 56
type input "**********"
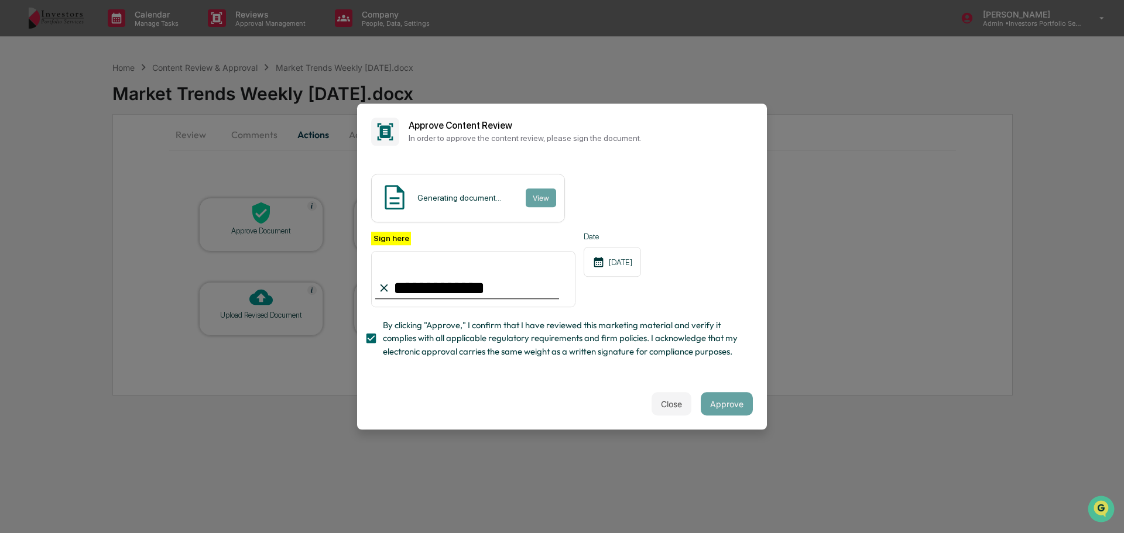
click at [657, 334] on span "By clicking "Approve," I confirm that I have reviewed this marketing material a…" at bounding box center [563, 338] width 361 height 39
click at [403, 335] on span "By clicking "Approve," I confirm that I have reviewed this marketing material a…" at bounding box center [563, 338] width 361 height 39
click at [449, 193] on div "Generating document..." at bounding box center [459, 197] width 84 height 9
click at [533, 188] on button "View" at bounding box center [540, 197] width 30 height 19
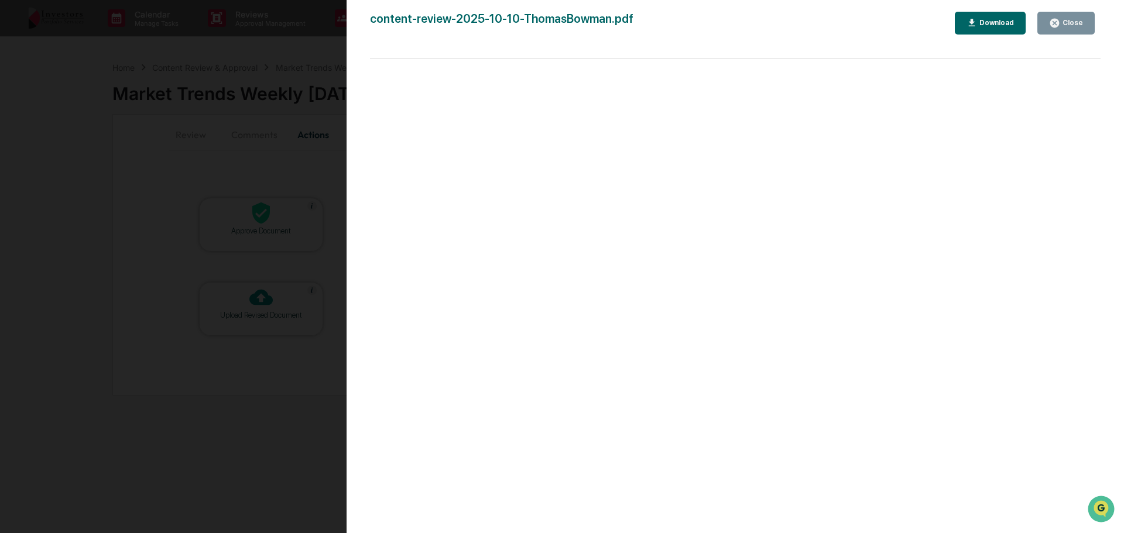
click at [1050, 23] on button "Close" at bounding box center [1065, 23] width 57 height 23
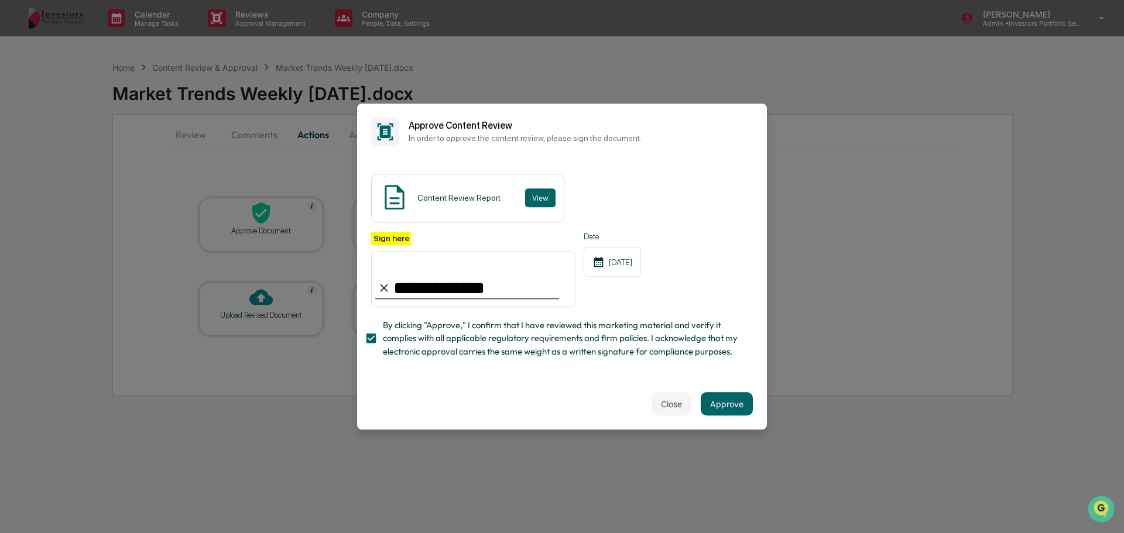
click at [725, 414] on button "Approve" at bounding box center [727, 403] width 52 height 23
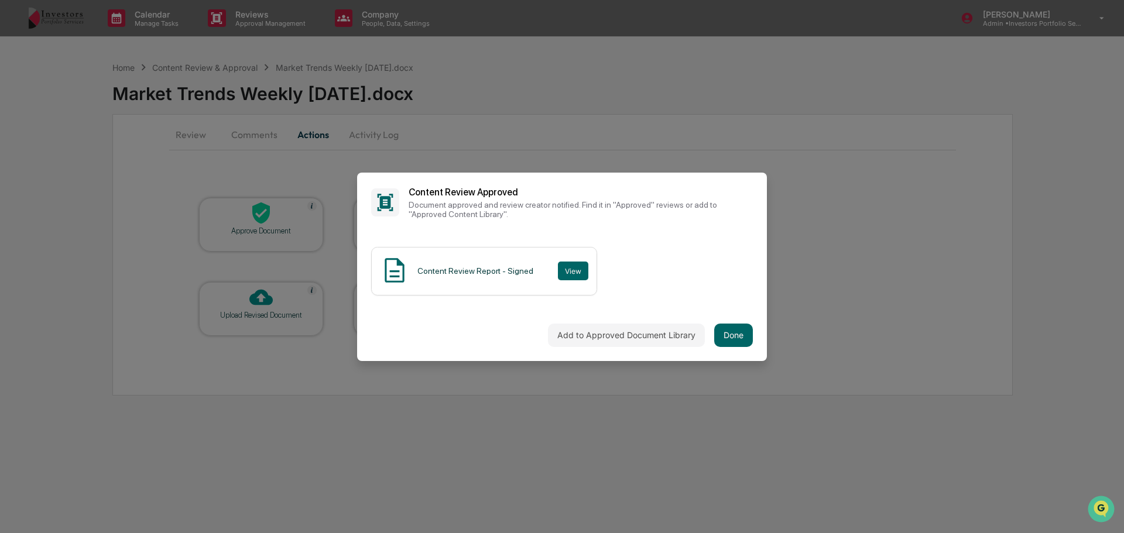
click at [719, 318] on div "Add to Approved Document Library Done" at bounding box center [562, 336] width 410 height 52
click at [729, 332] on button "Done" at bounding box center [733, 335] width 39 height 23
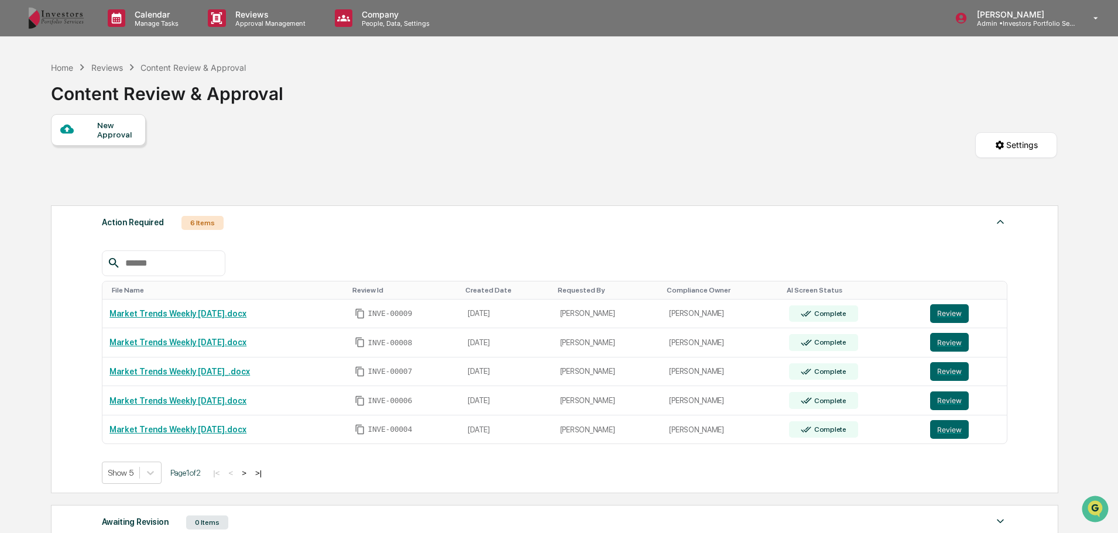
click at [947, 431] on button "Review" at bounding box center [949, 429] width 39 height 19
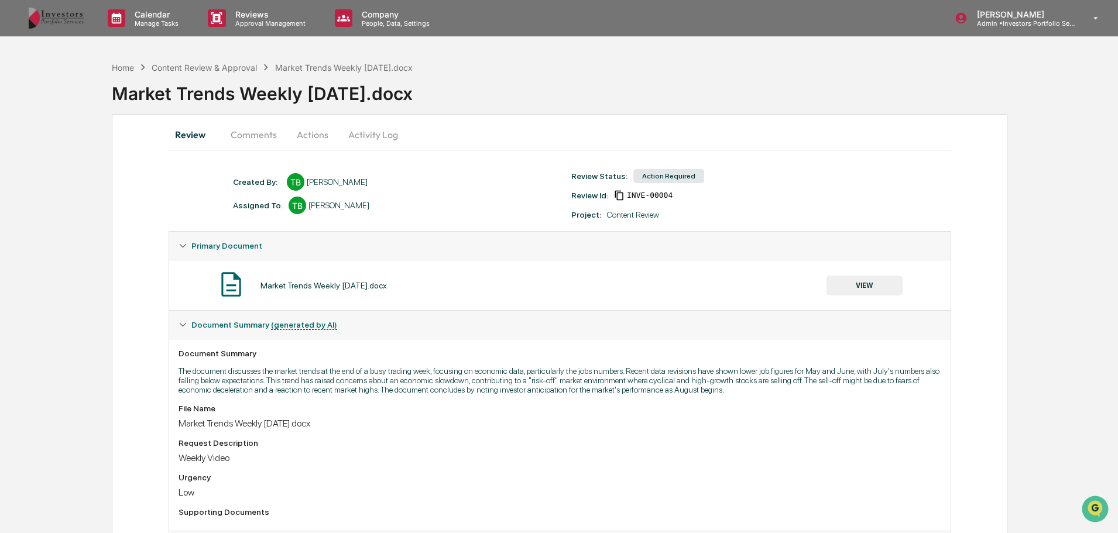
click at [308, 130] on button "Actions" at bounding box center [312, 135] width 53 height 28
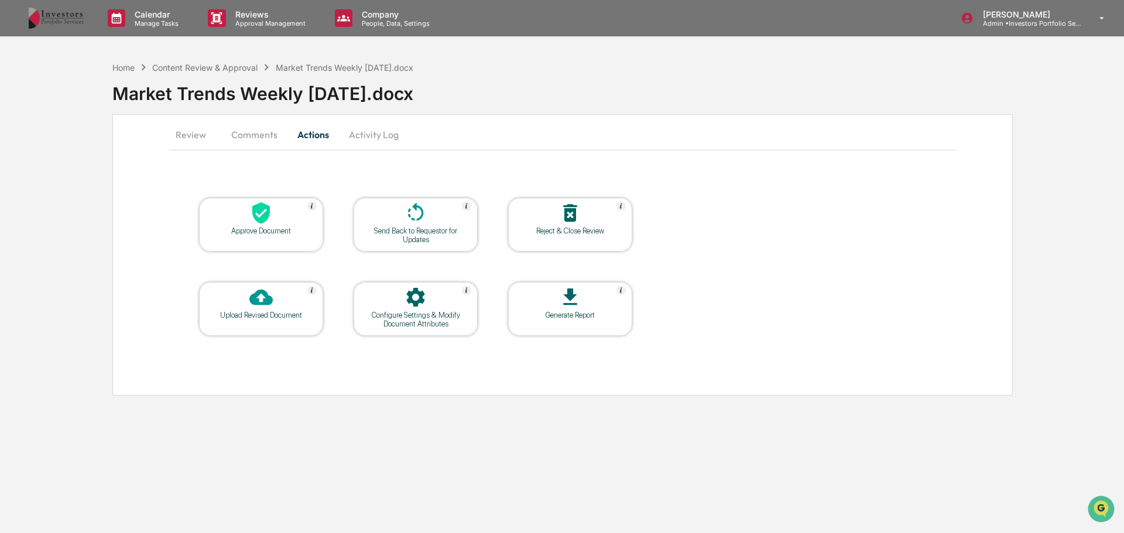
click at [270, 231] on div "Approve Document" at bounding box center [260, 230] width 105 height 9
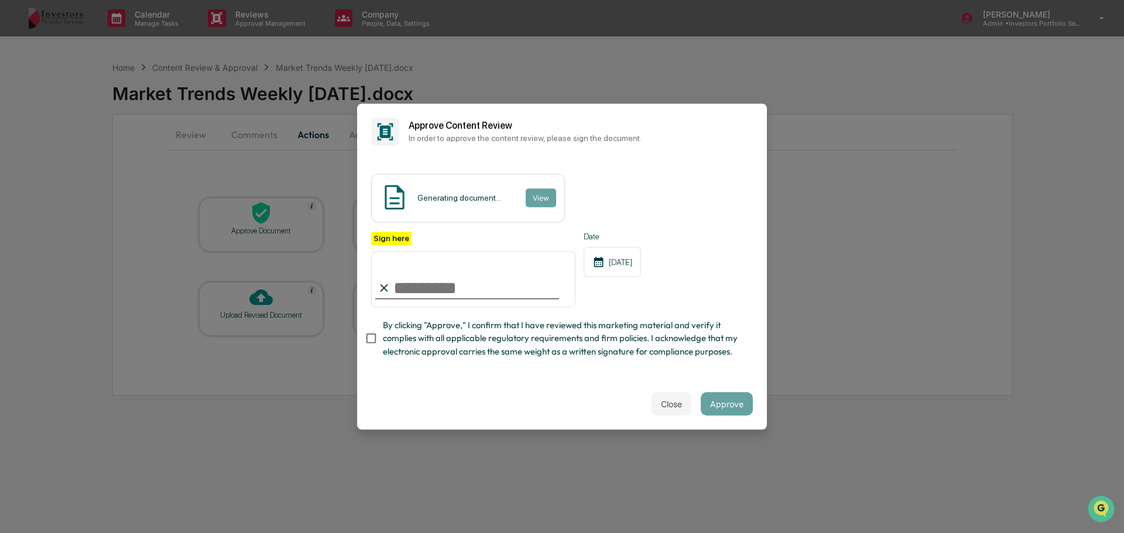
click at [416, 279] on input "Sign here" at bounding box center [473, 279] width 204 height 56
type input "**********"
click at [717, 409] on button "Approve" at bounding box center [727, 403] width 52 height 23
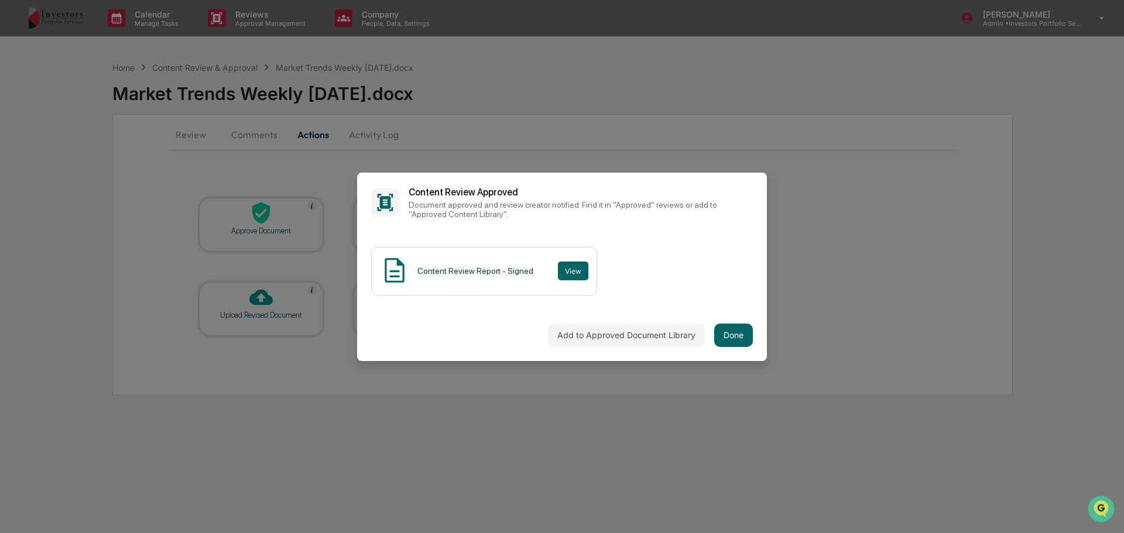
click at [737, 336] on button "Done" at bounding box center [733, 335] width 39 height 23
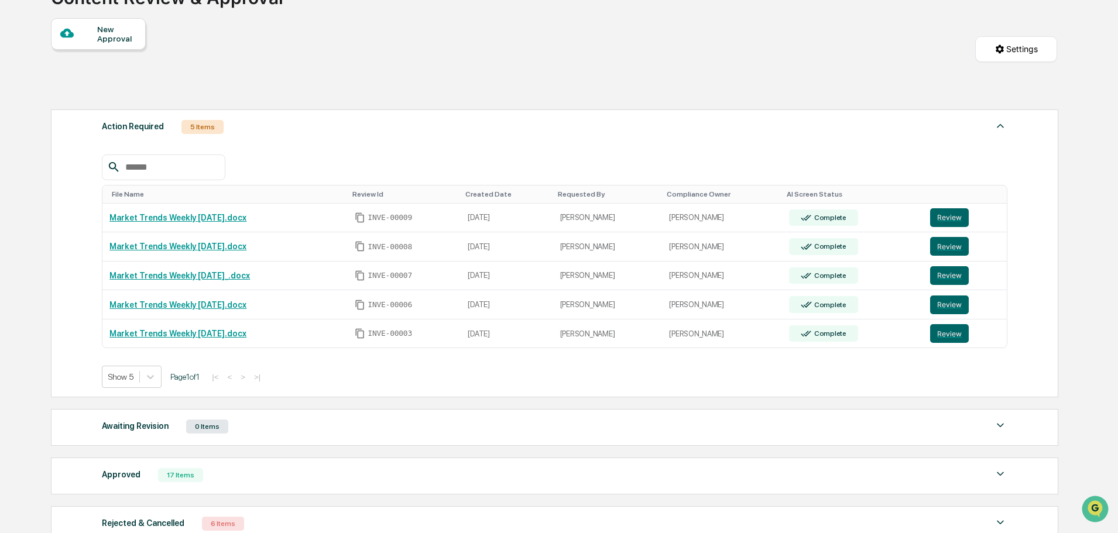
scroll to position [95, 0]
click at [958, 334] on button "Review" at bounding box center [949, 334] width 39 height 19
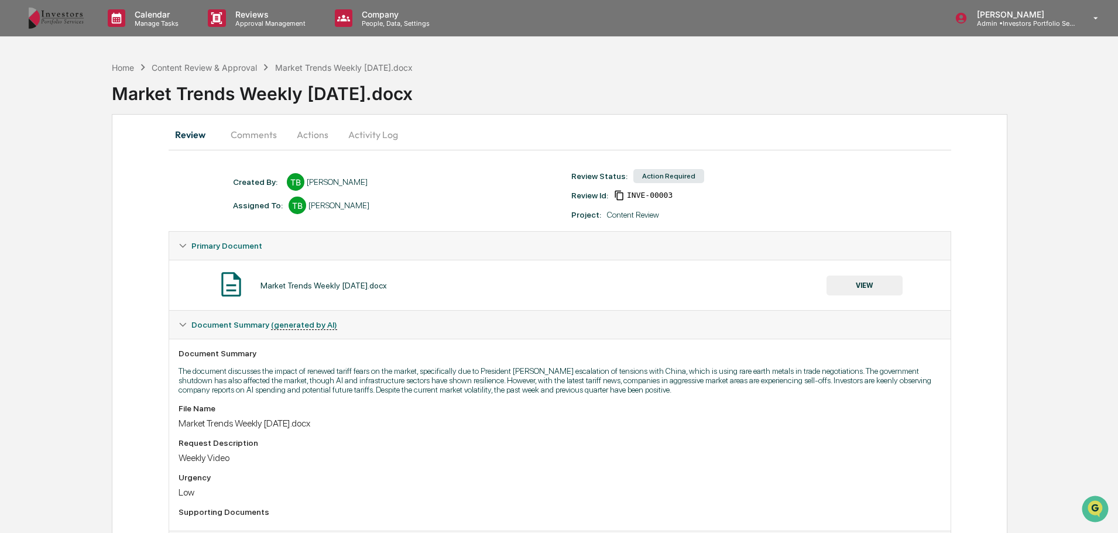
click at [312, 142] on button "Actions" at bounding box center [312, 135] width 53 height 28
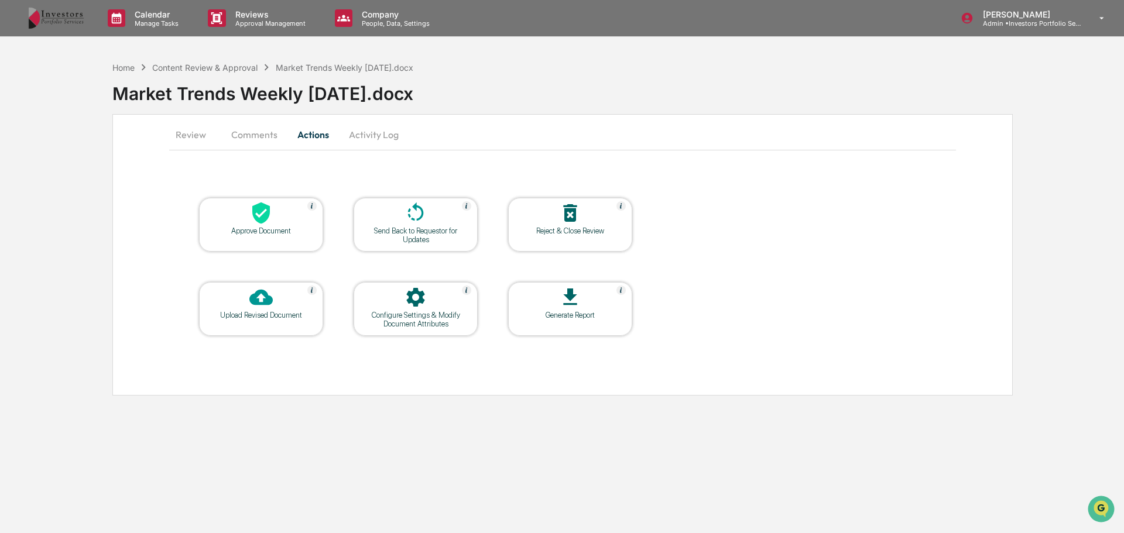
click at [264, 218] on icon at bounding box center [261, 213] width 18 height 22
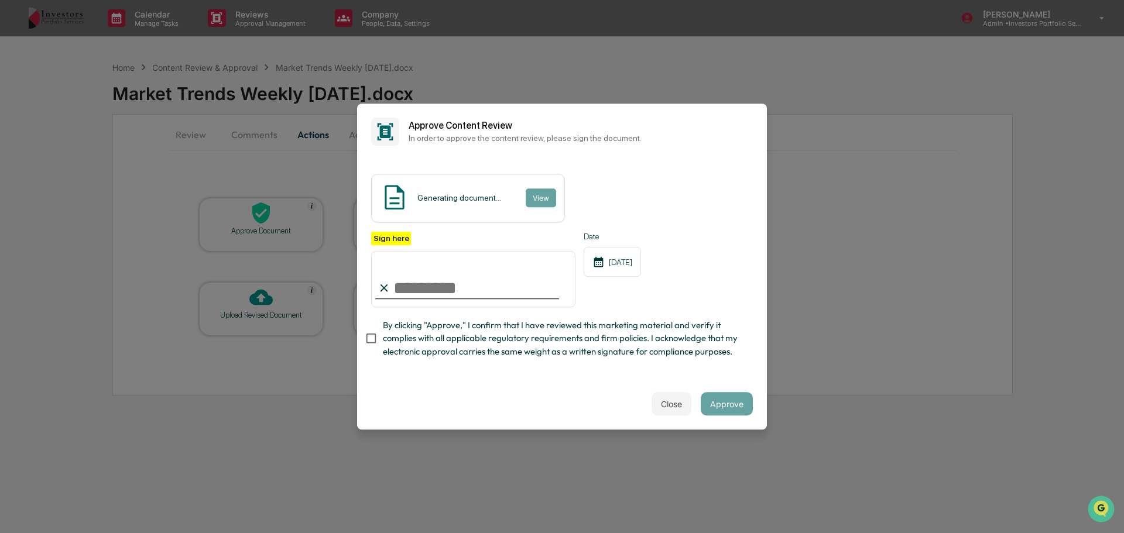
click at [462, 263] on input "Sign here" at bounding box center [473, 279] width 204 height 56
type input "**********"
click at [735, 413] on button "Approve" at bounding box center [727, 403] width 52 height 23
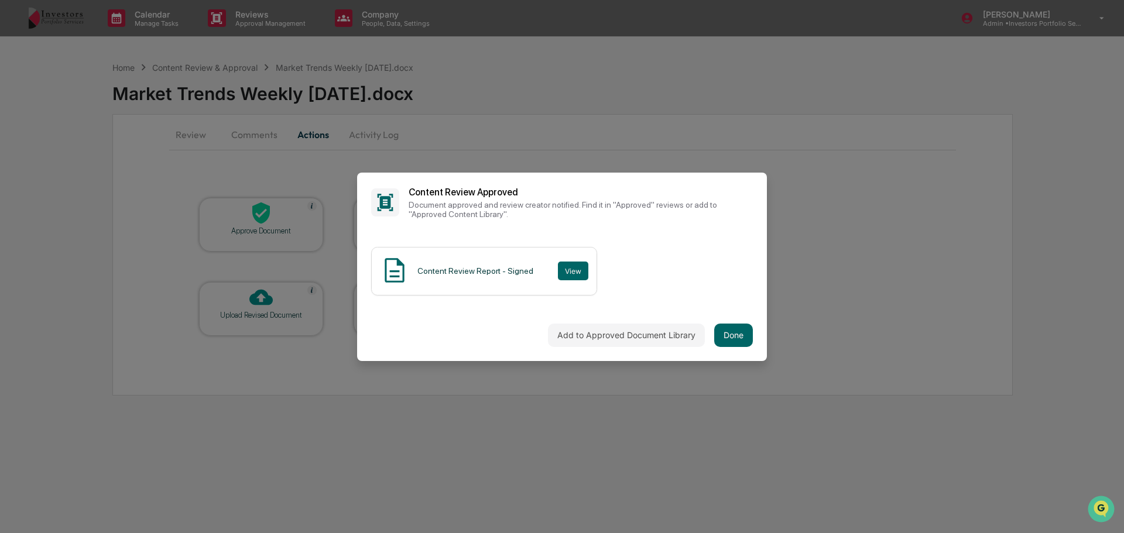
click at [720, 327] on button "Done" at bounding box center [733, 335] width 39 height 23
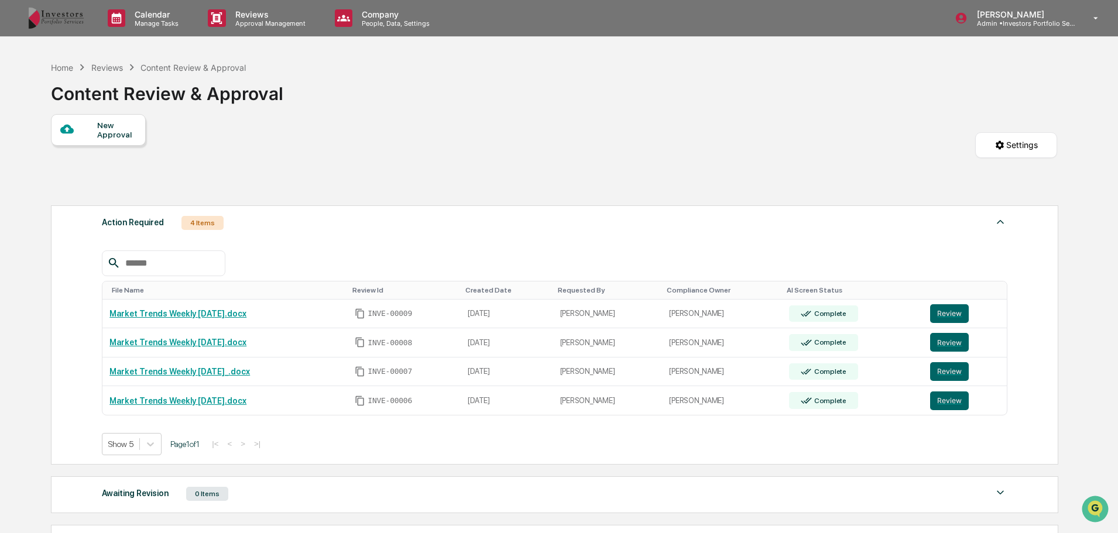
click at [960, 403] on button "Review" at bounding box center [949, 401] width 39 height 19
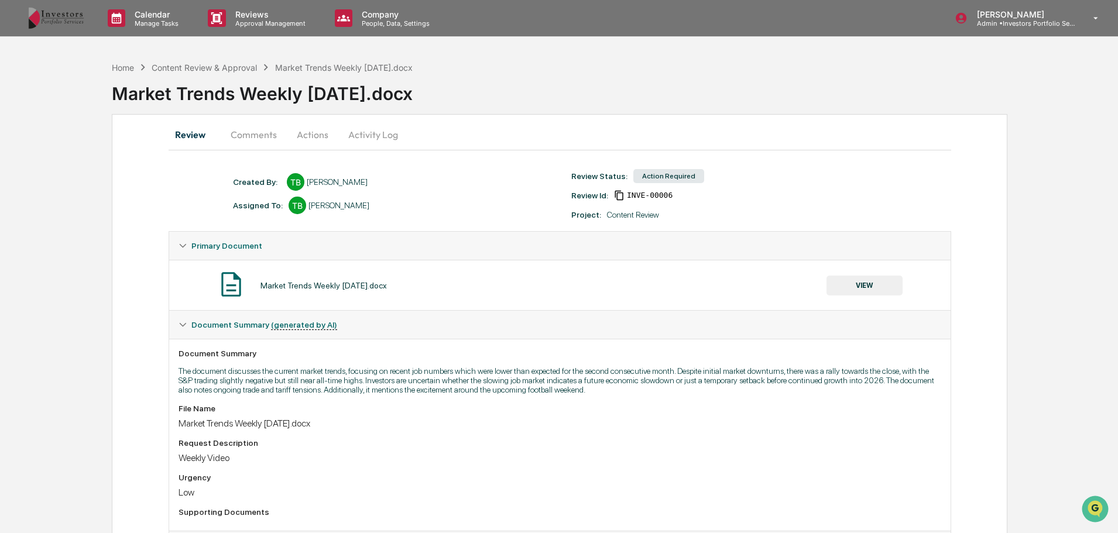
click at [305, 135] on button "Actions" at bounding box center [312, 135] width 53 height 28
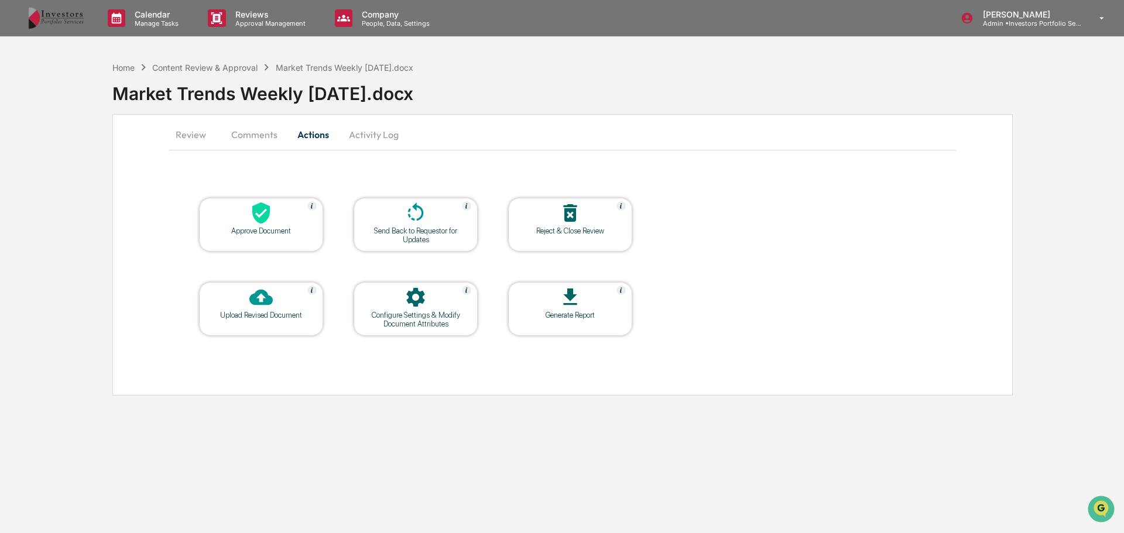
click at [254, 197] on table "Approve Document Send Back to Requestor for Updates Reject & Close Review Uploa…" at bounding box center [415, 267] width 493 height 198
click at [256, 208] on icon at bounding box center [261, 213] width 18 height 22
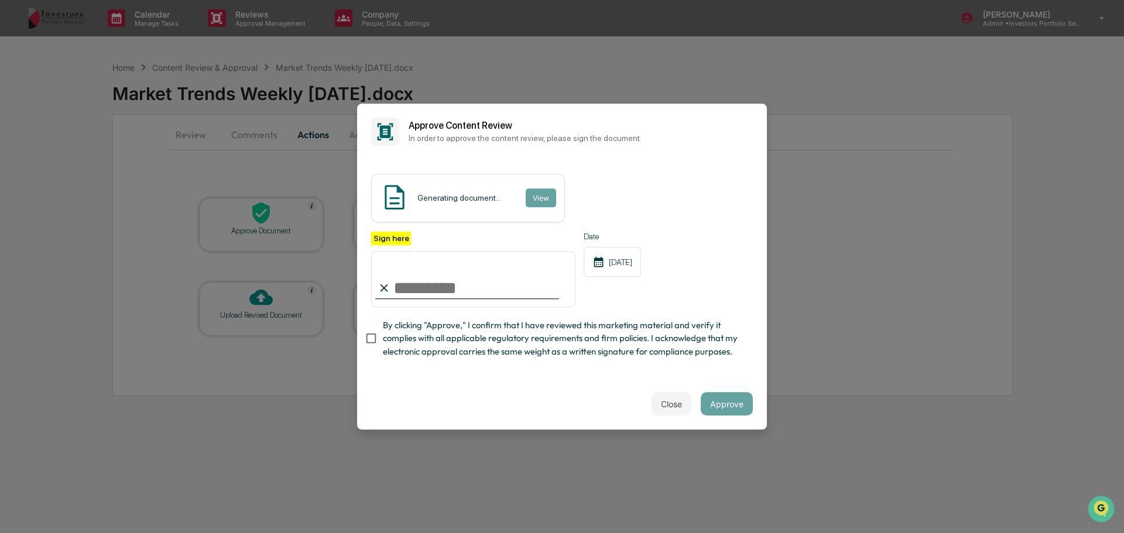
click at [424, 283] on input "Sign here" at bounding box center [473, 279] width 204 height 56
type input "**********"
click at [732, 410] on button "Approve" at bounding box center [727, 403] width 52 height 23
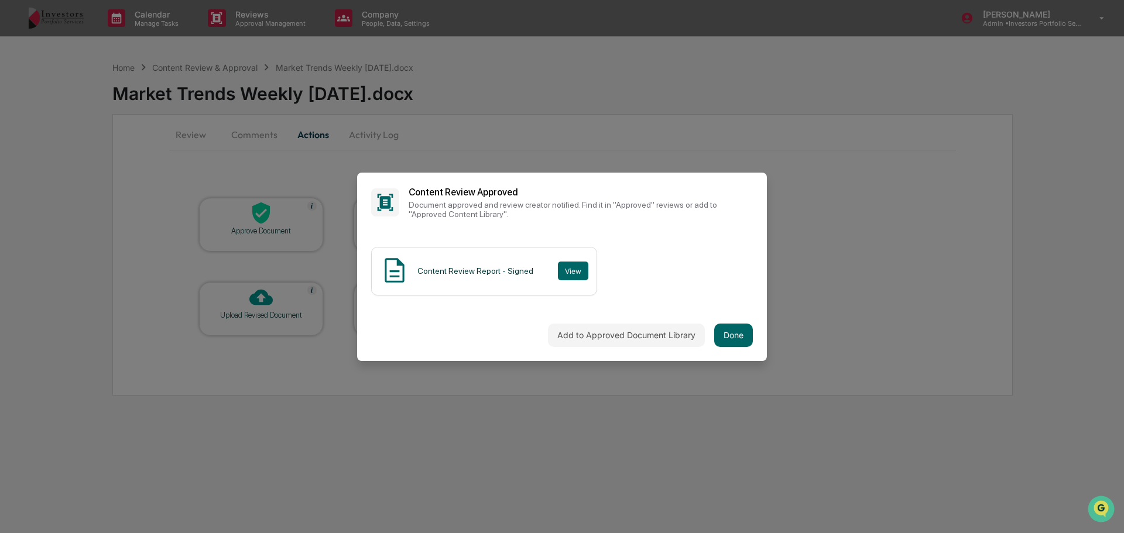
click at [732, 332] on button "Done" at bounding box center [733, 335] width 39 height 23
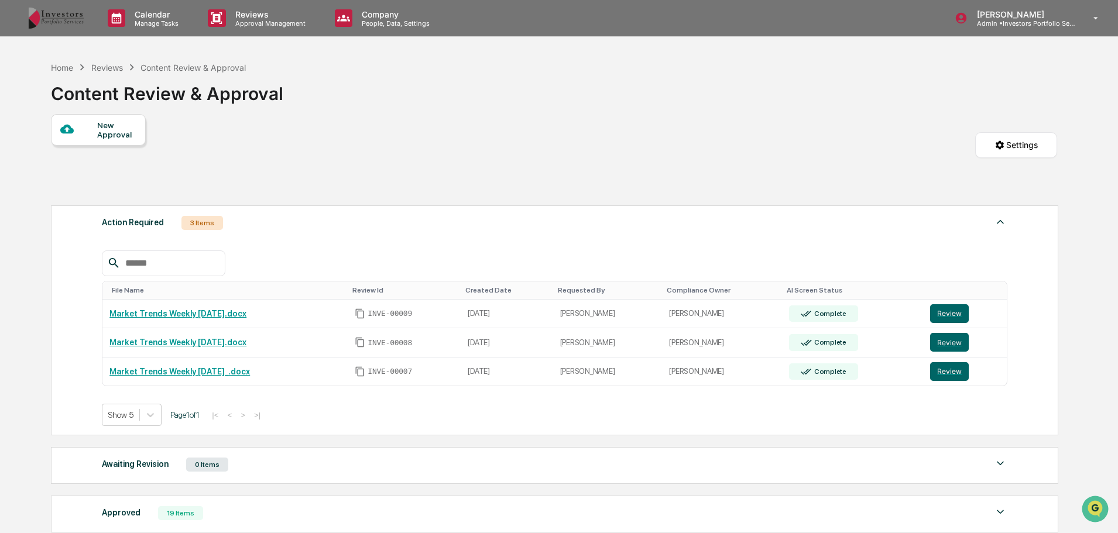
click at [966, 371] on button "Review" at bounding box center [949, 371] width 39 height 19
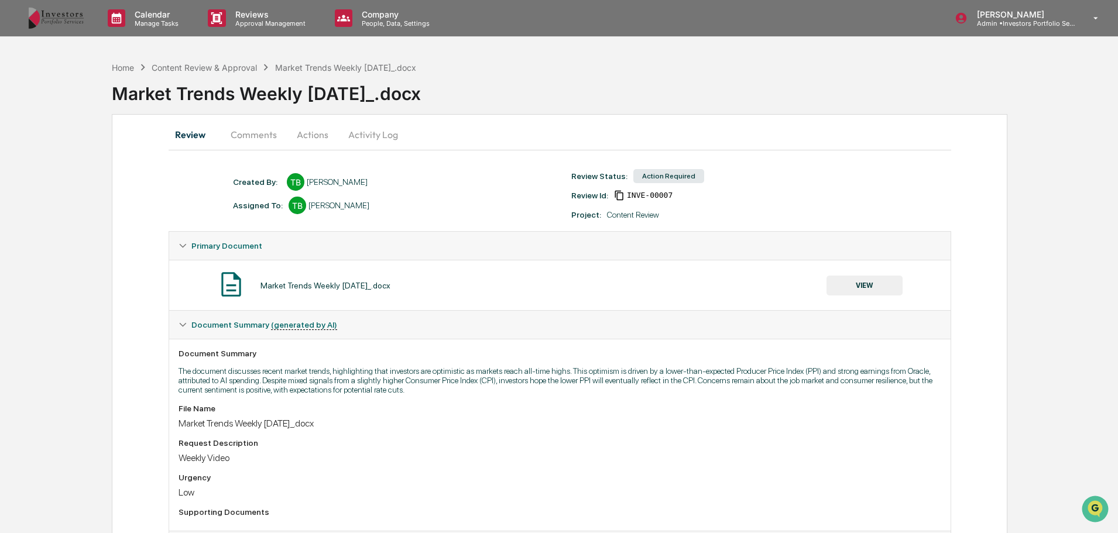
click at [323, 136] on button "Actions" at bounding box center [312, 135] width 53 height 28
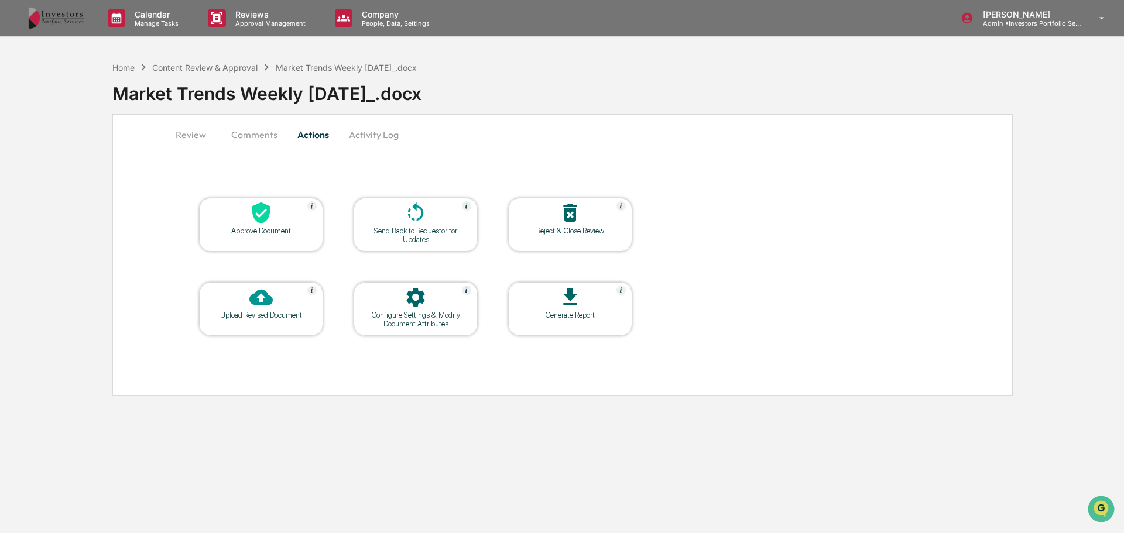
click at [283, 221] on div at bounding box center [260, 213] width 117 height 25
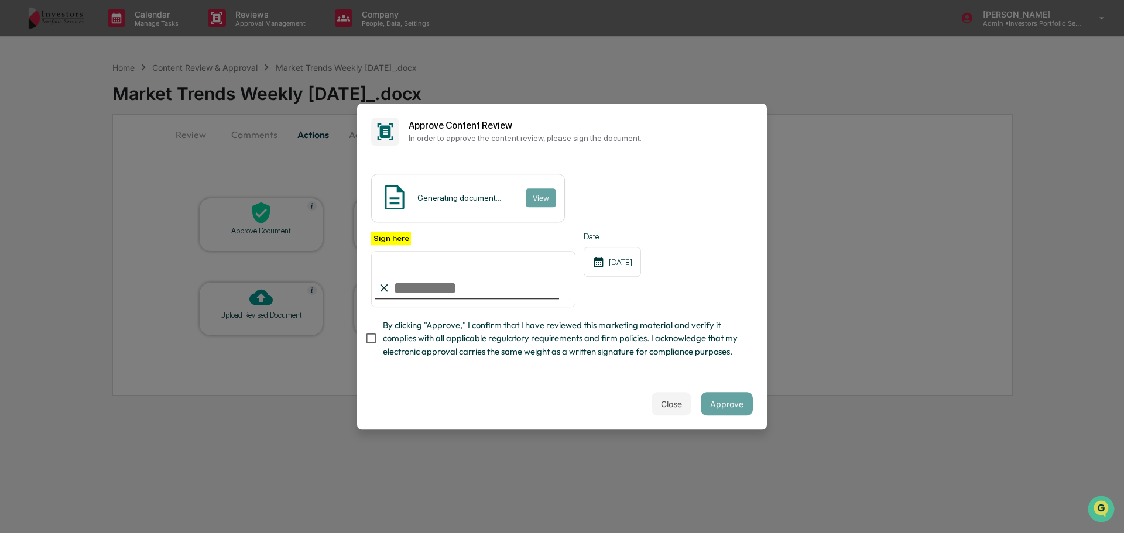
click at [429, 284] on input "Sign here" at bounding box center [473, 279] width 204 height 56
click at [435, 286] on input "Sign here" at bounding box center [473, 279] width 204 height 56
type input "**********"
click at [722, 416] on button "Approve" at bounding box center [727, 403] width 52 height 23
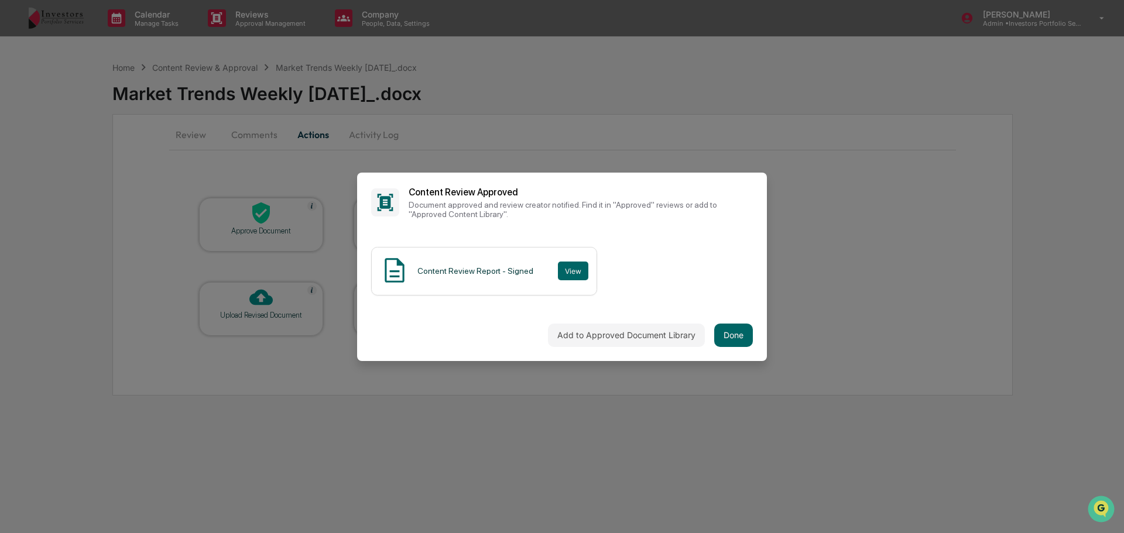
click at [739, 337] on button "Done" at bounding box center [733, 335] width 39 height 23
